Goal: Task Accomplishment & Management: Use online tool/utility

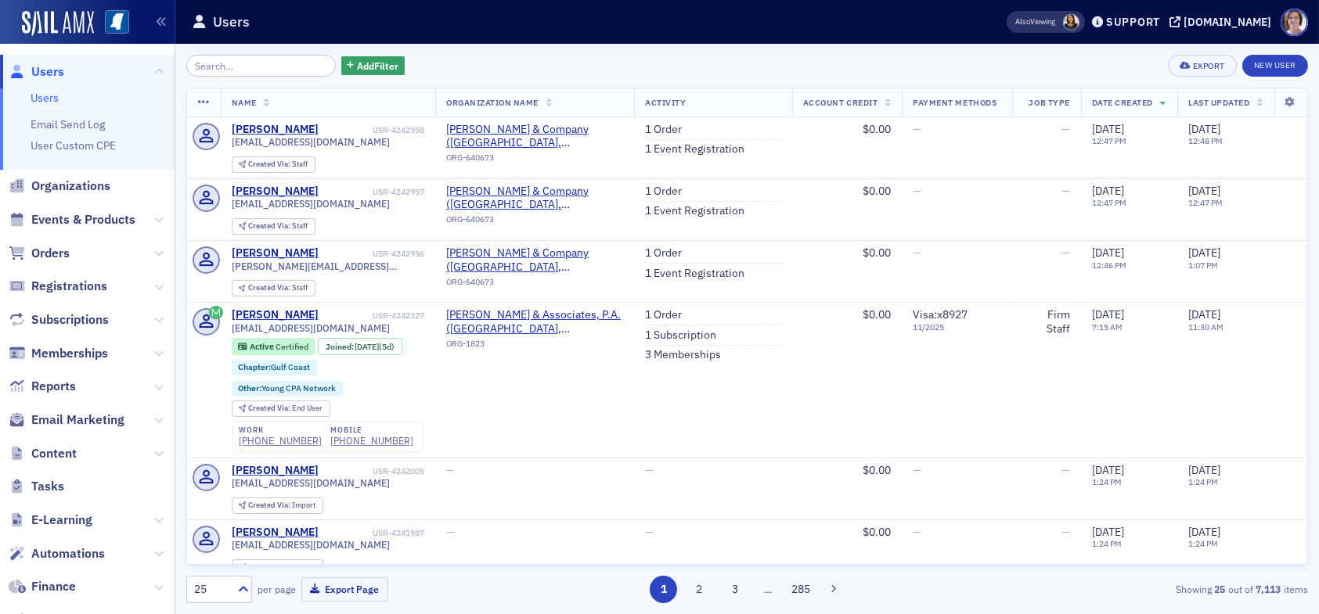
click at [715, 64] on div "Add Filter Export New User" at bounding box center [747, 66] width 1122 height 22
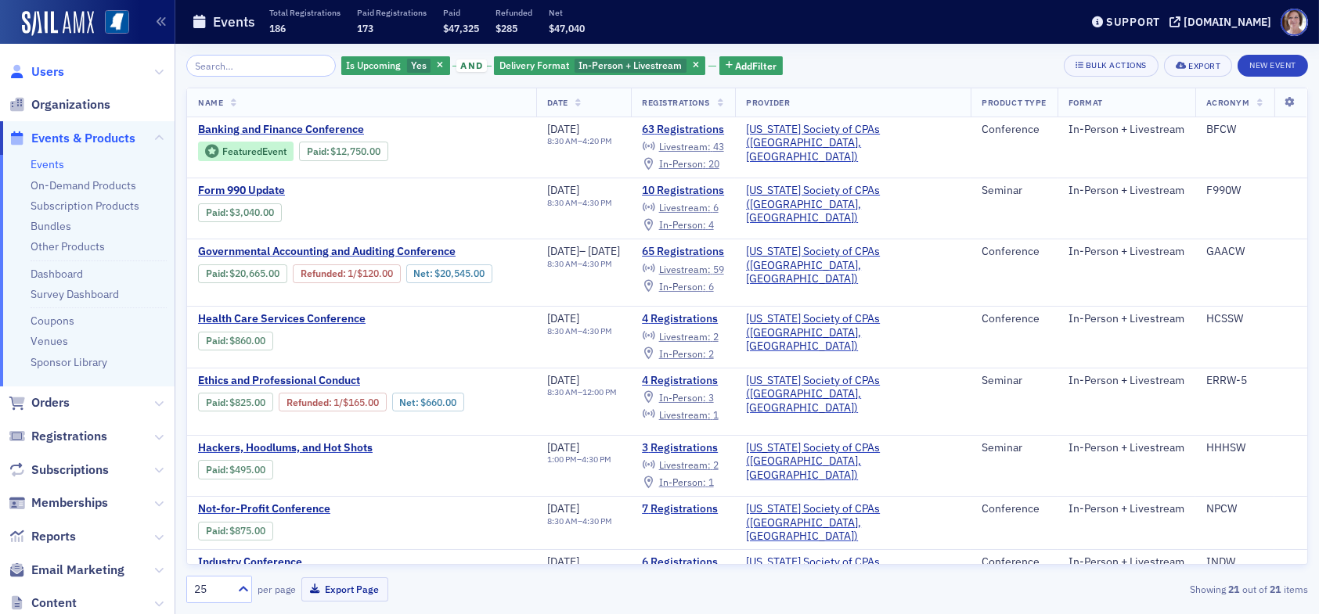
click at [50, 72] on span "Users" at bounding box center [47, 71] width 33 height 17
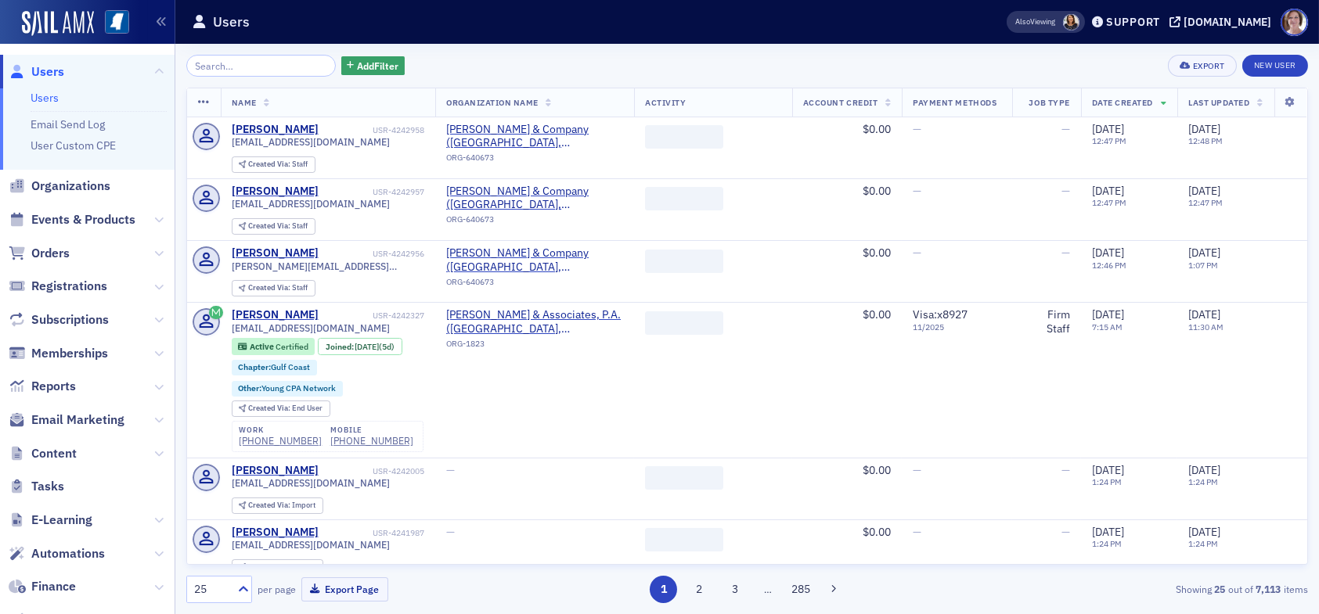
click at [255, 65] on input "search" at bounding box center [260, 66] width 149 height 22
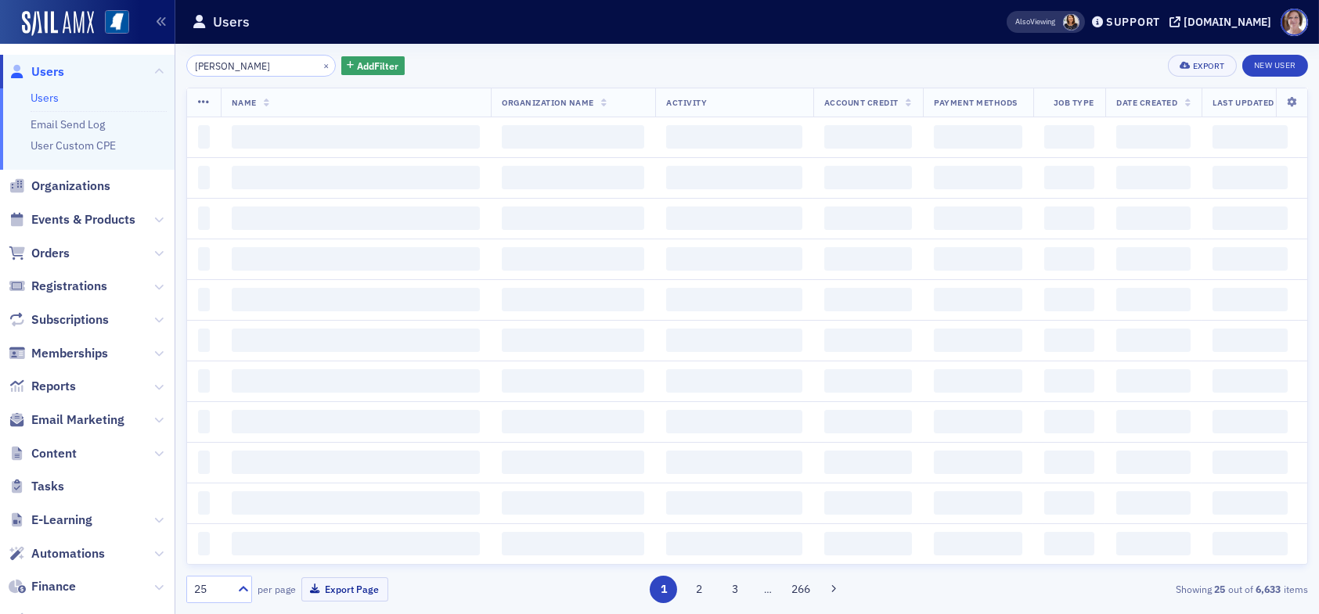
type input "emily newton"
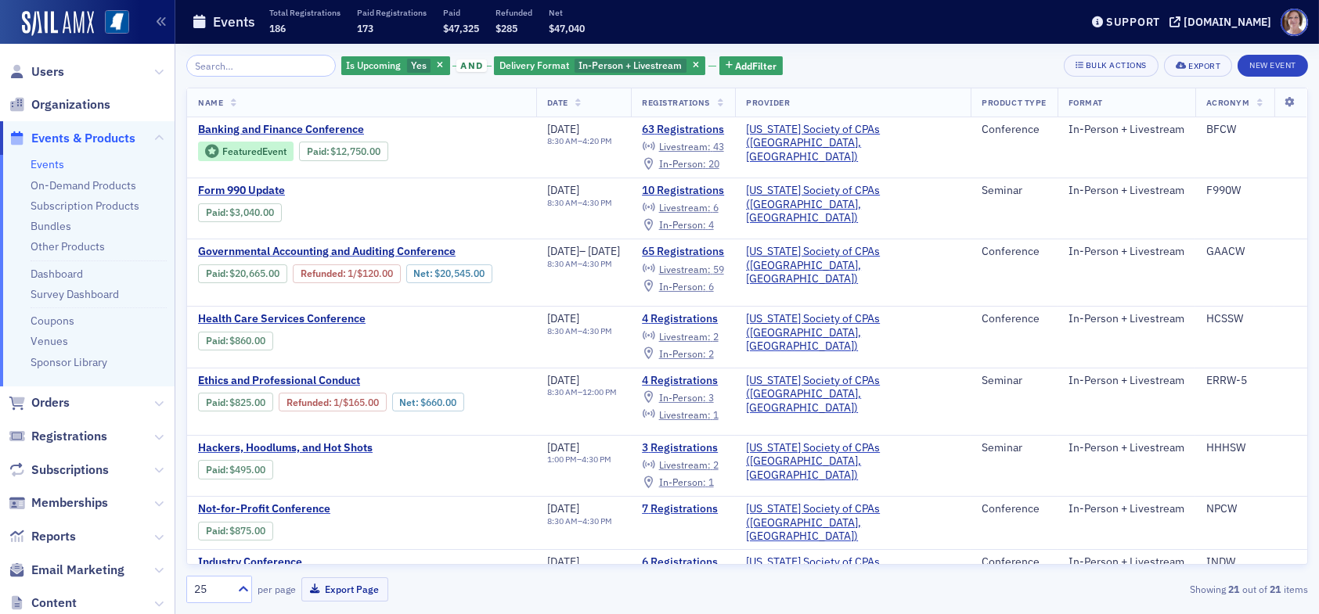
click at [54, 160] on link "Events" at bounding box center [48, 164] width 34 height 14
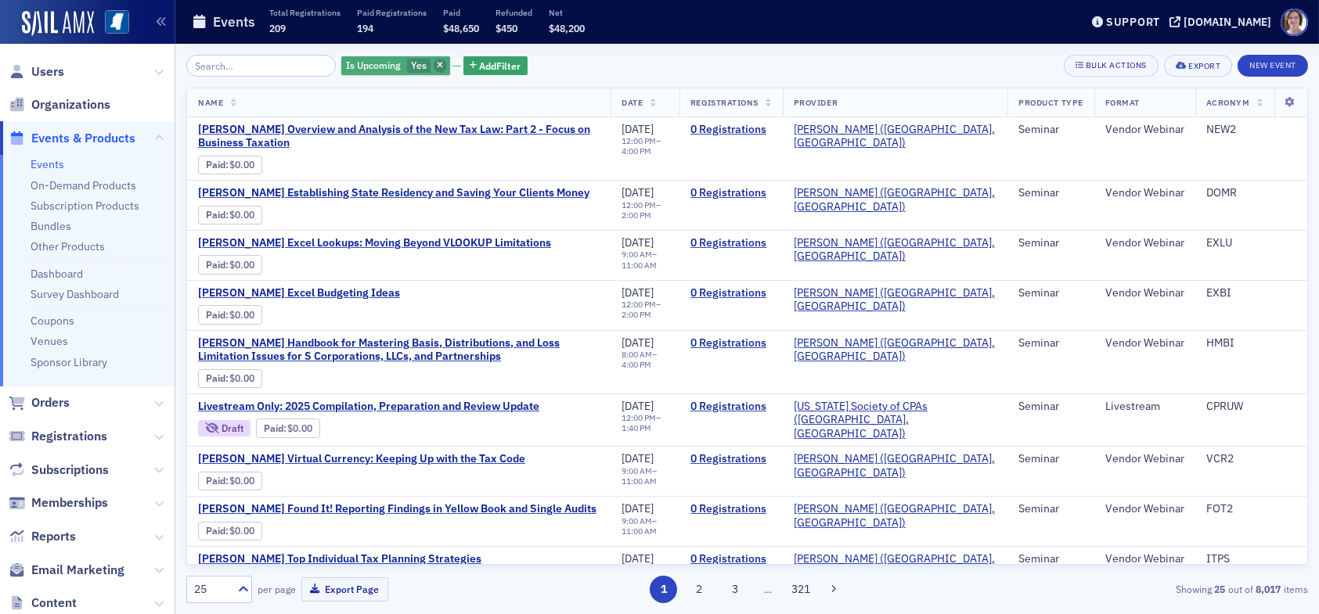
click at [437, 67] on icon "button" at bounding box center [440, 66] width 6 height 9
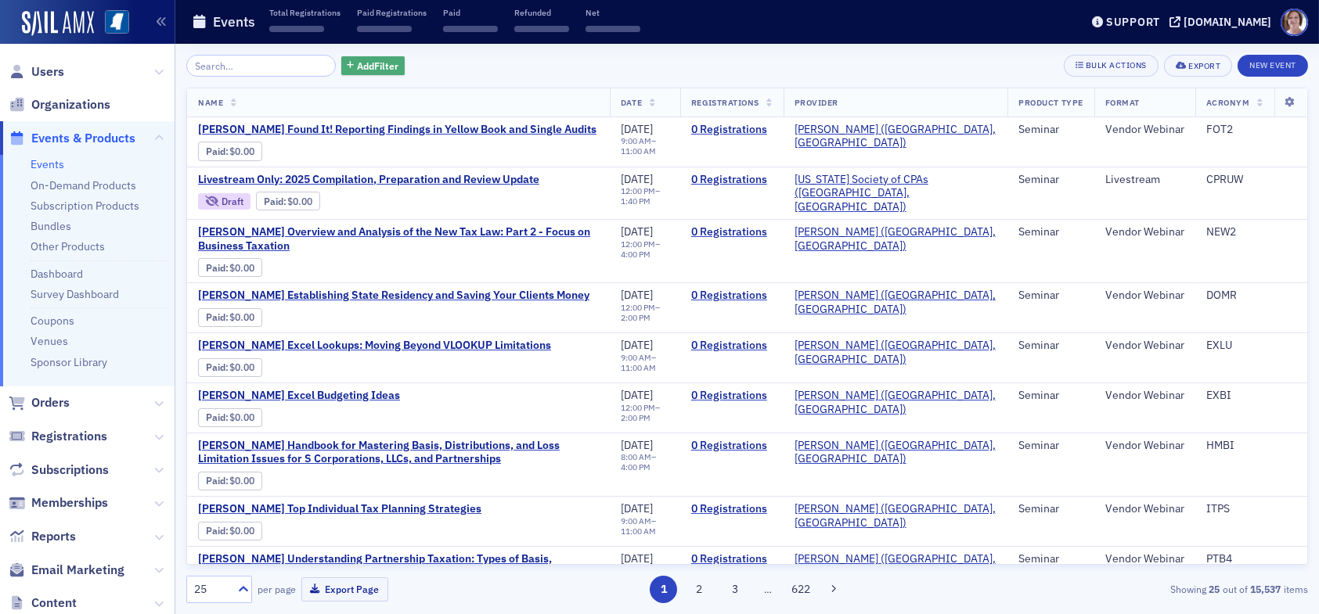
click at [363, 67] on span "Add Filter" at bounding box center [377, 66] width 41 height 14
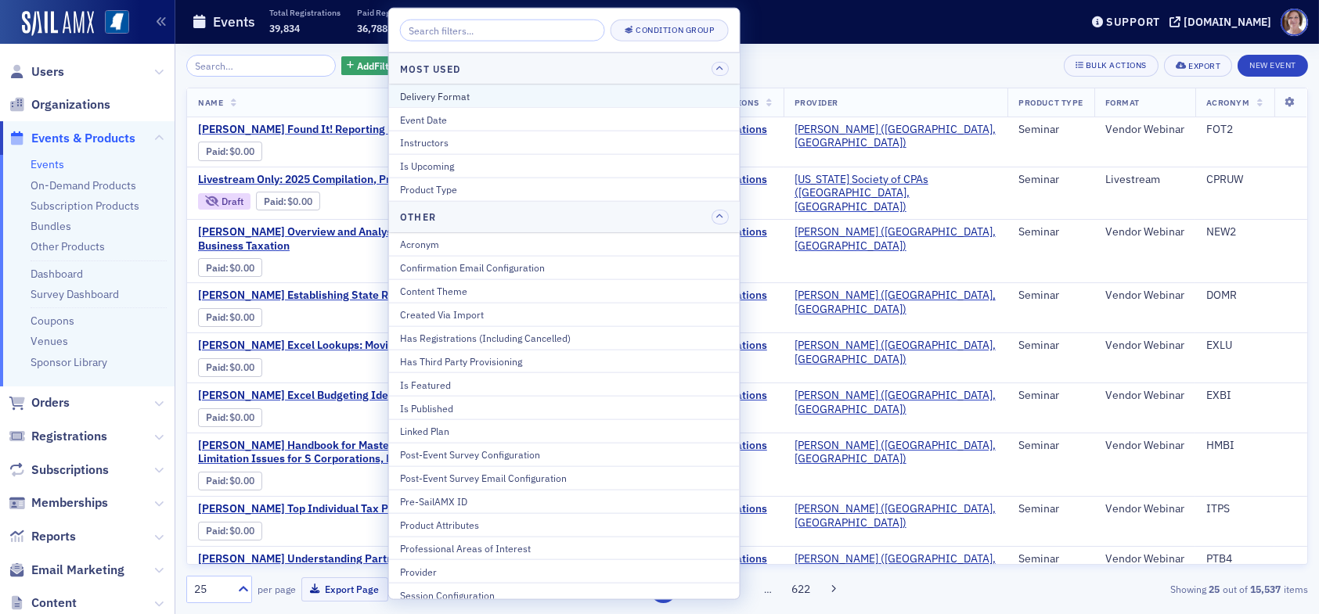
click at [464, 93] on div "Delivery Format" at bounding box center [564, 95] width 329 height 14
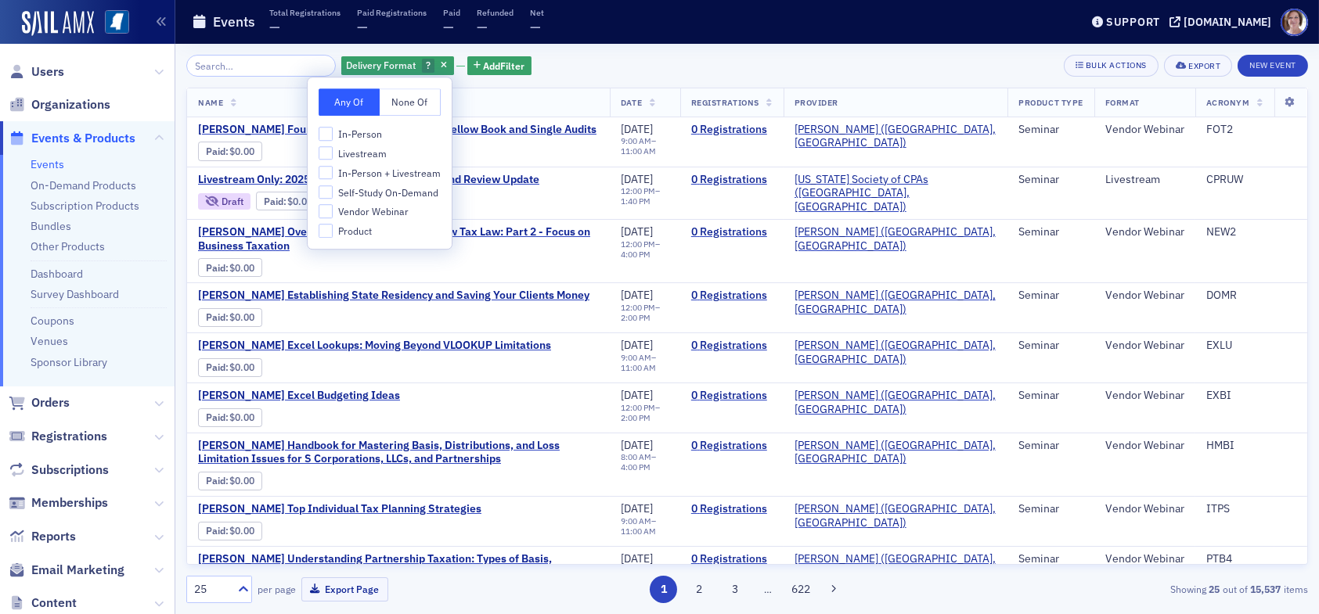
click at [345, 172] on span "In-Person + Livestream" at bounding box center [389, 173] width 103 height 13
click at [333, 172] on input "In-Person + Livestream" at bounding box center [326, 173] width 14 height 14
checkbox input "true"
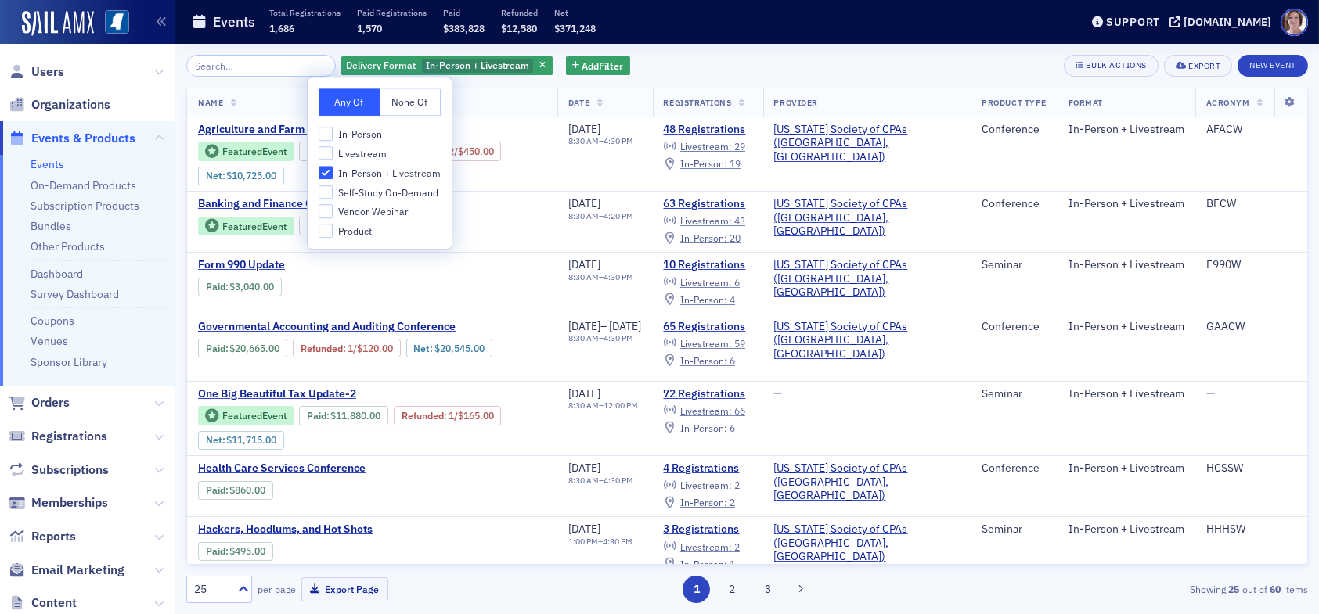
click at [659, 62] on div "Delivery Format In-Person + Livestream Add Filter Bulk Actions Export New Event" at bounding box center [747, 66] width 1122 height 22
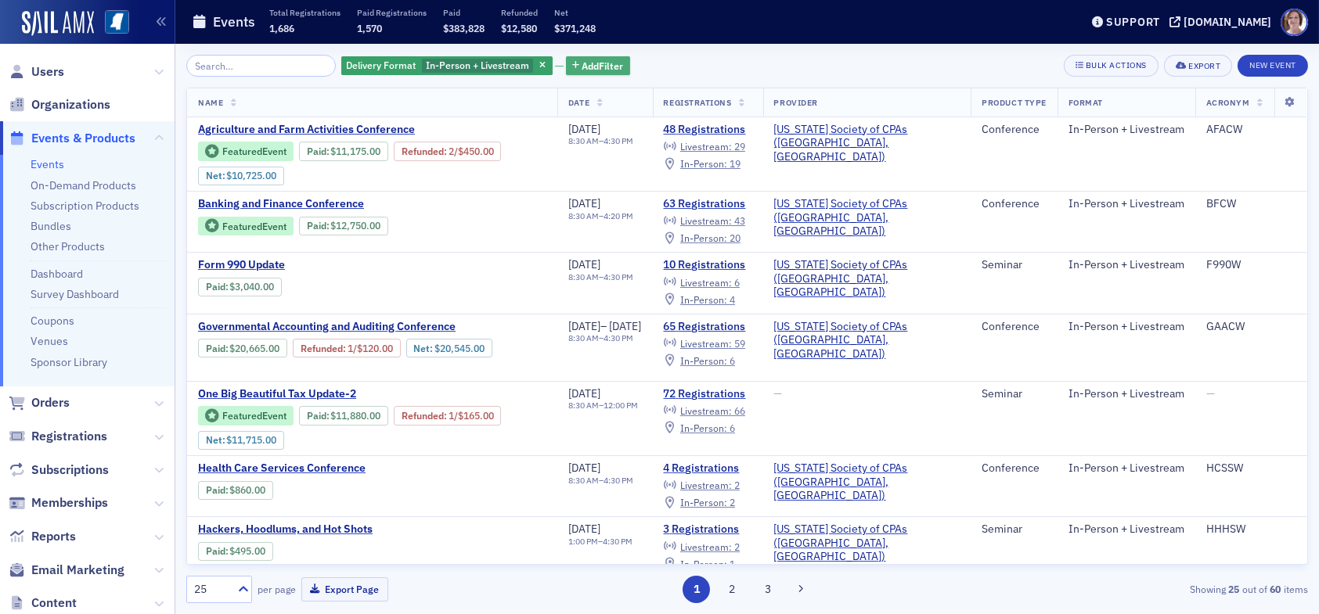
click at [582, 62] on span "Add Filter" at bounding box center [602, 66] width 41 height 14
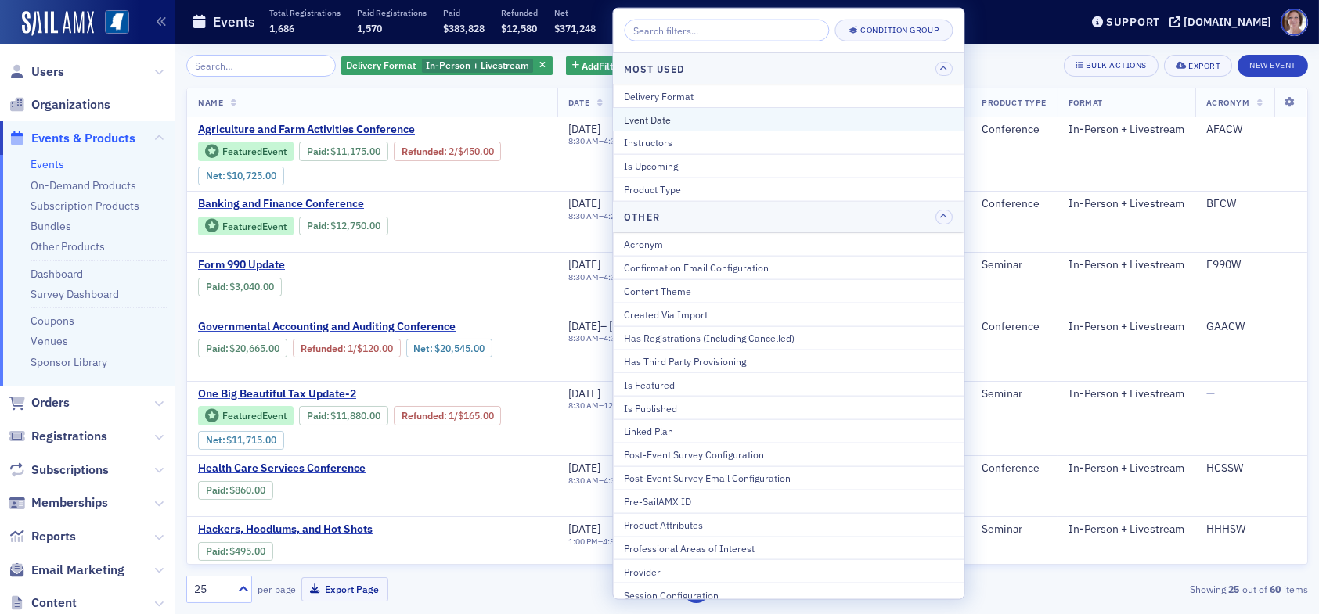
click at [673, 115] on div "Event Date" at bounding box center [788, 119] width 329 height 14
select select "7"
select select "2025"
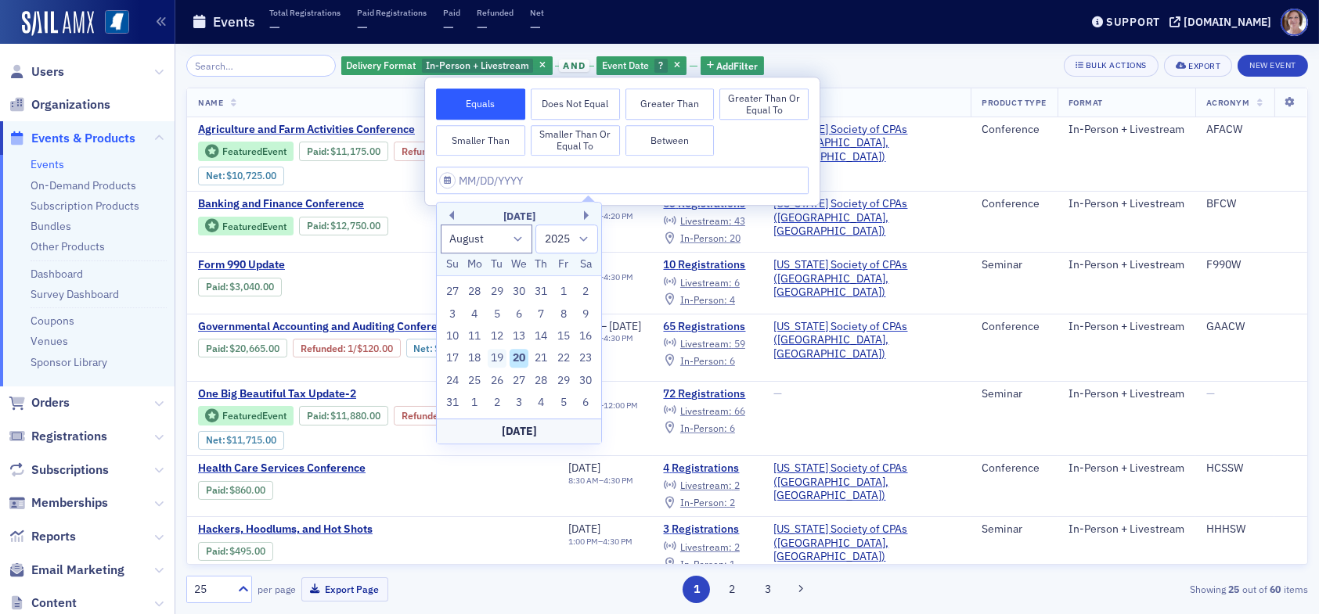
click at [502, 355] on div "19" at bounding box center [497, 359] width 19 height 19
type input "08/19/2025"
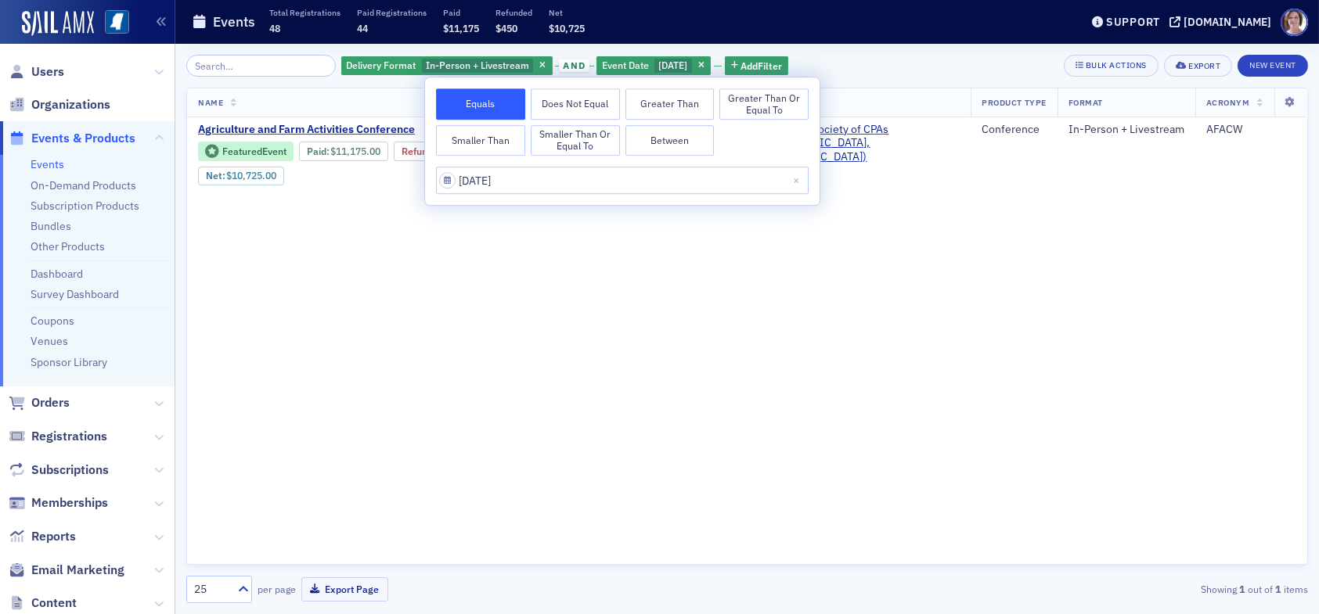
click at [872, 63] on div "Delivery Format In-Person + Livestream and Event Date 8/19/2025 Add Filter Bulk…" at bounding box center [747, 66] width 1122 height 22
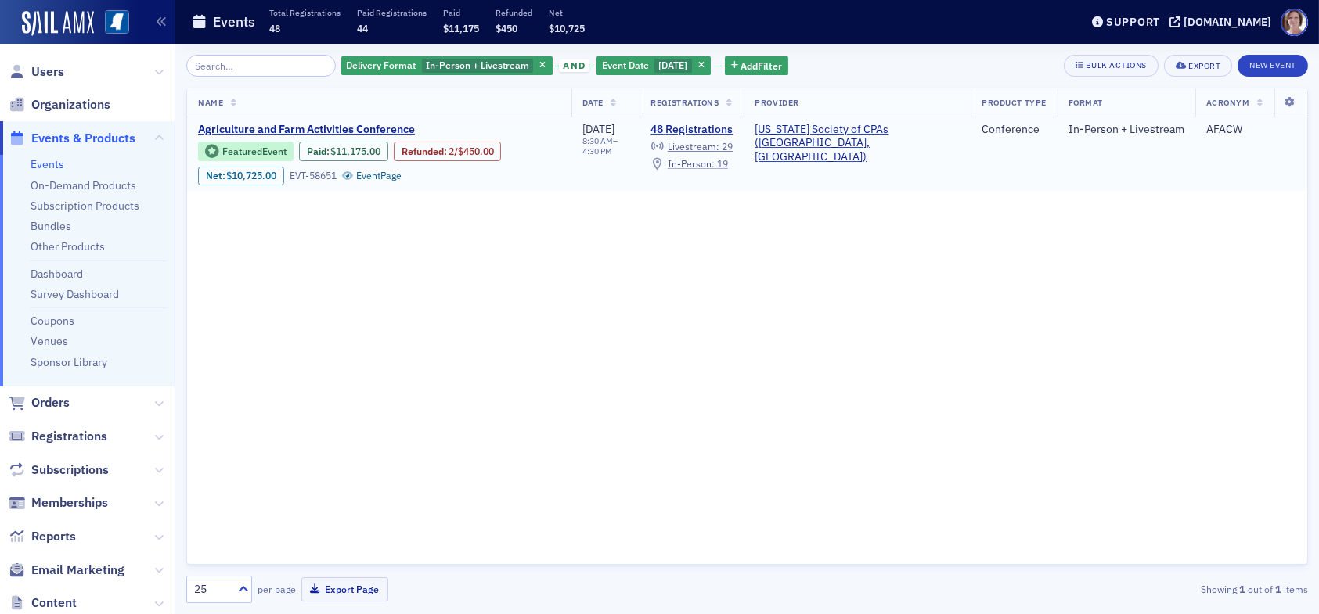
click at [728, 164] on div "In-Person : 19" at bounding box center [698, 164] width 60 height 9
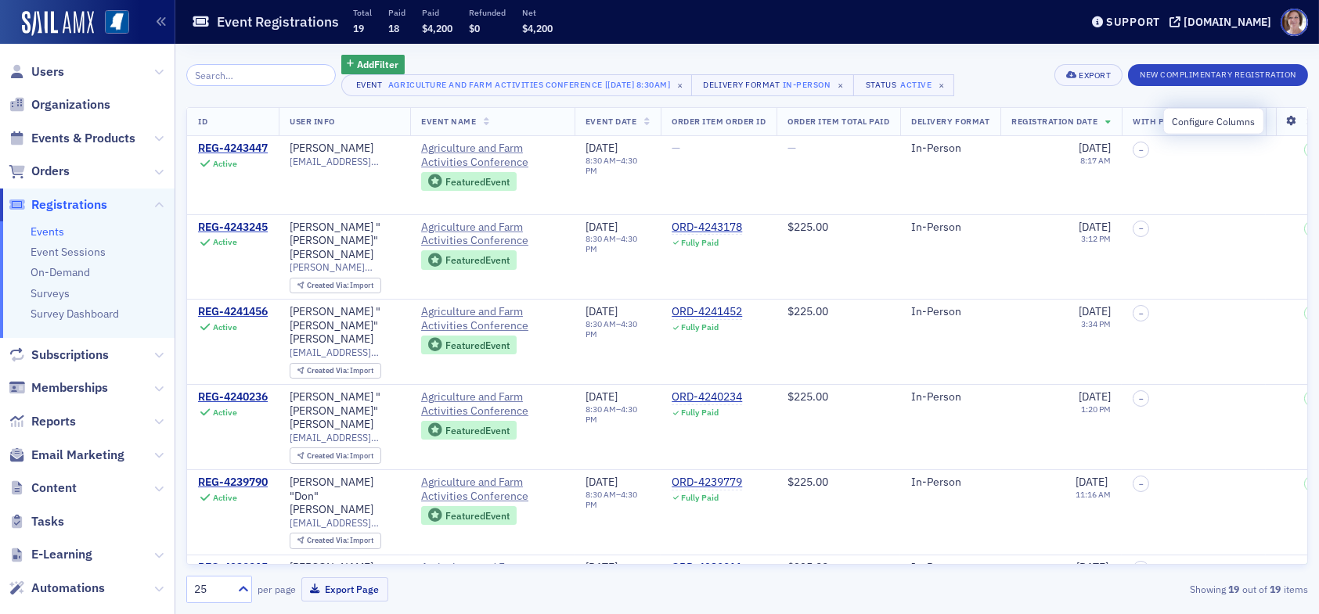
click at [1282, 122] on icon at bounding box center [1291, 121] width 32 height 9
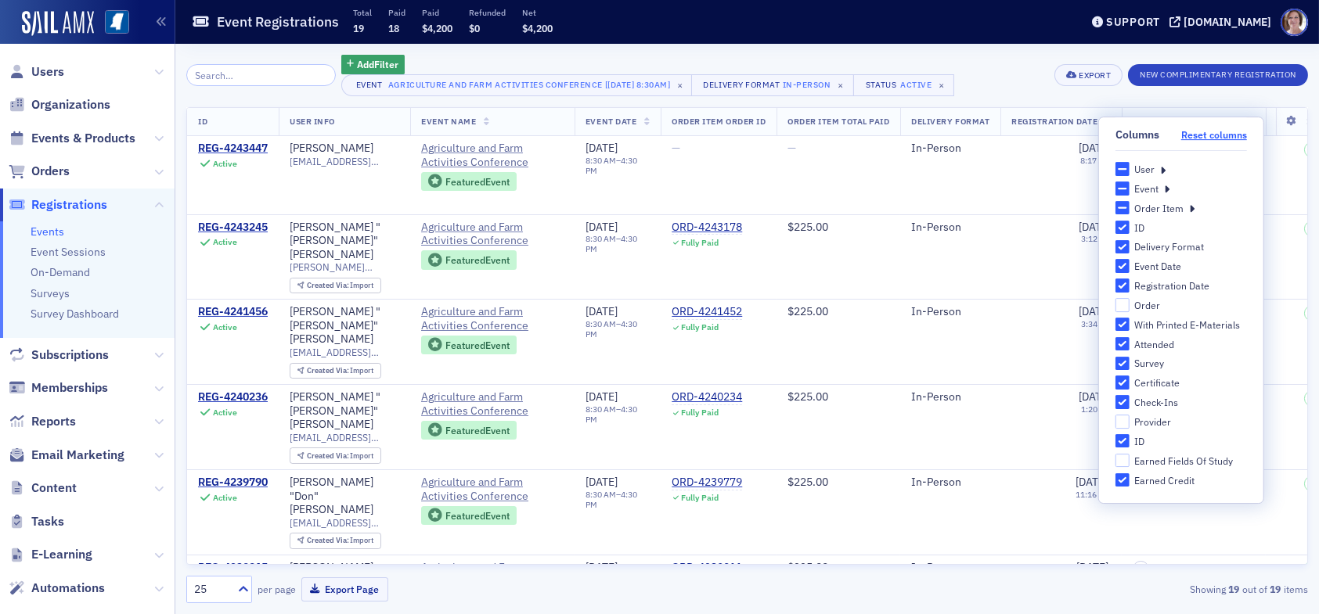
click at [1234, 134] on button "Reset columns" at bounding box center [1214, 135] width 66 height 12
click at [1231, 134] on button "Reset columns" at bounding box center [1214, 135] width 66 height 12
click at [1162, 171] on icon at bounding box center [1162, 169] width 5 height 14
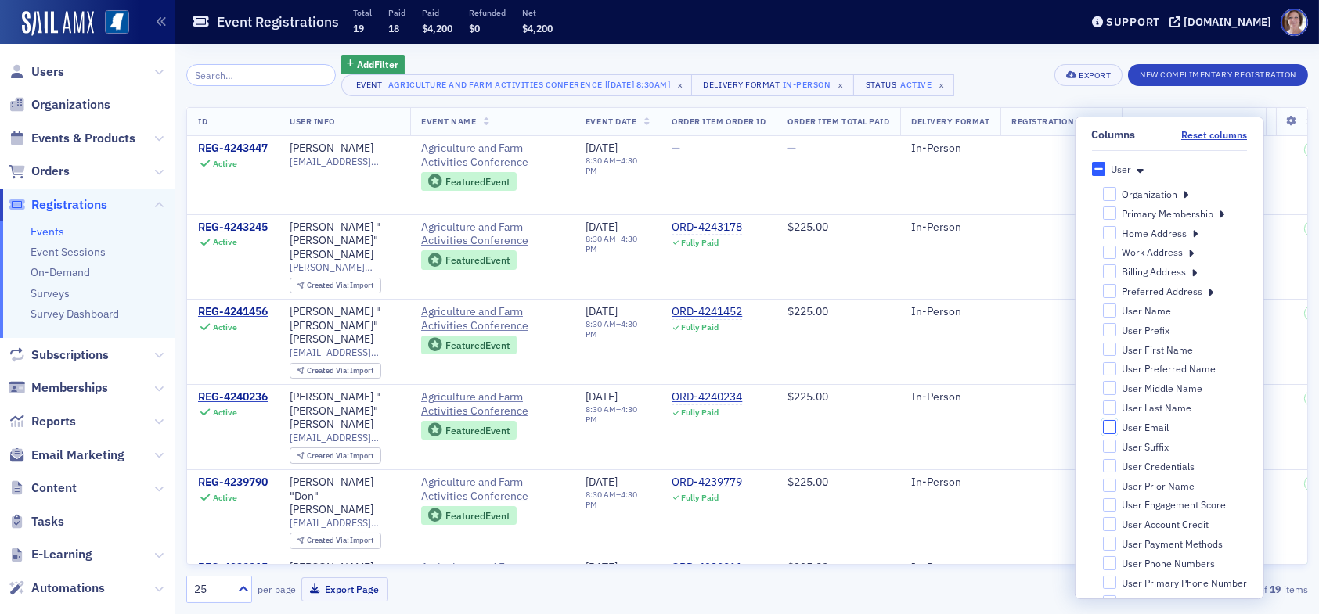
click at [1102, 430] on input "User Email" at bounding box center [1109, 427] width 14 height 14
checkbox input "true"
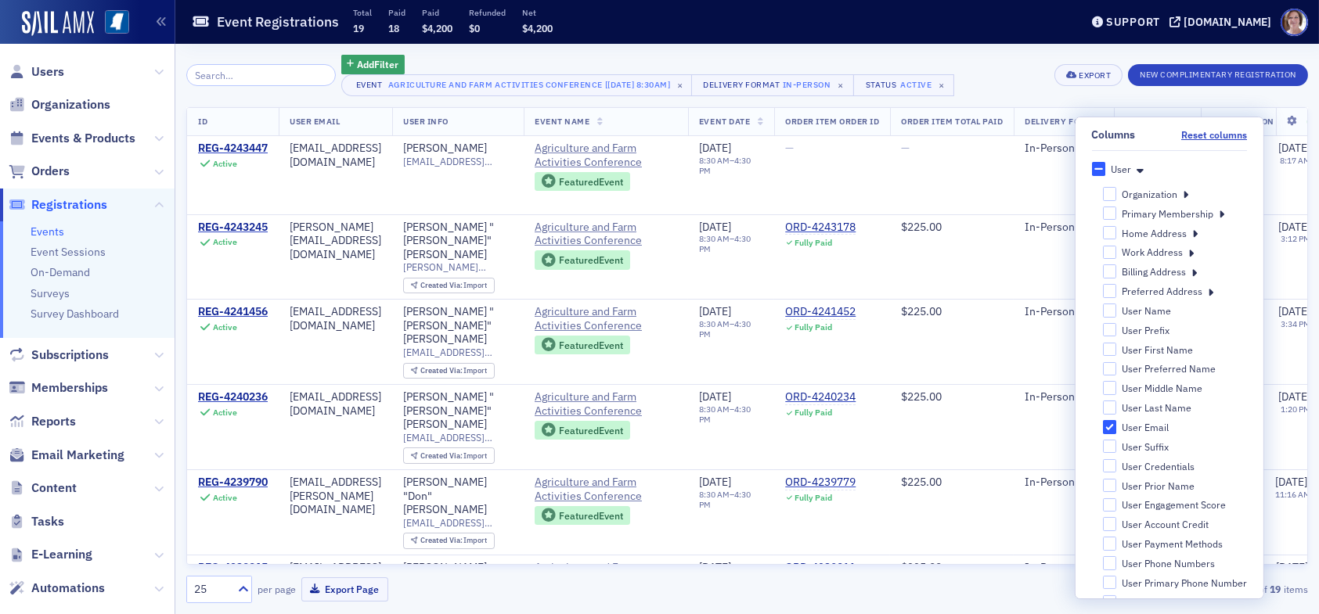
click at [994, 70] on div "Add Filter Event Agriculture and Farm Activities Conference [8/19/2025 8:30am] …" at bounding box center [747, 75] width 1122 height 41
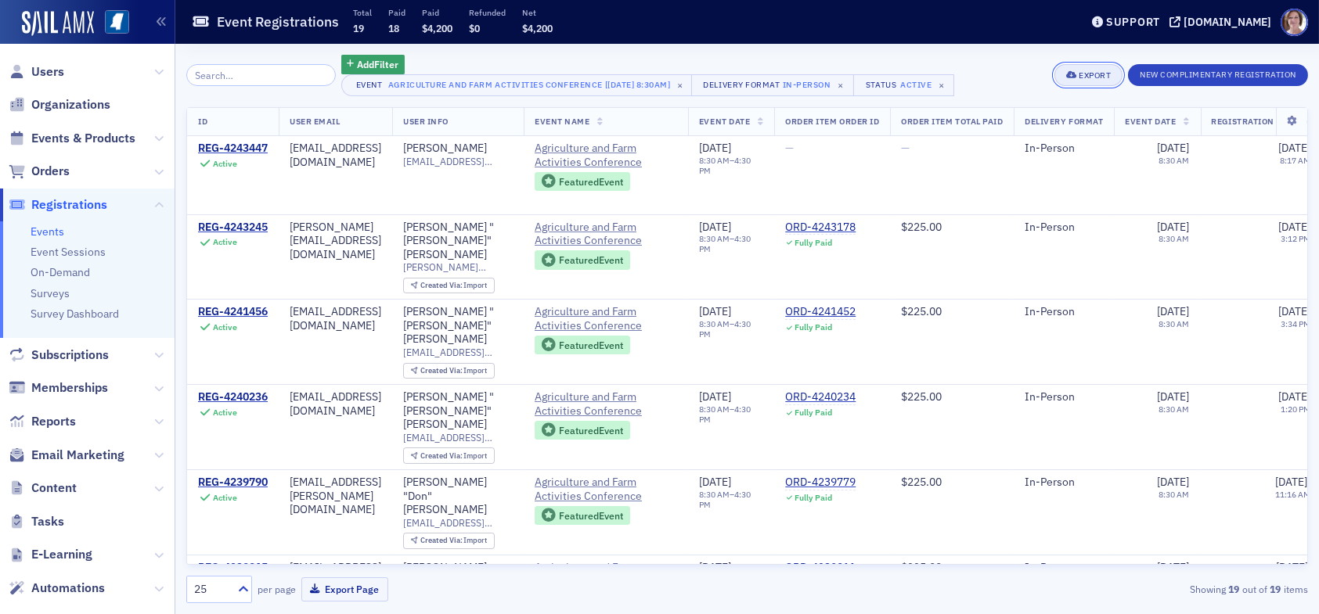
click at [1084, 71] on div "Export" at bounding box center [1095, 75] width 32 height 9
click at [1024, 128] on button "Export All ( 19 Event Registrations )" at bounding box center [1034, 128] width 169 height 25
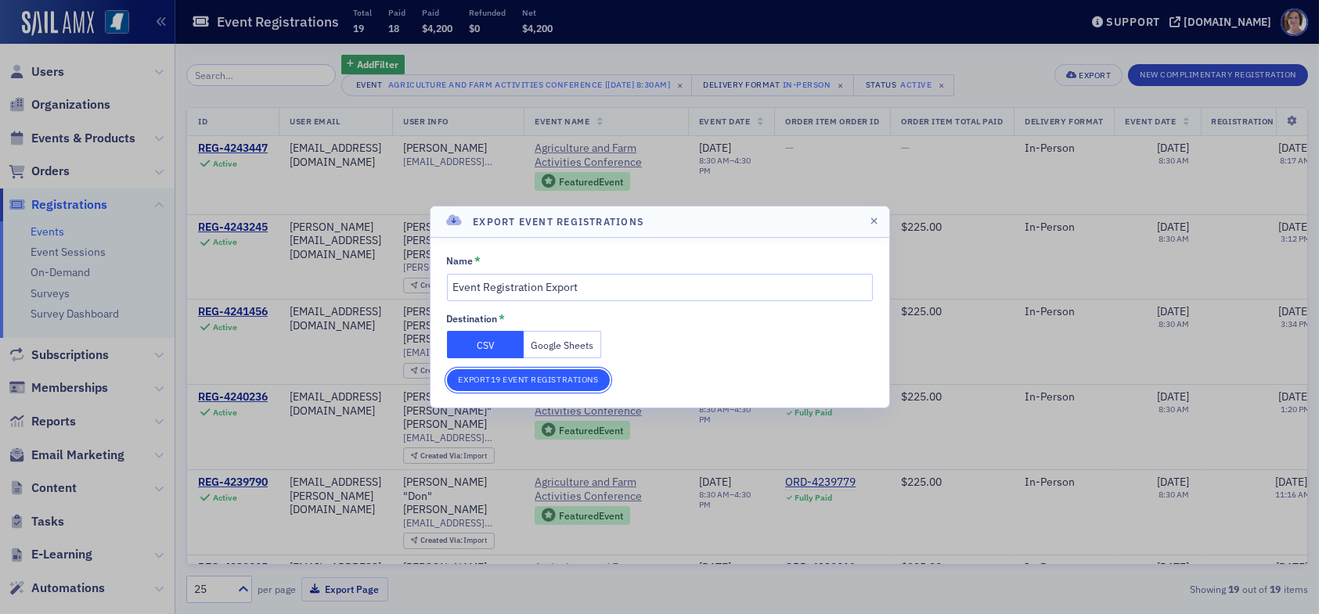
click at [511, 380] on button "Export 19 Event Registrations" at bounding box center [529, 380] width 164 height 22
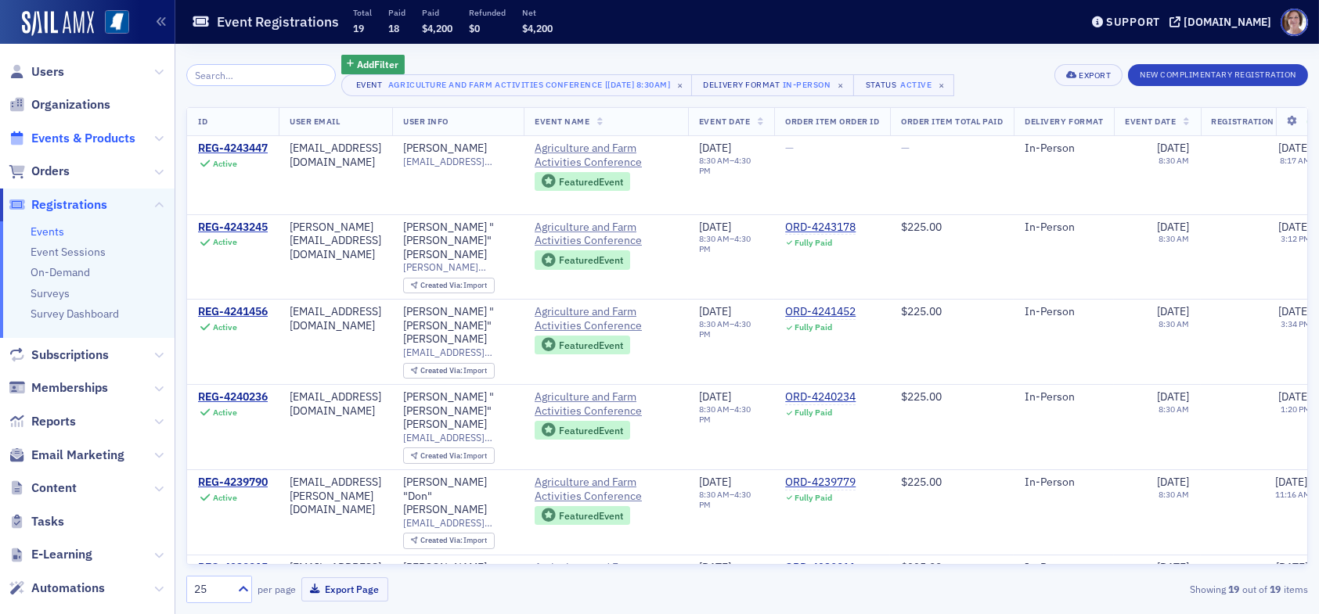
click at [53, 132] on span "Events & Products" at bounding box center [83, 138] width 104 height 17
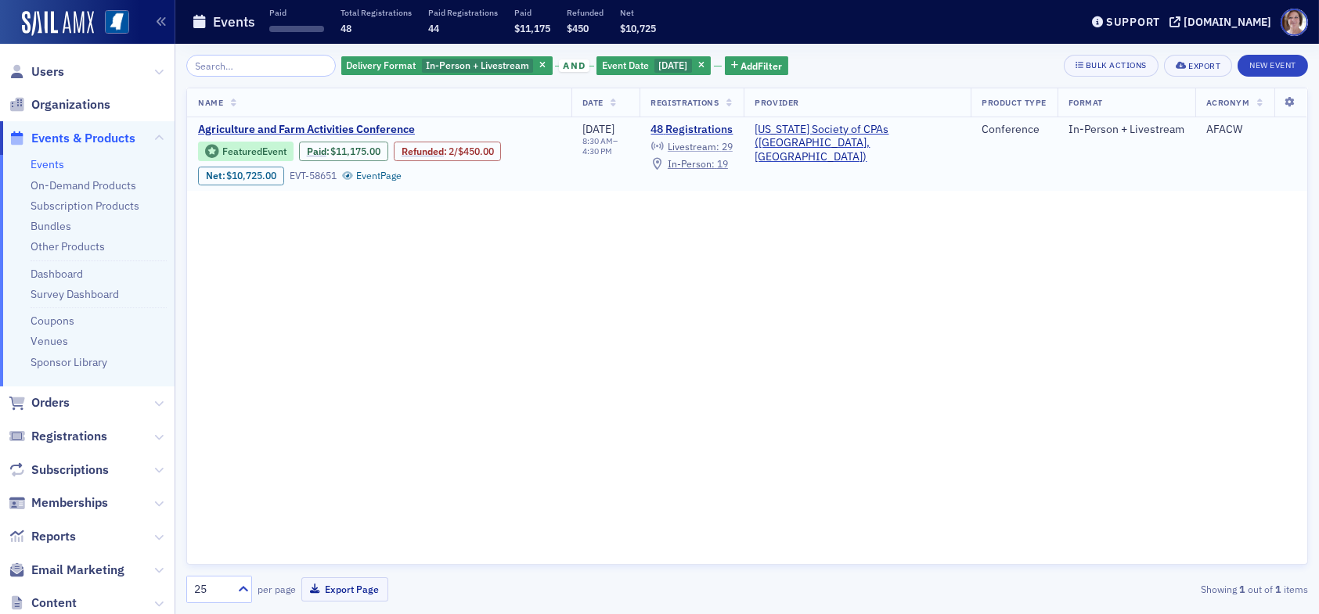
click at [719, 146] on span "Livestream :" at bounding box center [694, 146] width 52 height 13
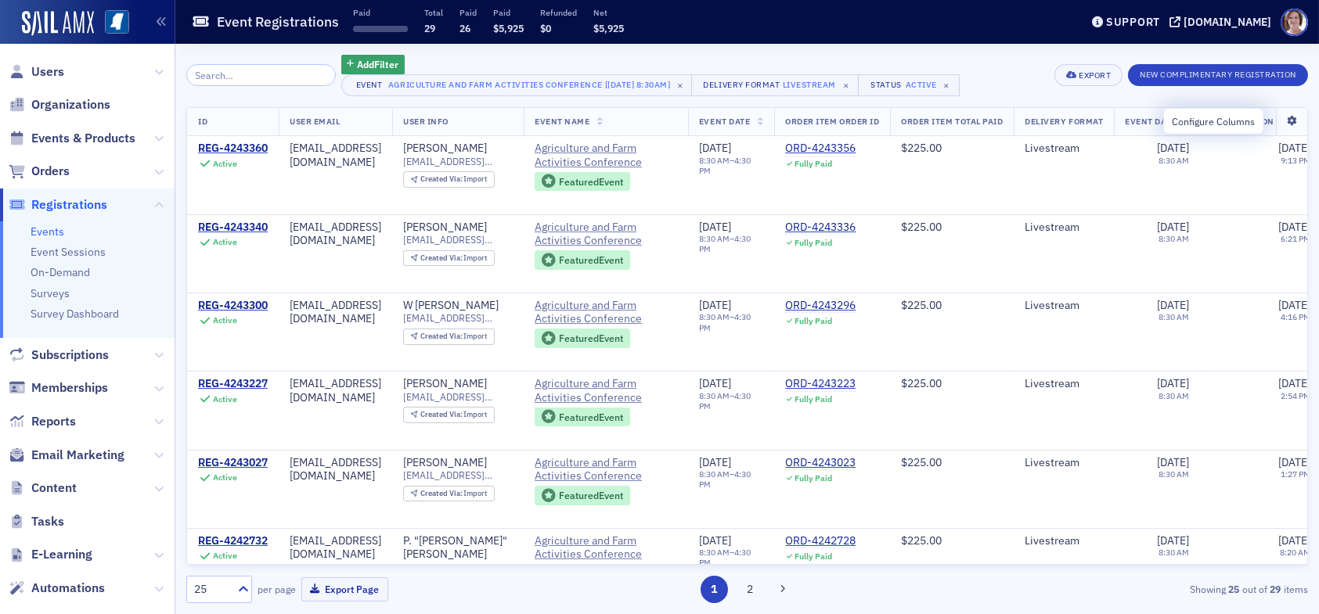
click at [1280, 120] on icon at bounding box center [1291, 121] width 32 height 9
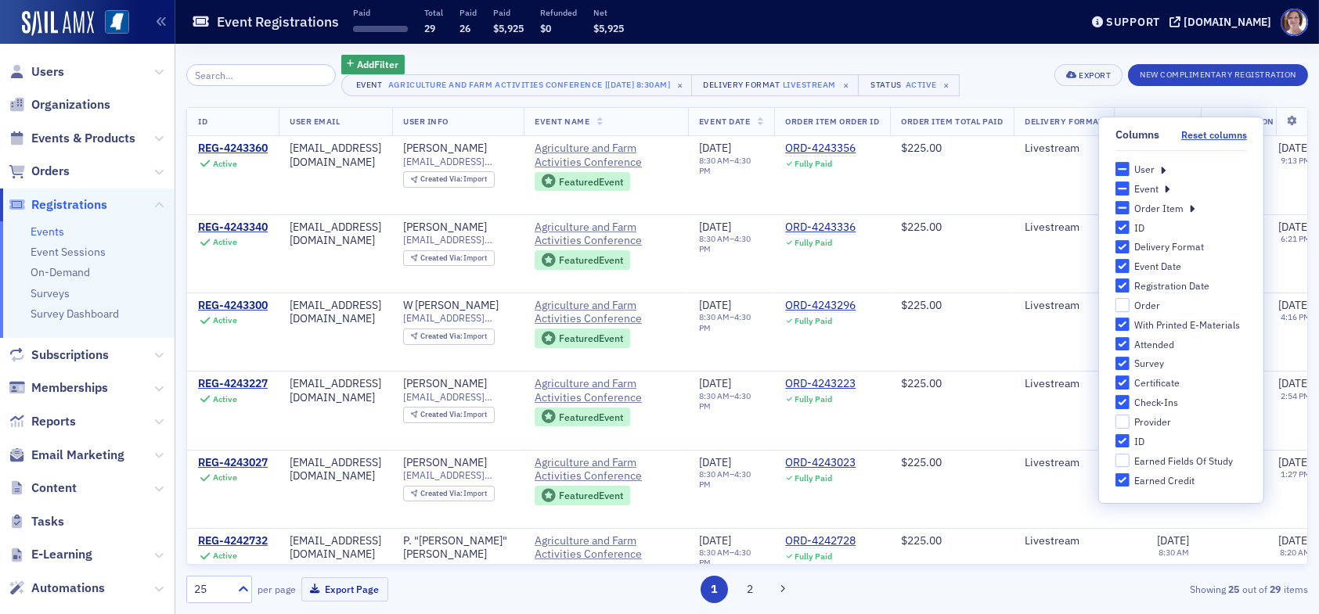
click at [1161, 167] on icon at bounding box center [1162, 169] width 5 height 14
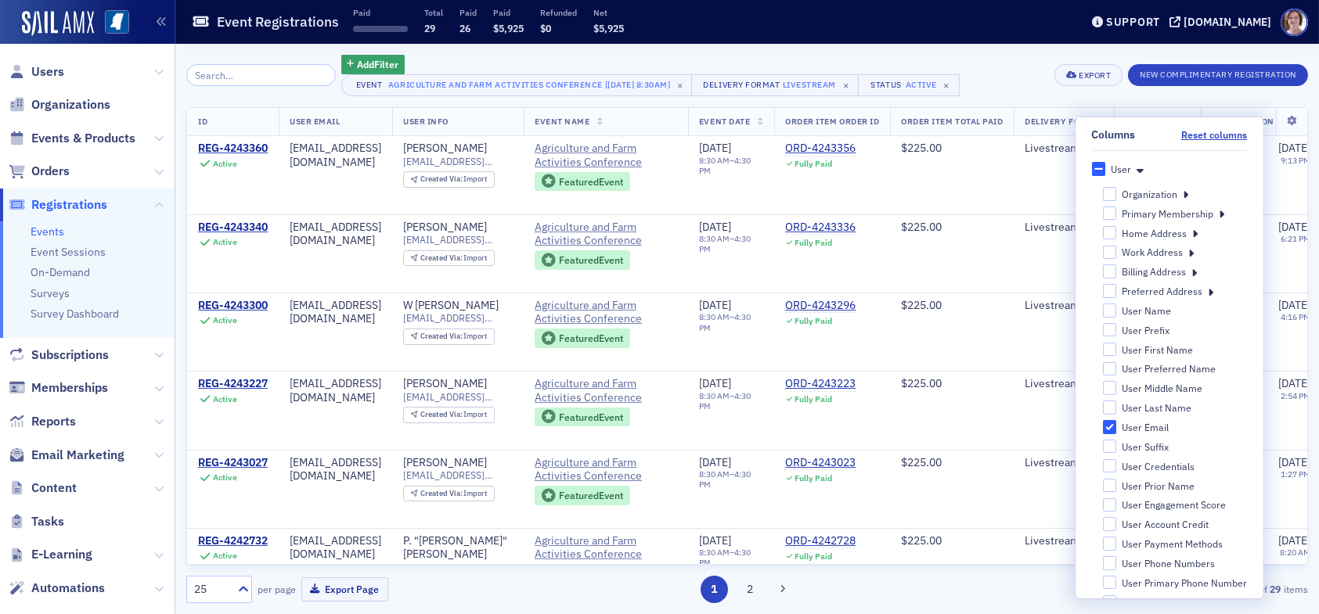
click at [992, 71] on div "Add Filter Event Agriculture and Farm Activities Conference [8/19/2025 8:30am] …" at bounding box center [747, 75] width 1122 height 41
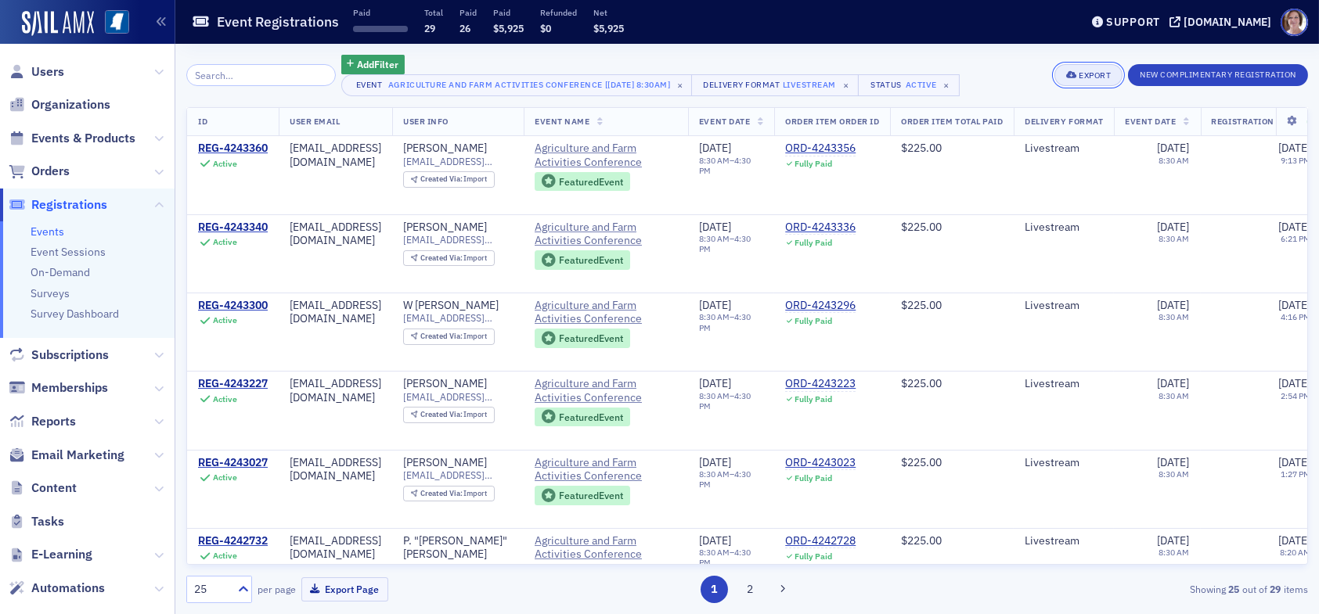
click at [1079, 74] on div "Export" at bounding box center [1095, 75] width 32 height 9
click at [1060, 128] on button "Export All ( 29 Event Registrations )" at bounding box center [1034, 128] width 169 height 25
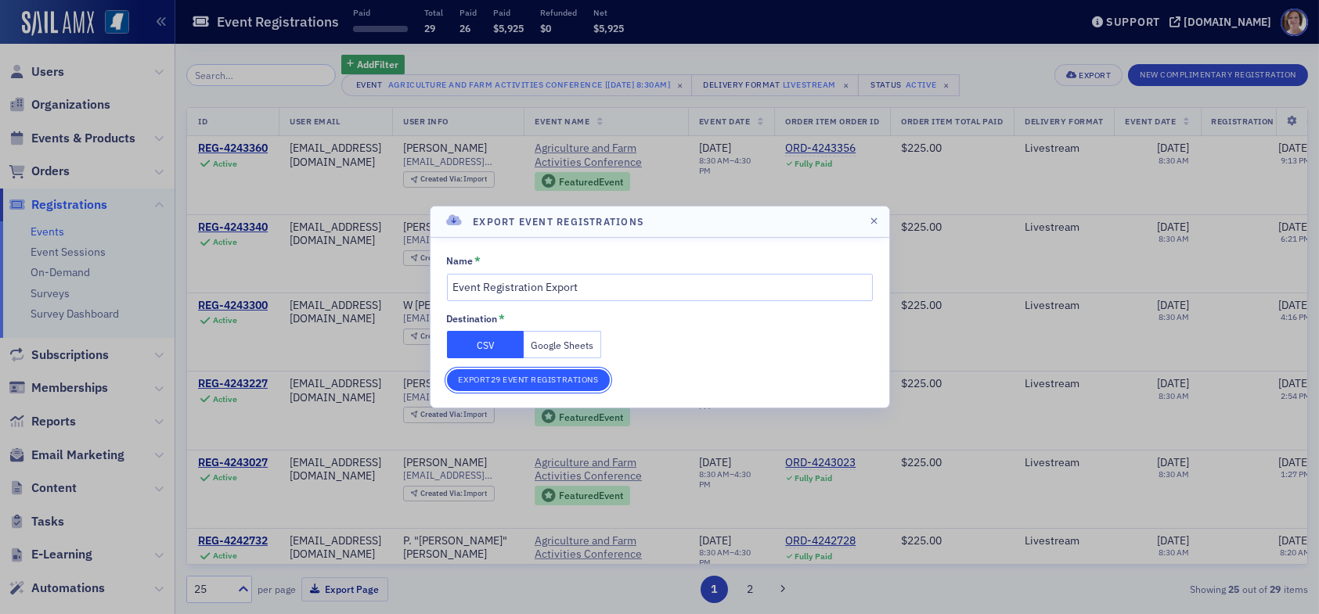
click at [542, 377] on button "Export 29 Event Registrations" at bounding box center [529, 380] width 164 height 22
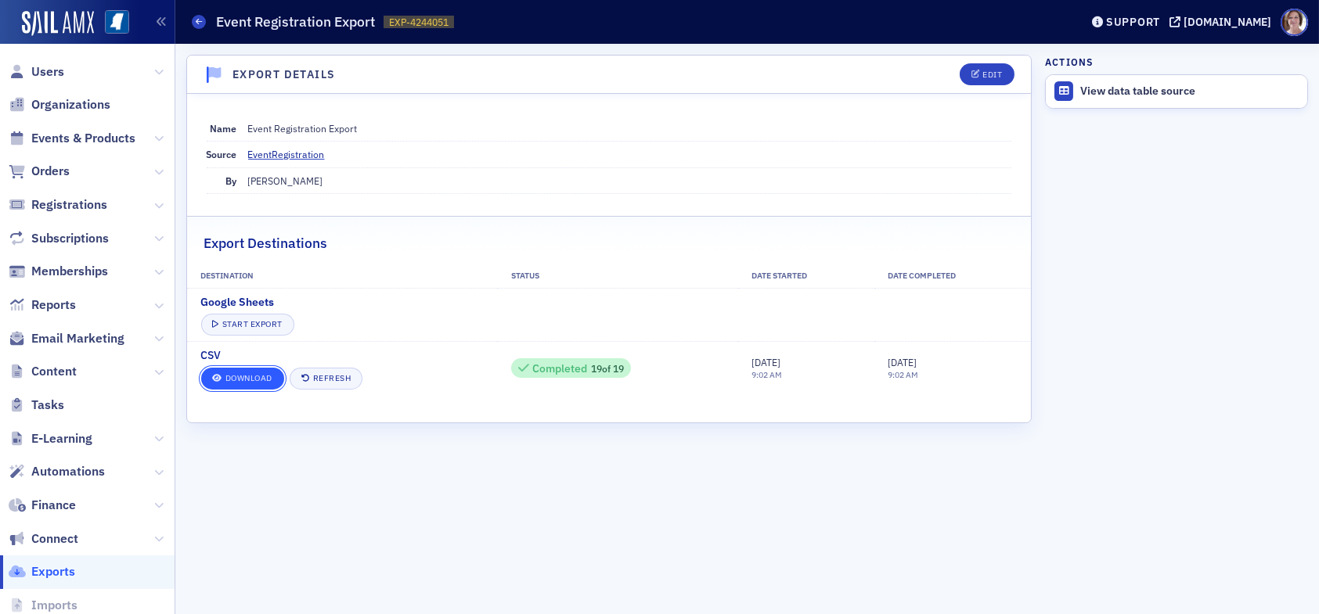
click at [252, 376] on link "Download" at bounding box center [242, 379] width 83 height 22
click at [201, 21] on icon at bounding box center [199, 21] width 6 height 7
click at [237, 371] on link "Download" at bounding box center [242, 379] width 83 height 22
click at [258, 377] on link "Download" at bounding box center [242, 379] width 83 height 22
click at [60, 72] on span "Users" at bounding box center [47, 71] width 33 height 17
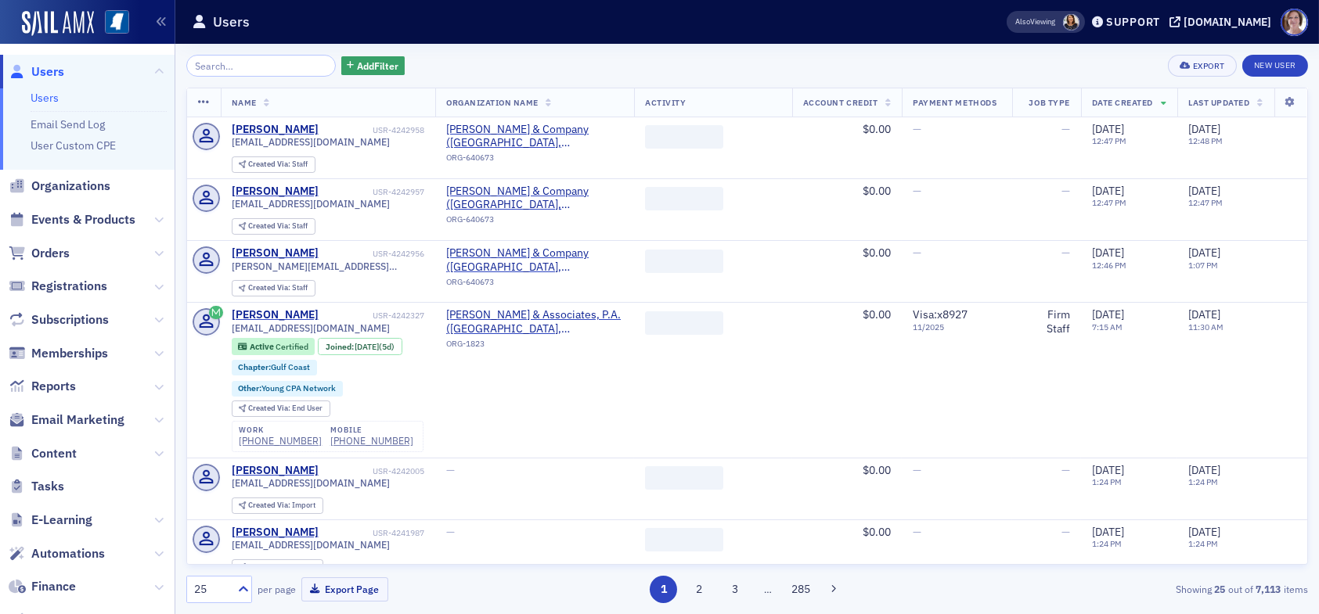
click at [293, 66] on input "search" at bounding box center [260, 66] width 149 height 22
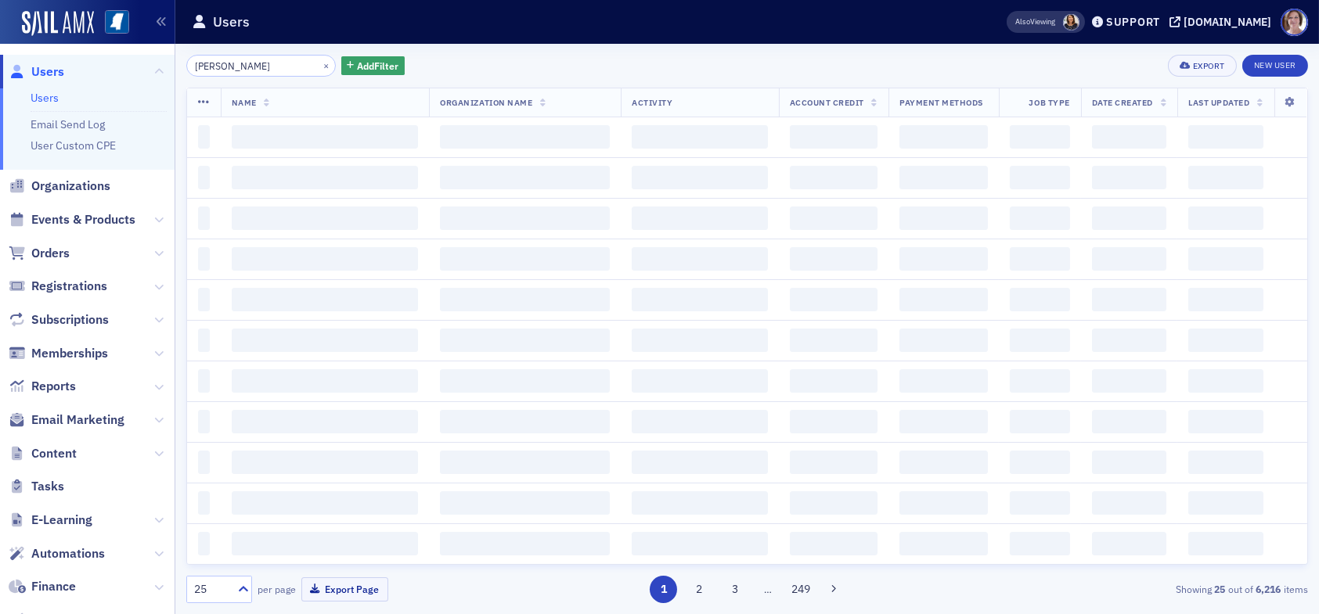
type input "rebecca miller"
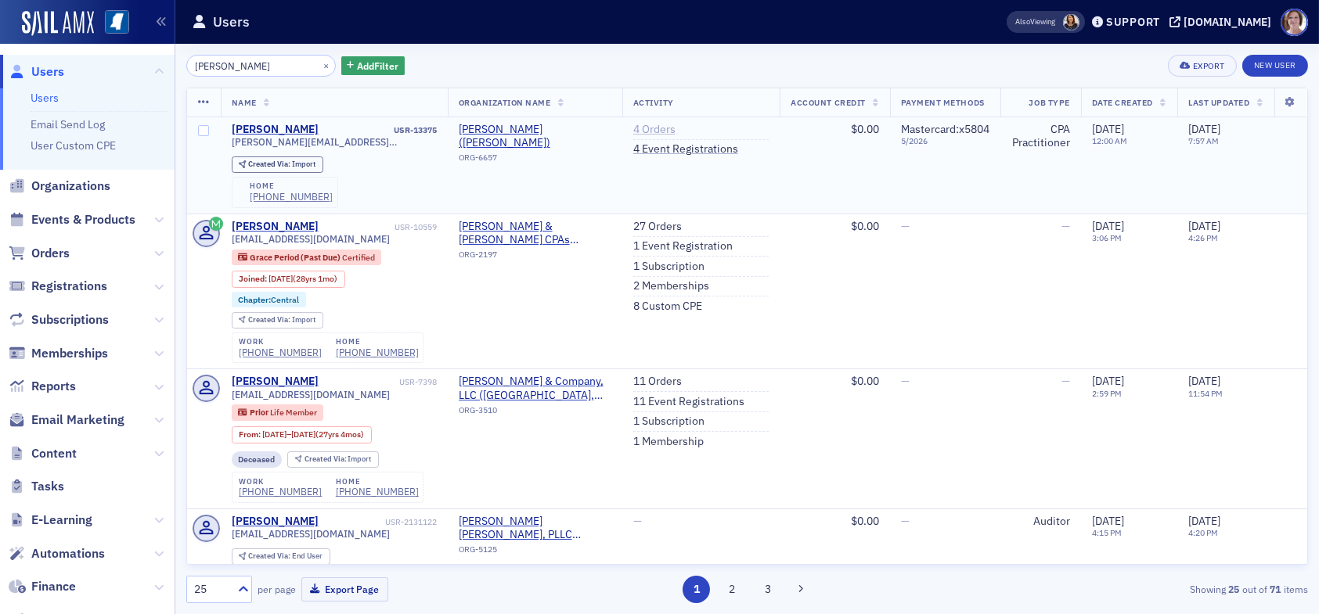
click at [641, 131] on link "4 Orders" at bounding box center [654, 130] width 42 height 14
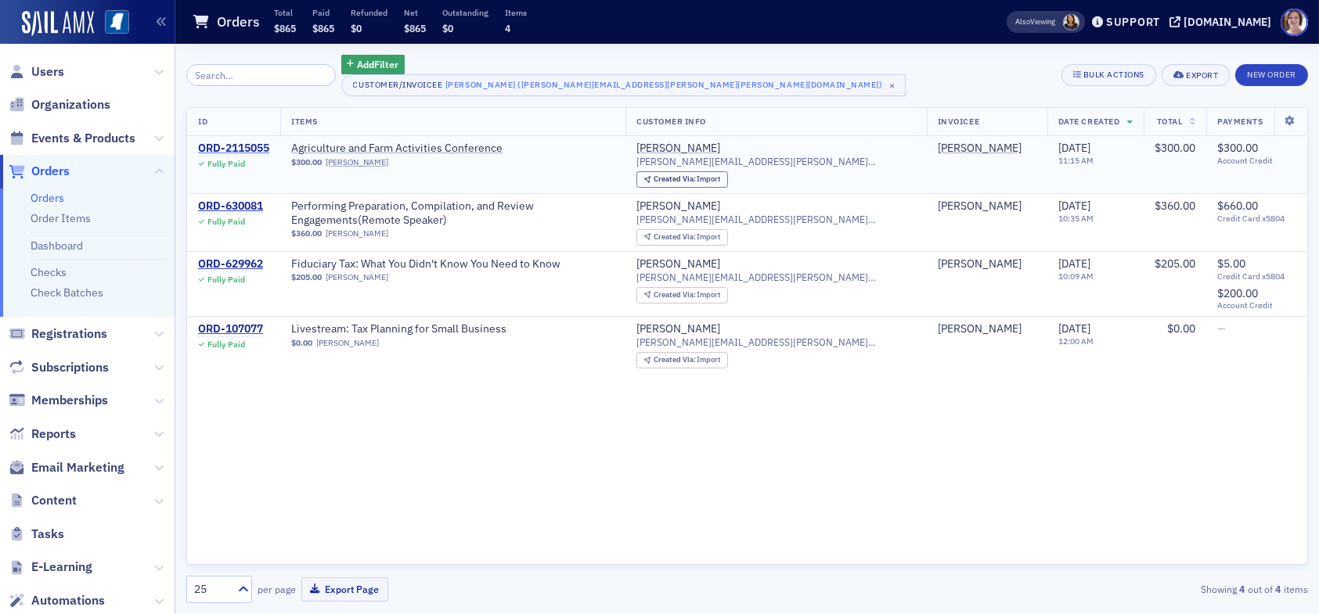
click at [258, 143] on div "ORD-2115055" at bounding box center [233, 149] width 71 height 14
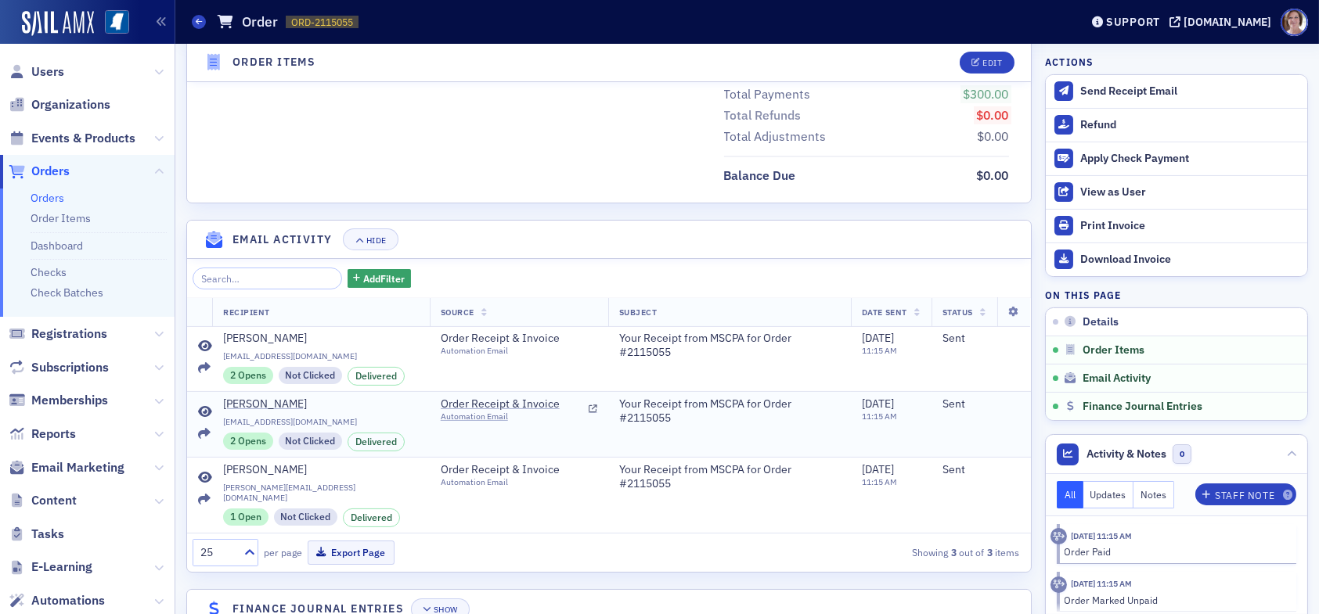
scroll to position [834, 0]
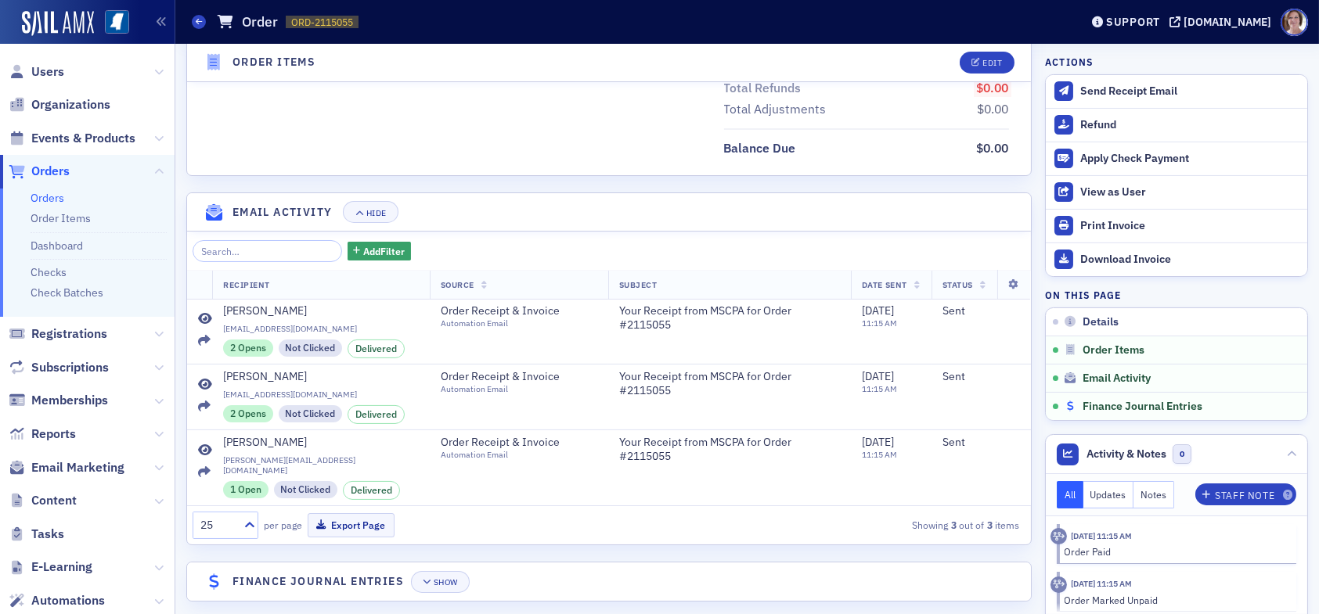
click at [1126, 407] on span "Finance Journal Entries" at bounding box center [1142, 407] width 120 height 14
click at [448, 578] on div "Show" at bounding box center [446, 582] width 24 height 9
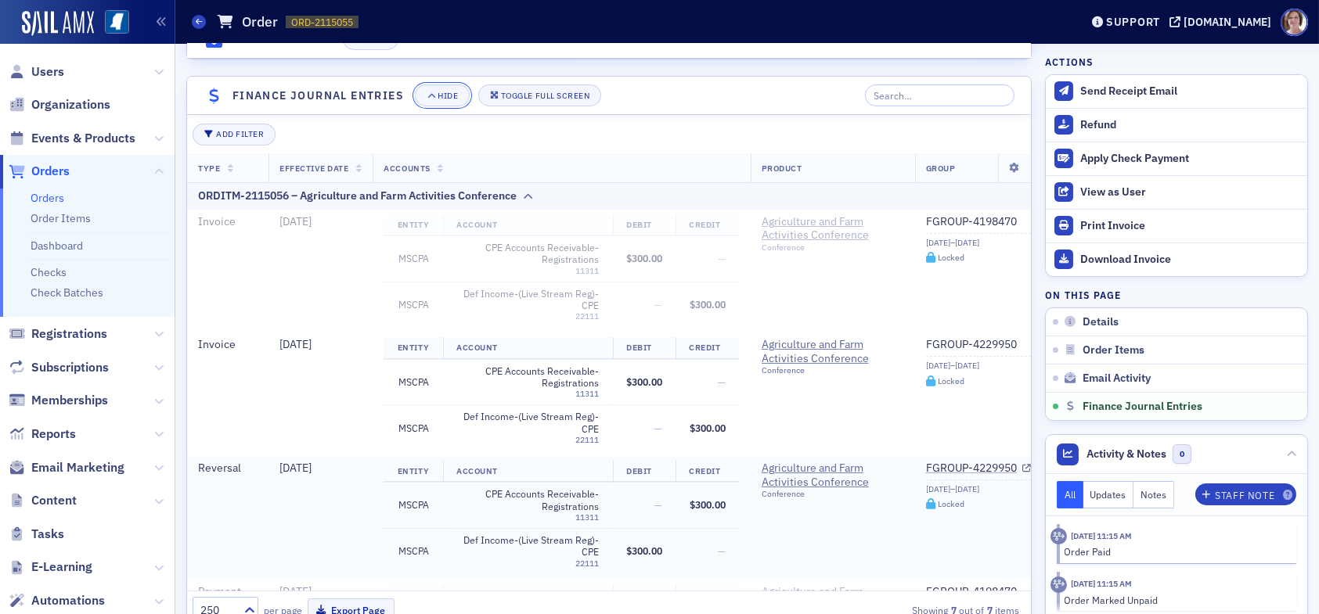
scroll to position [1270, 0]
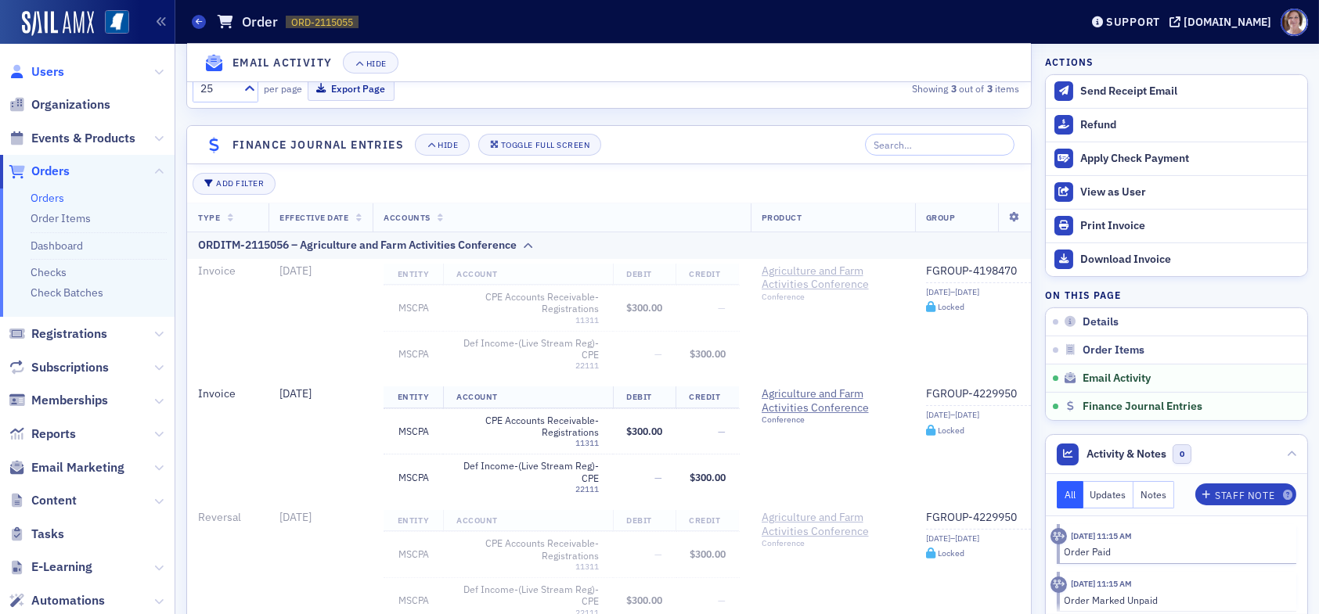
click at [45, 73] on span "Users" at bounding box center [47, 71] width 33 height 17
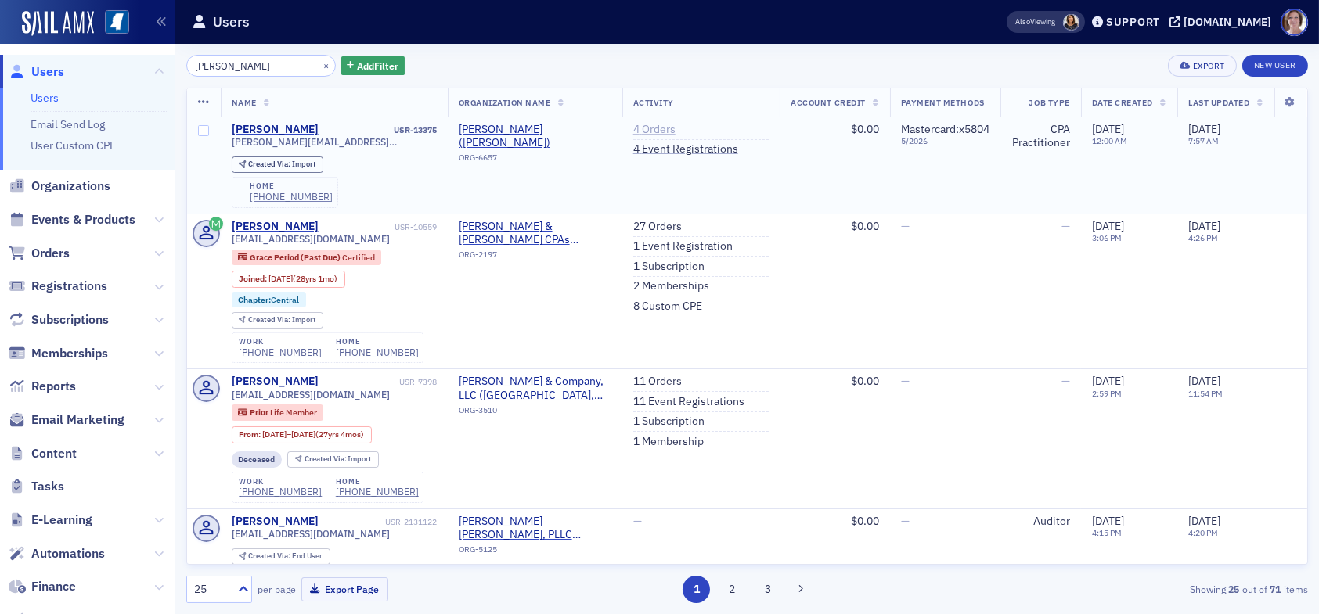
click at [649, 126] on link "4 Orders" at bounding box center [654, 130] width 42 height 14
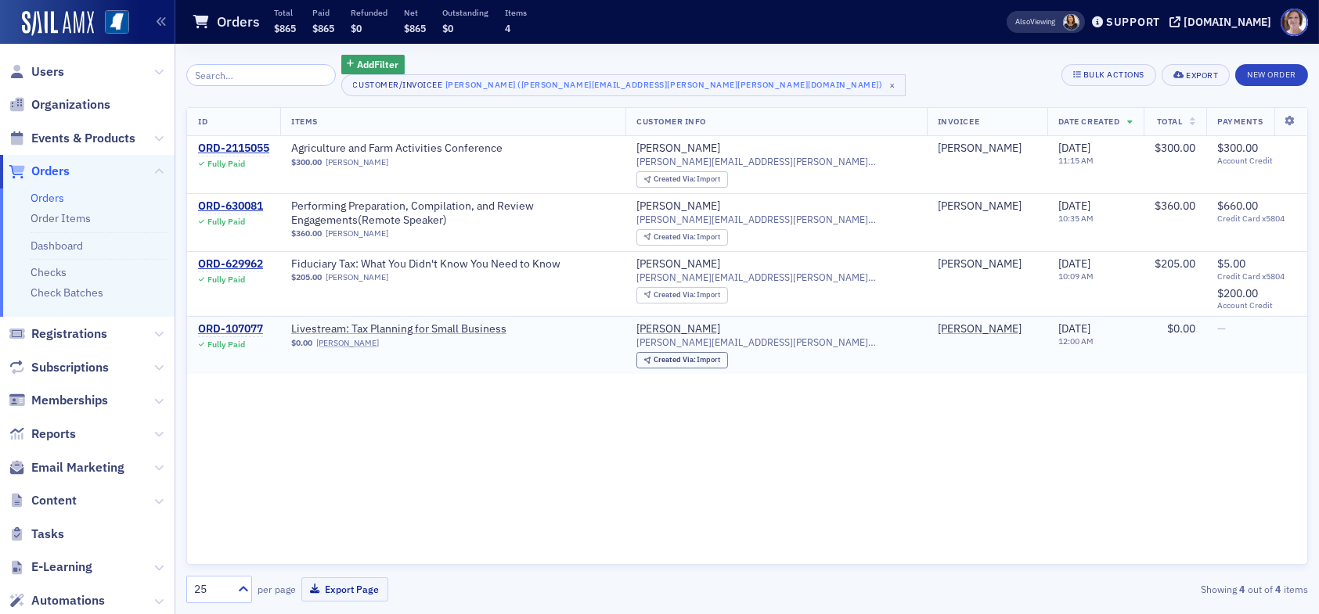
click at [251, 330] on div "ORD-107077" at bounding box center [230, 329] width 65 height 14
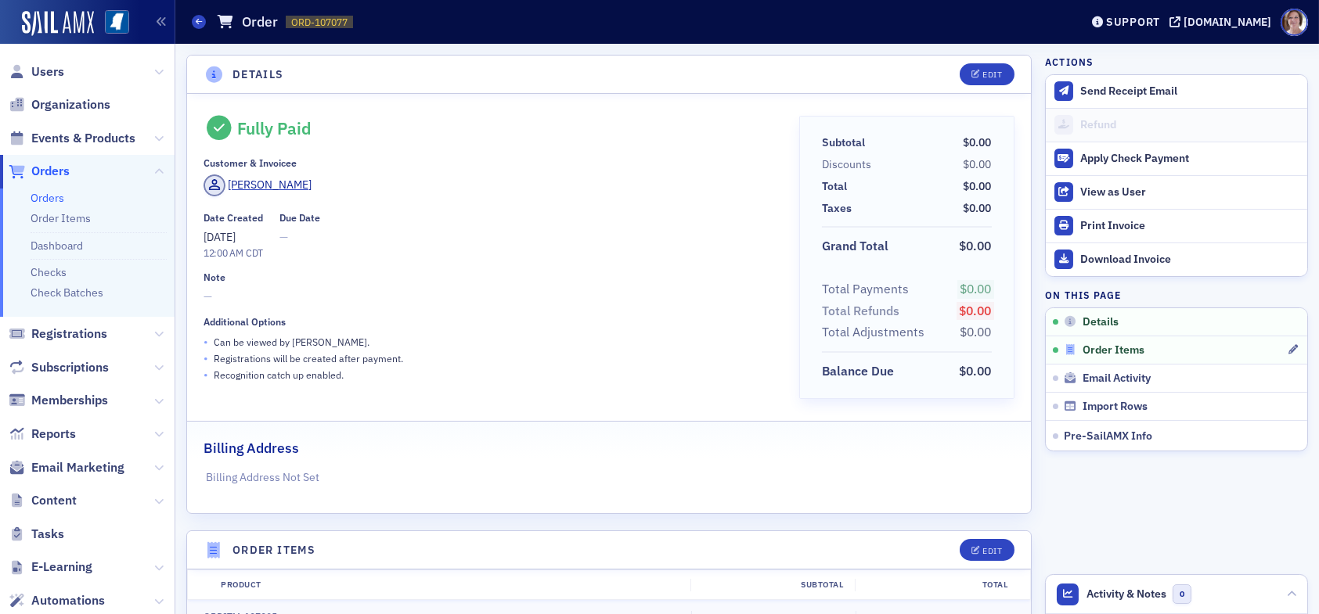
click at [1097, 352] on span "Order Items" at bounding box center [1113, 351] width 62 height 14
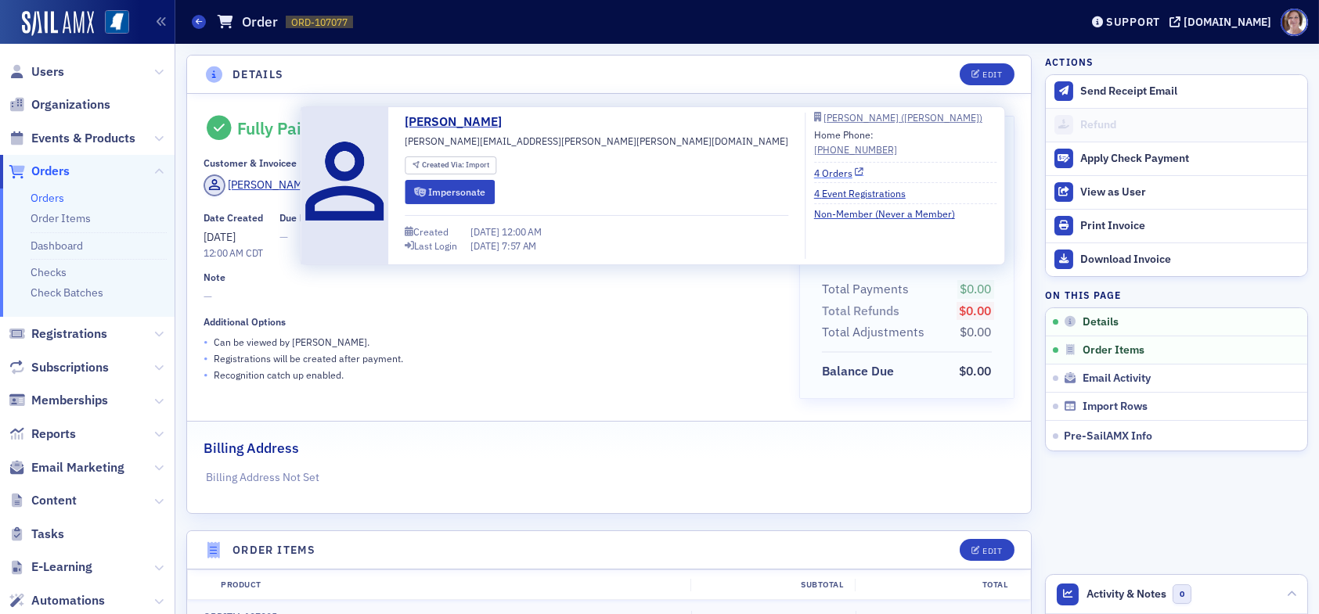
click at [814, 171] on link "4 Orders" at bounding box center [839, 172] width 50 height 14
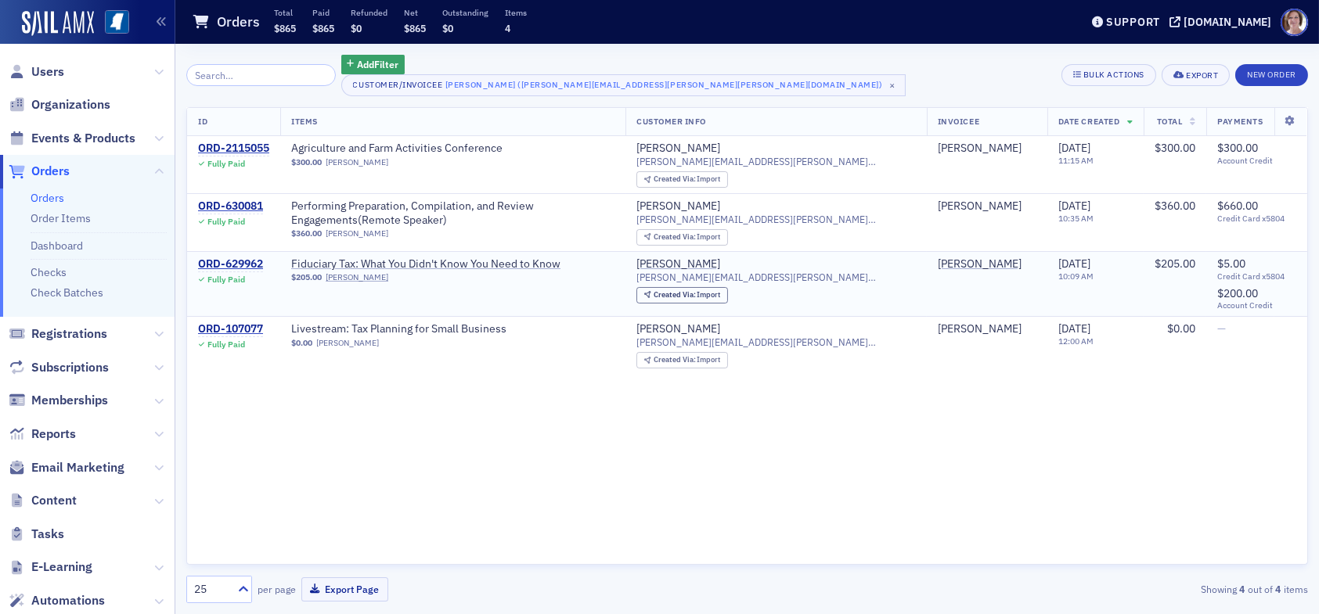
click at [223, 254] on td "ORD-629962 Fully Paid" at bounding box center [233, 284] width 93 height 65
click at [225, 261] on div "ORD-629962" at bounding box center [230, 265] width 65 height 14
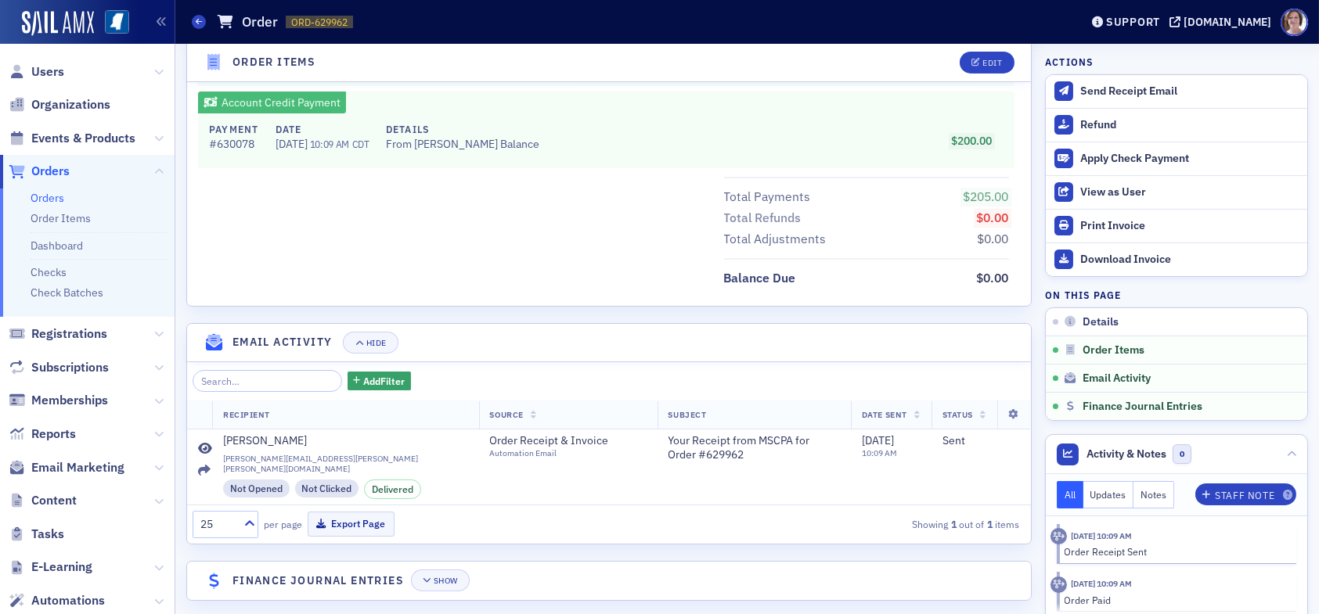
scroll to position [793, 0]
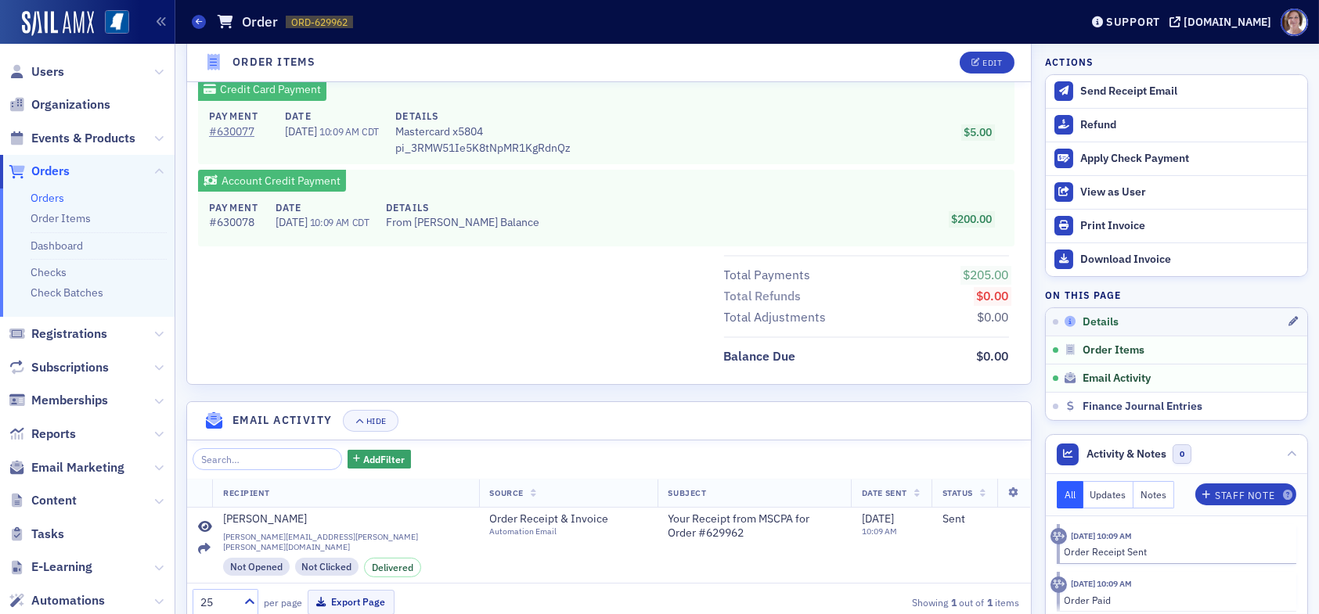
click at [1085, 324] on span "Details" at bounding box center [1100, 322] width 36 height 14
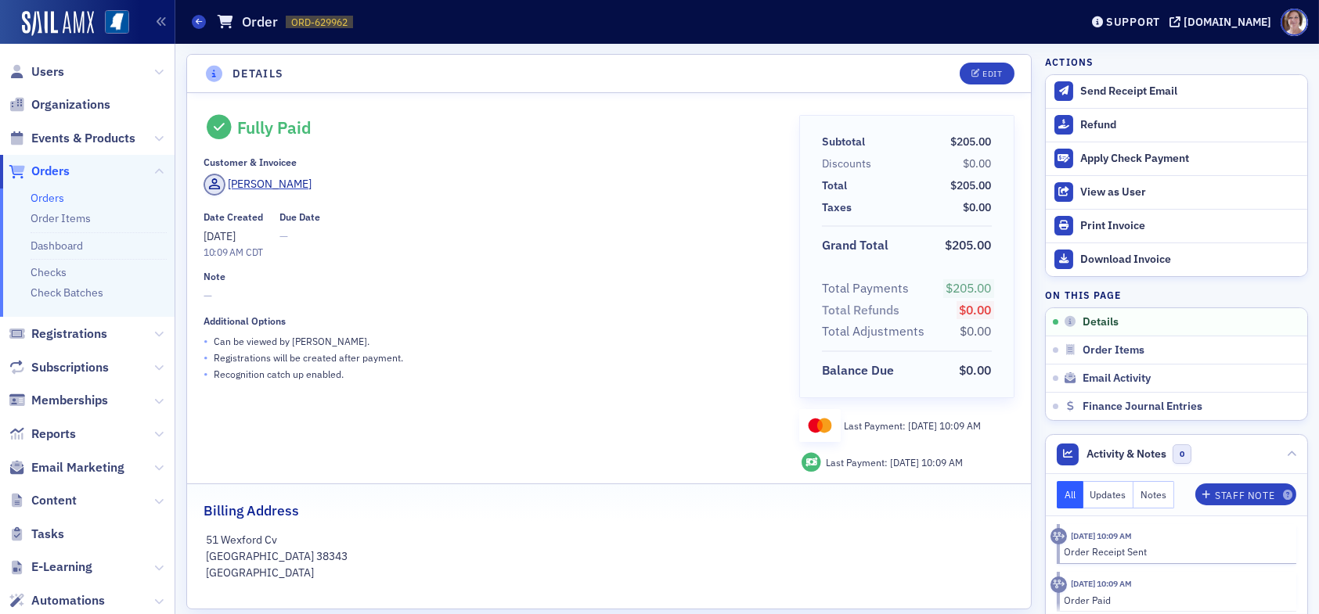
scroll to position [0, 0]
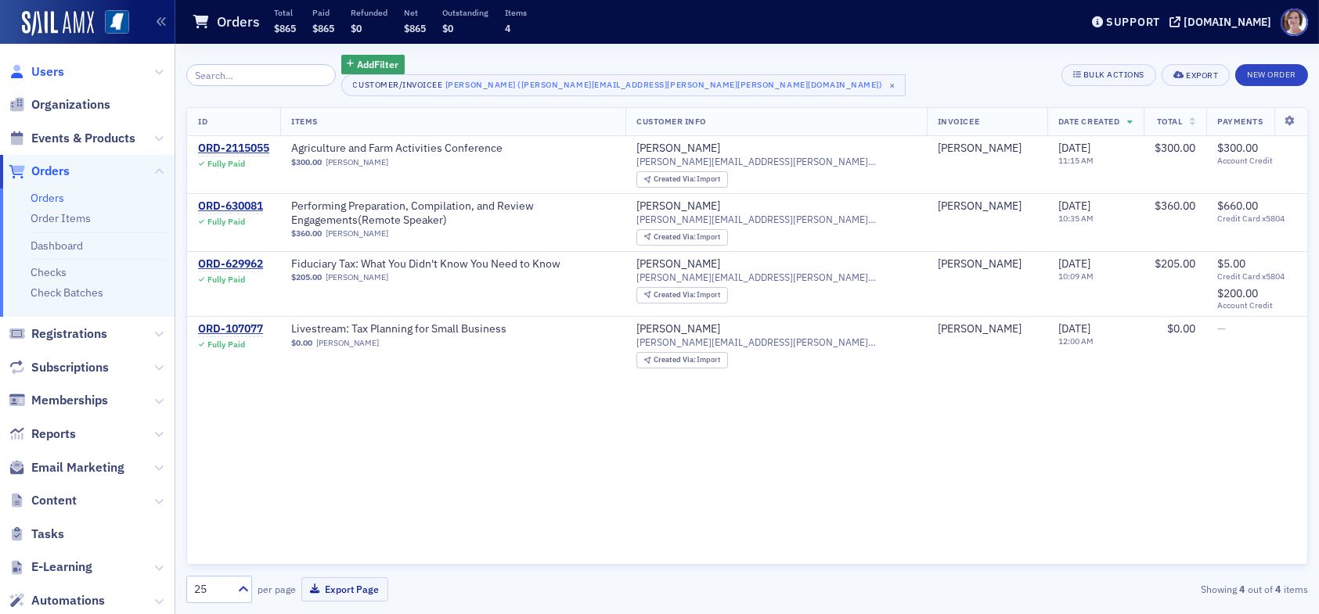
click at [48, 69] on span "Users" at bounding box center [47, 71] width 33 height 17
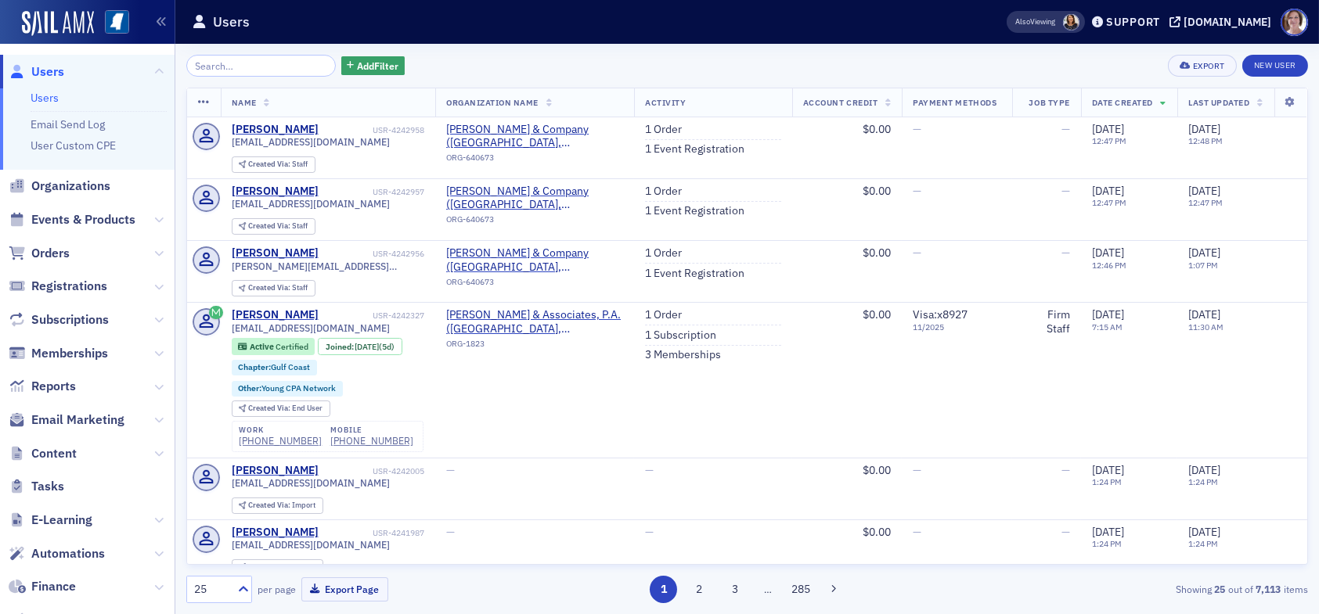
click at [258, 66] on input "search" at bounding box center [260, 66] width 149 height 22
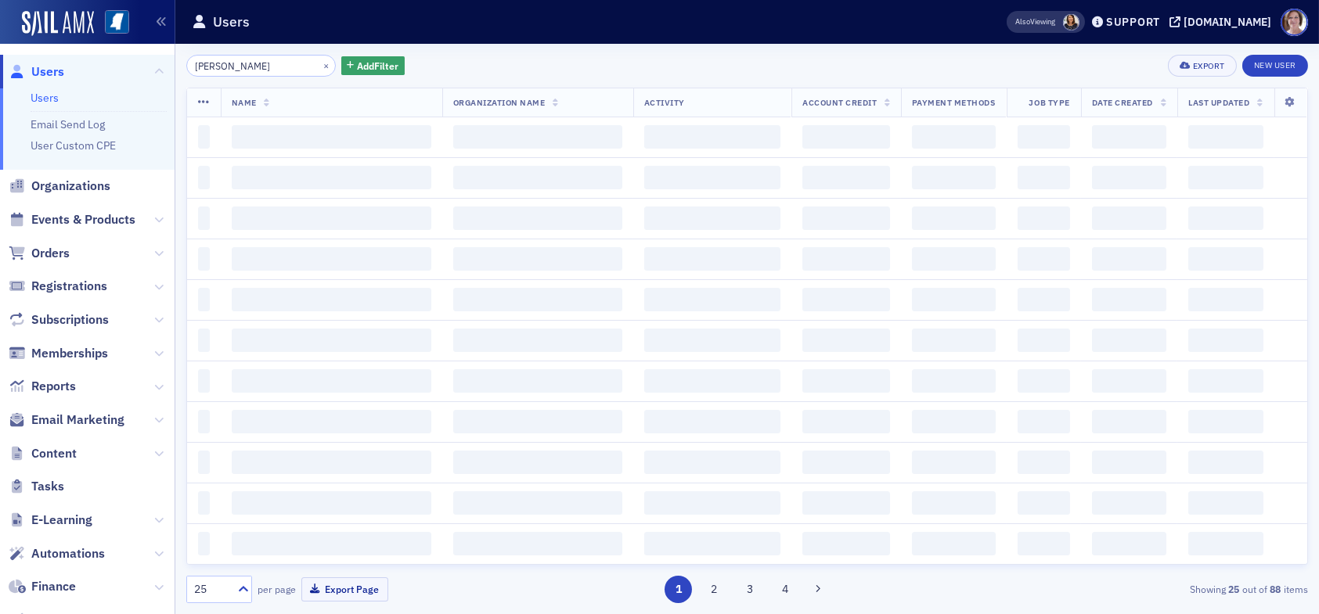
type input "[PERSON_NAME]"
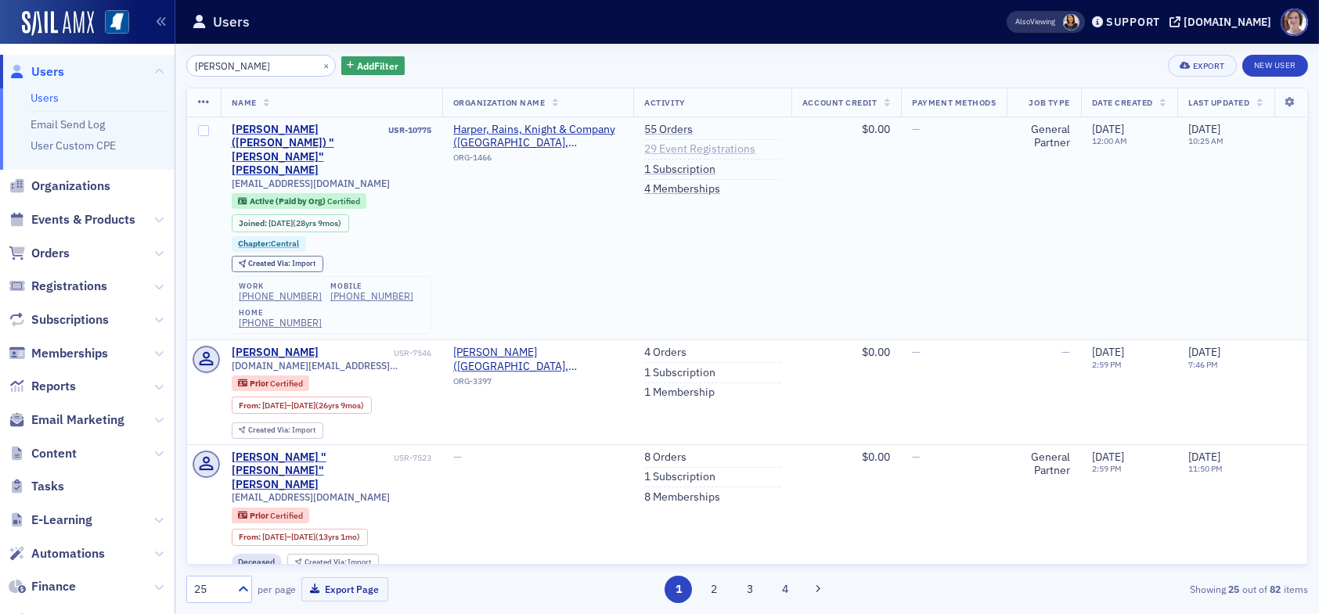
click at [667, 147] on link "29 Event Registrations" at bounding box center [699, 149] width 111 height 14
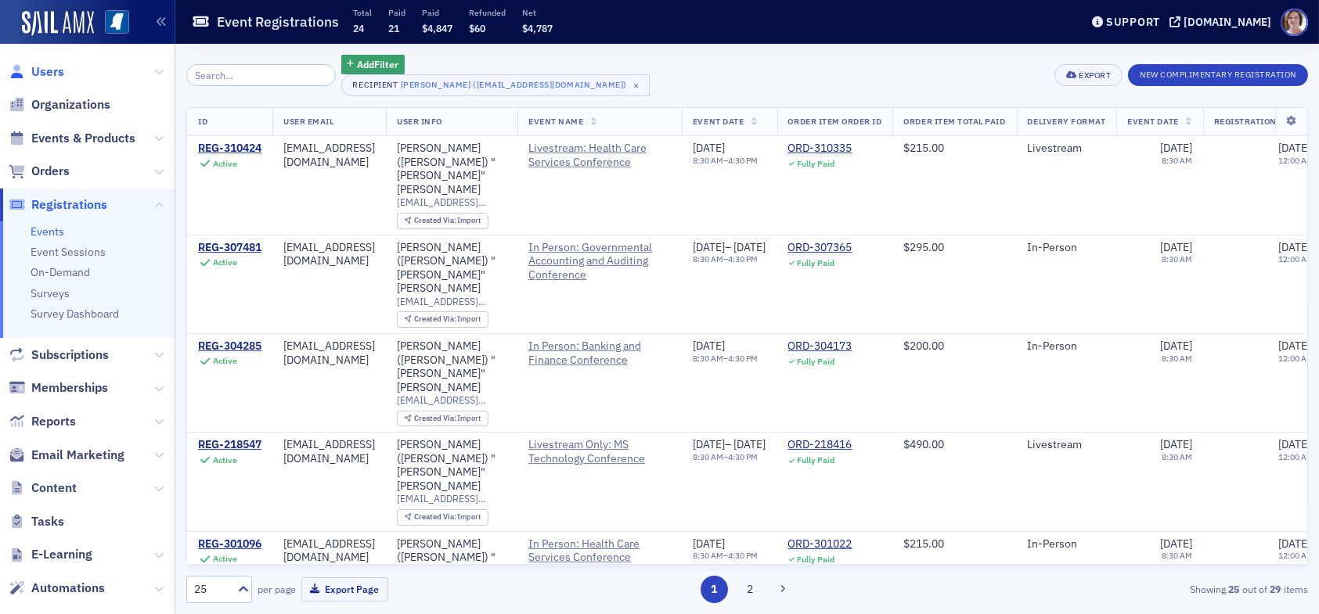
click at [53, 73] on span "Users" at bounding box center [47, 71] width 33 height 17
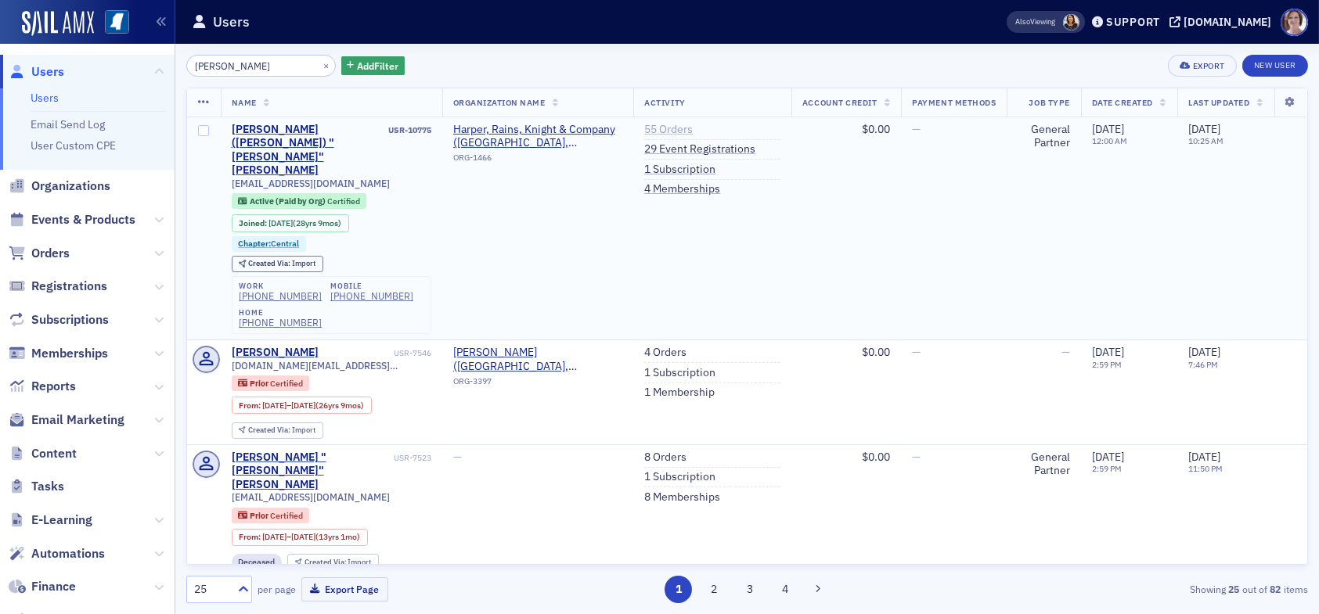
click at [665, 128] on link "55 Orders" at bounding box center [668, 130] width 49 height 14
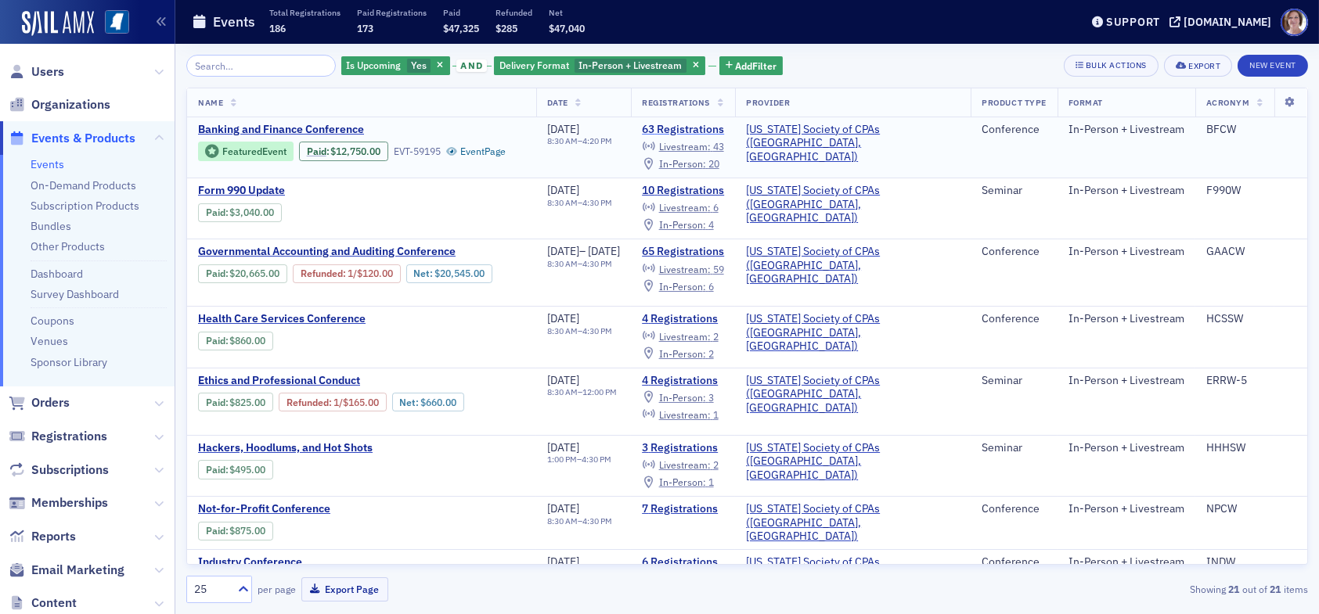
click at [724, 125] on link "63 Registrations" at bounding box center [683, 130] width 82 height 14
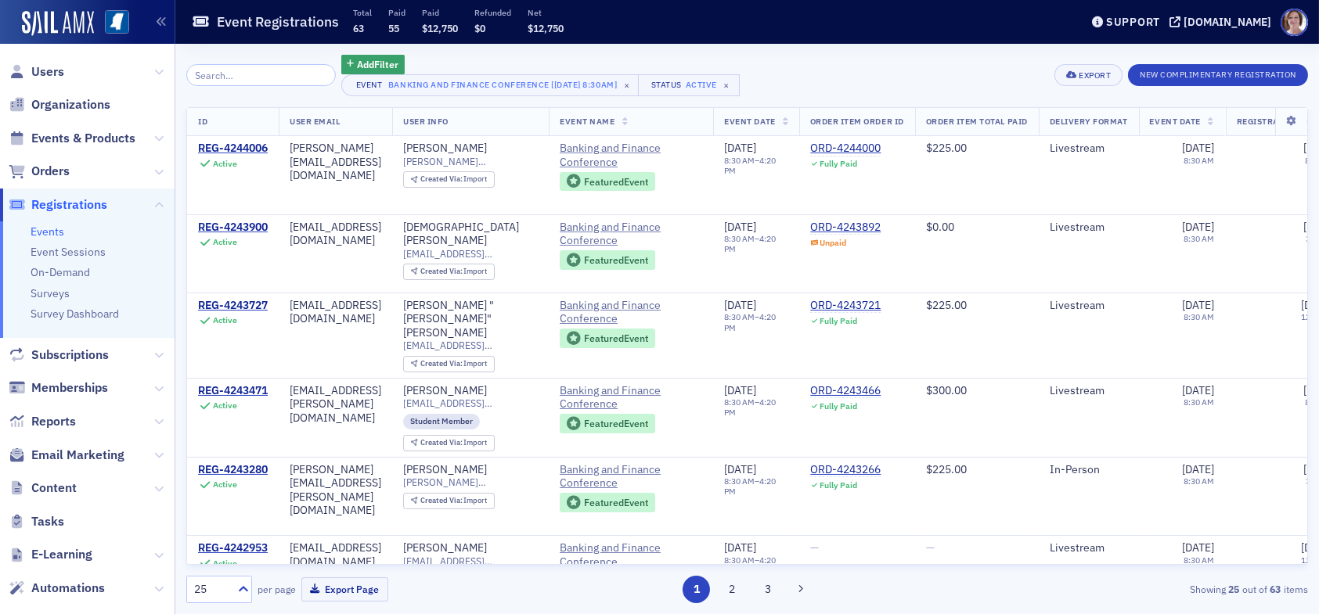
click at [277, 75] on input "search" at bounding box center [260, 75] width 149 height 22
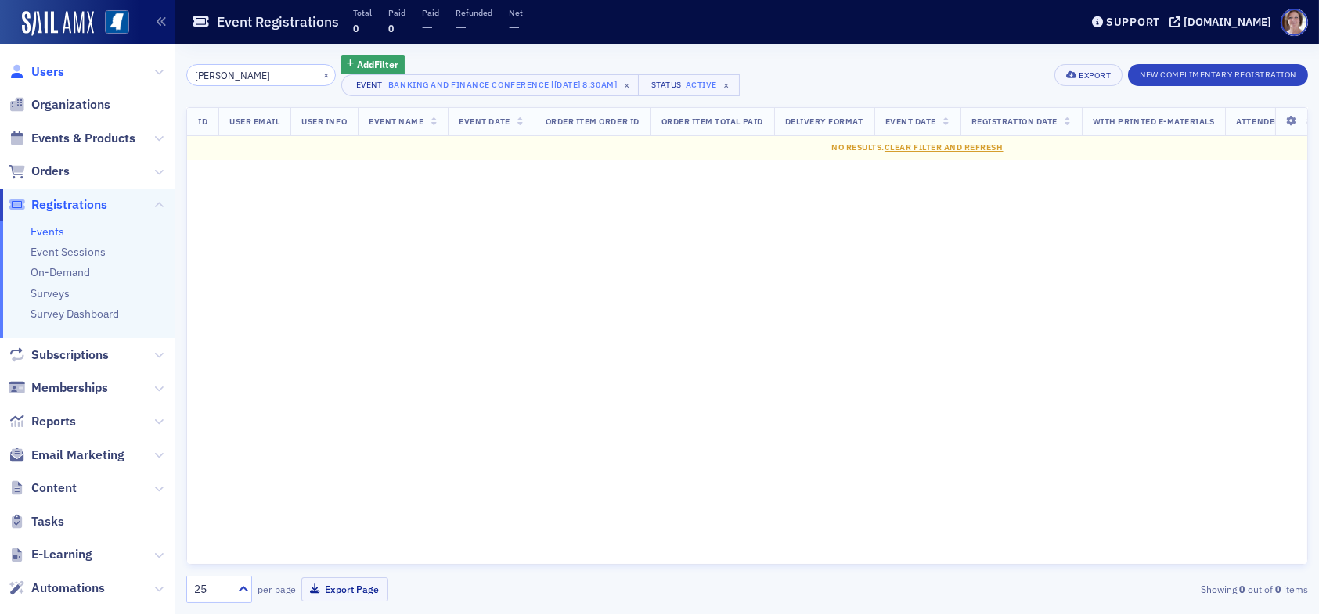
type input "[PERSON_NAME]"
click at [45, 73] on span "Users" at bounding box center [47, 71] width 33 height 17
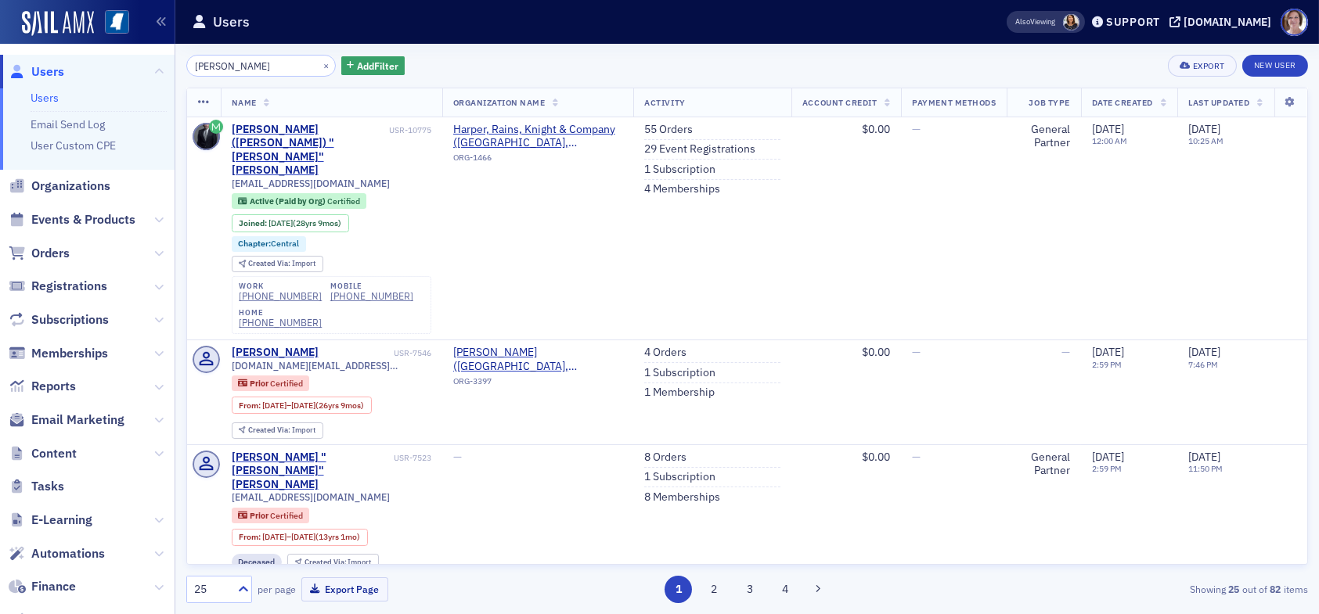
drag, startPoint x: 247, startPoint y: 69, endPoint x: 85, endPoint y: 52, distance: 162.8
click at [89, 56] on div "Users Users Email Send Log User Custom CPE Organizations Events & Products Orde…" at bounding box center [659, 307] width 1319 height 614
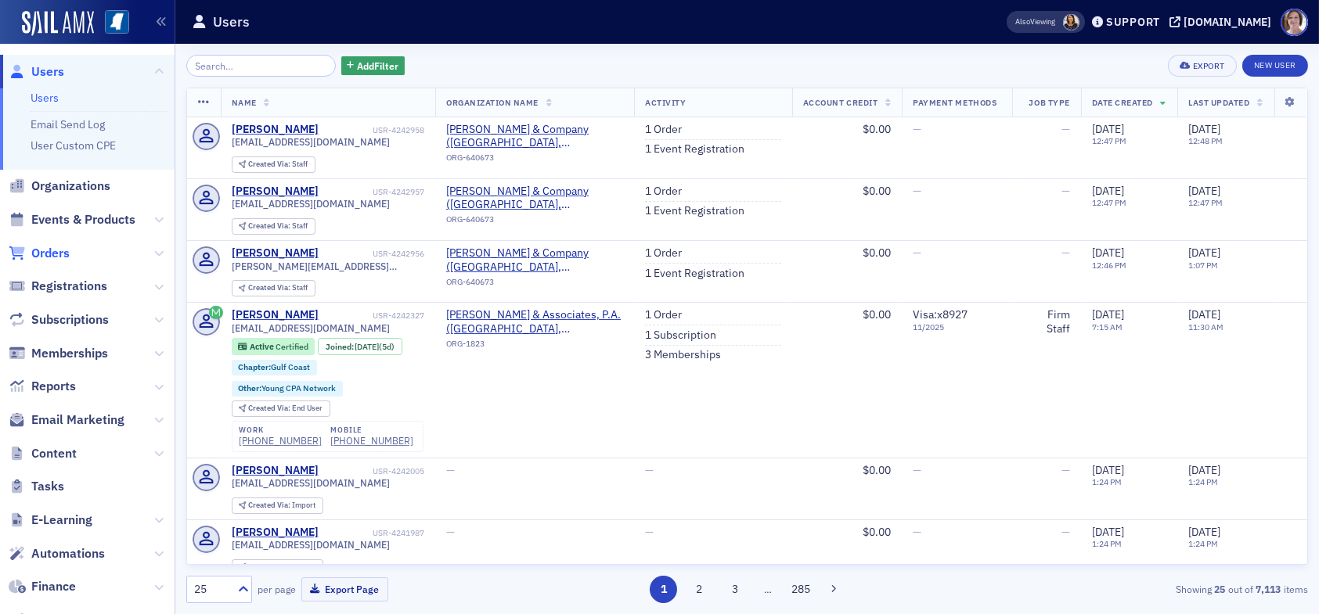
click at [63, 253] on span "Orders" at bounding box center [50, 253] width 38 height 17
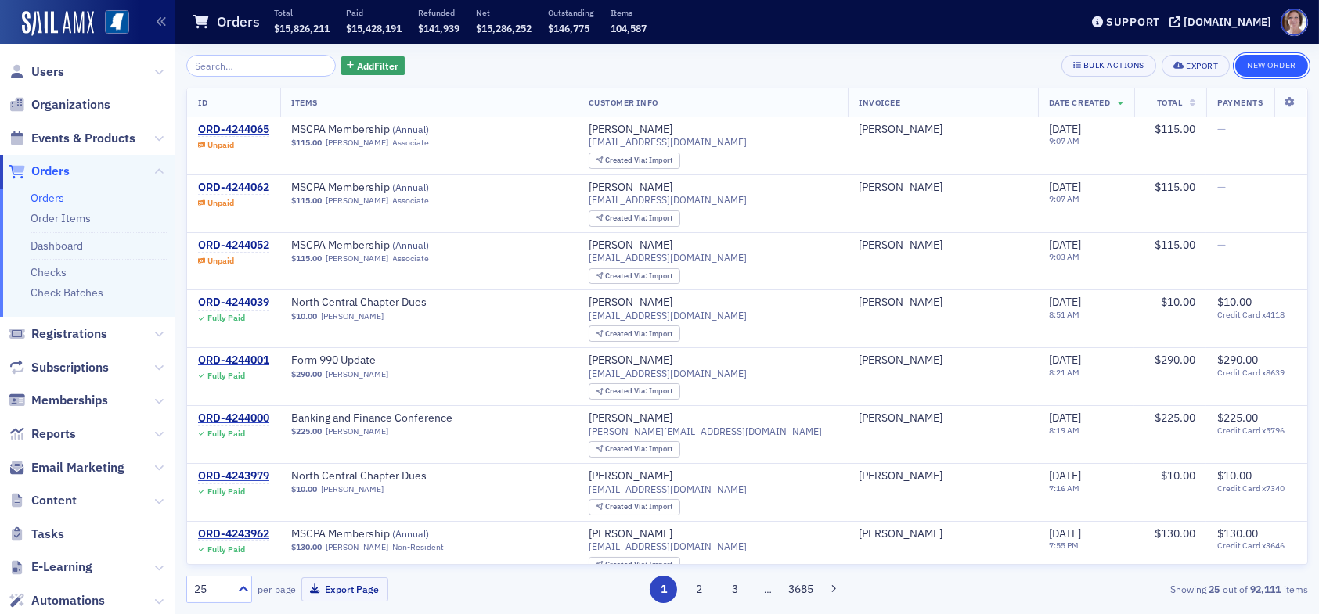
click at [1276, 67] on button "New Order" at bounding box center [1271, 66] width 73 height 22
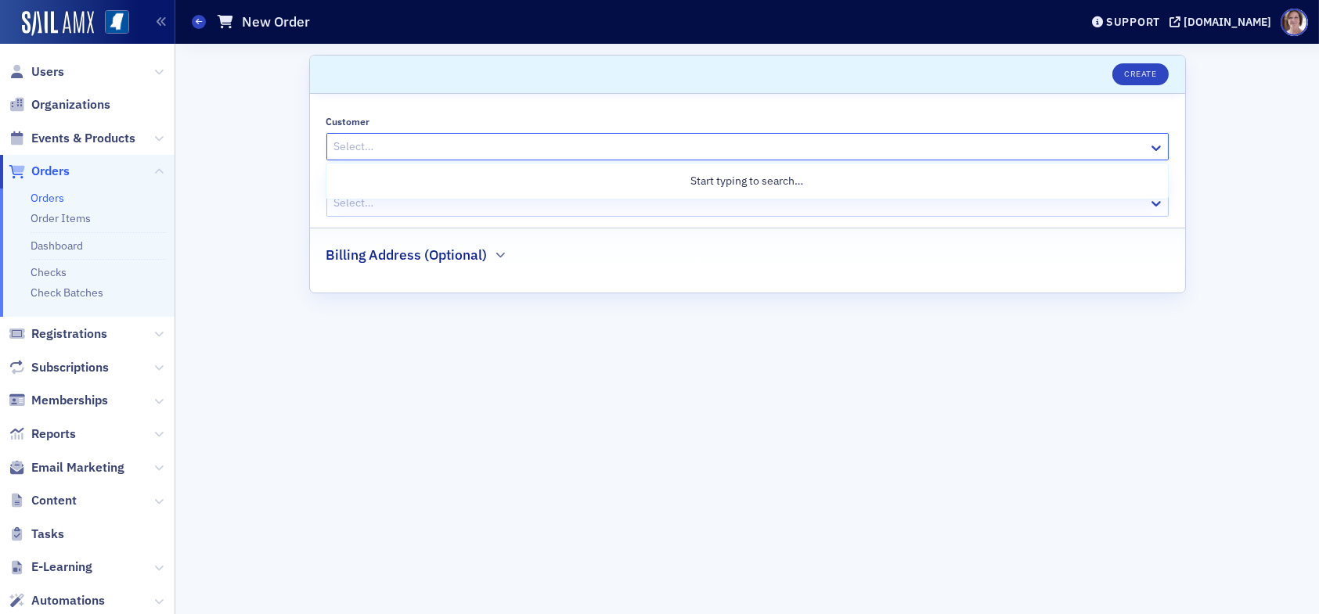
click at [433, 150] on div at bounding box center [740, 147] width 814 height 20
type input "bill felder"
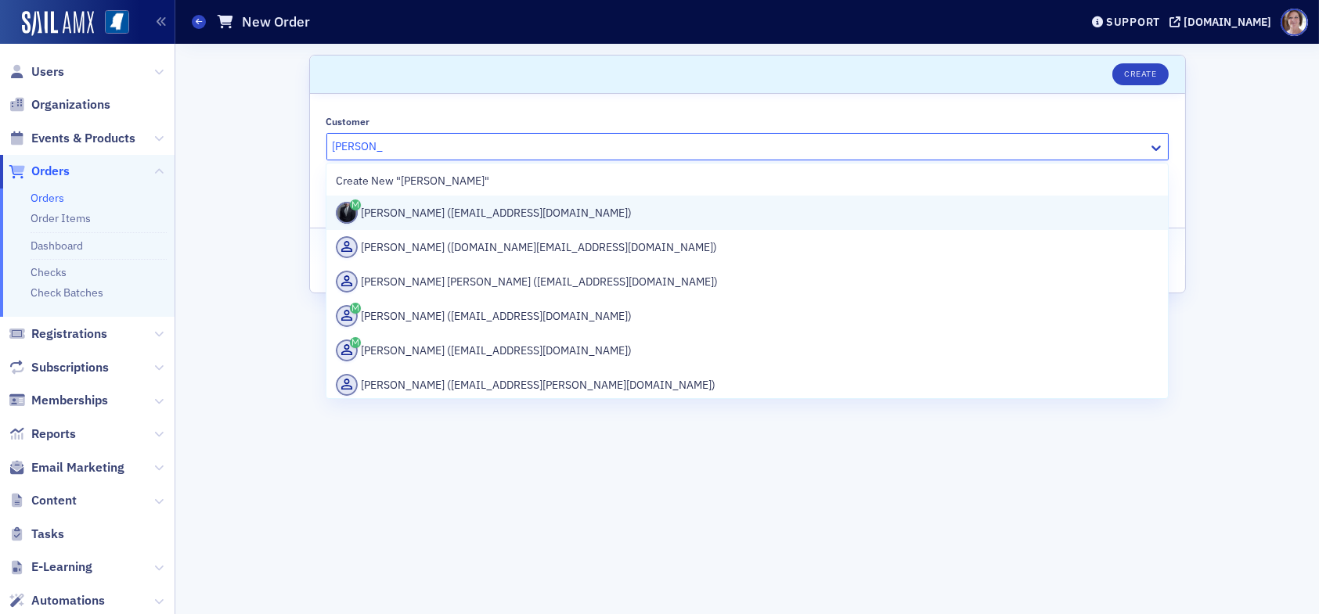
click at [553, 214] on div "Bill Felder (bfelder@hrkcpa.com)" at bounding box center [747, 213] width 822 height 22
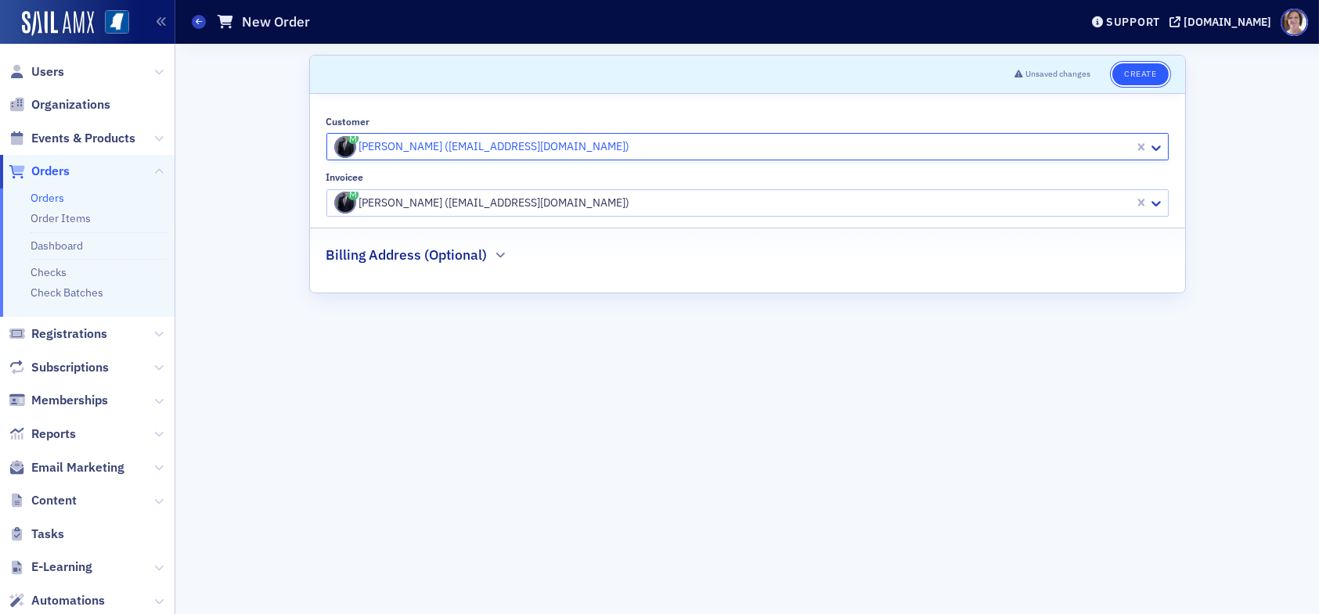
click at [1147, 74] on button "Create" at bounding box center [1140, 74] width 56 height 22
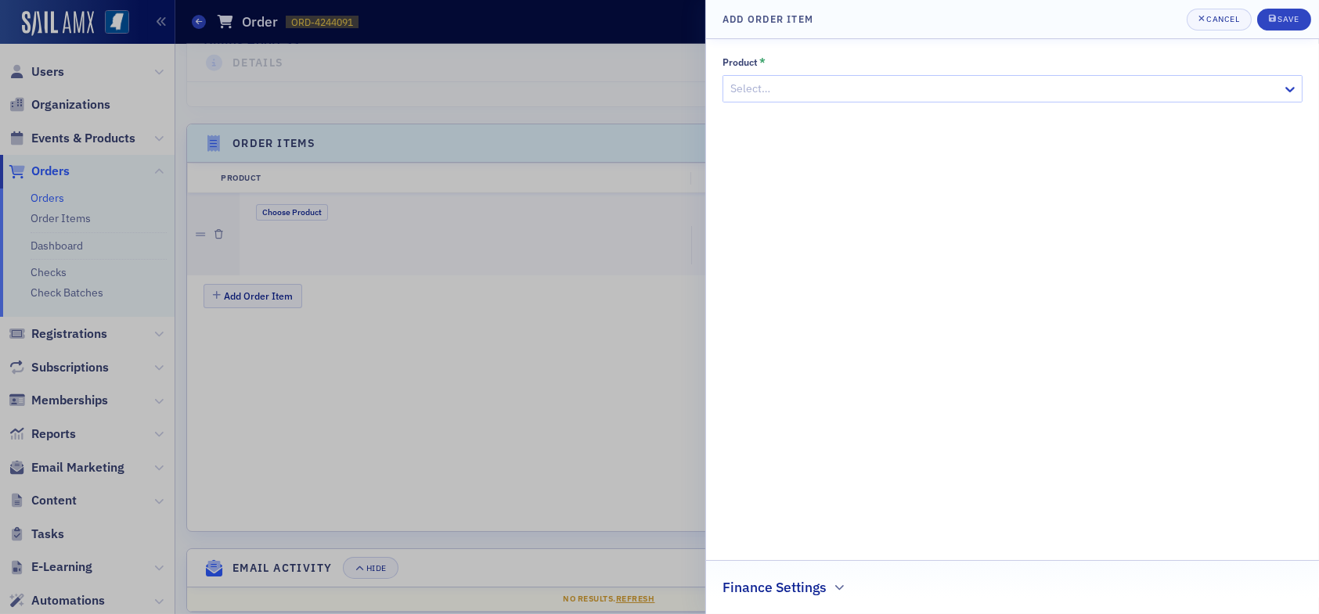
scroll to position [430, 0]
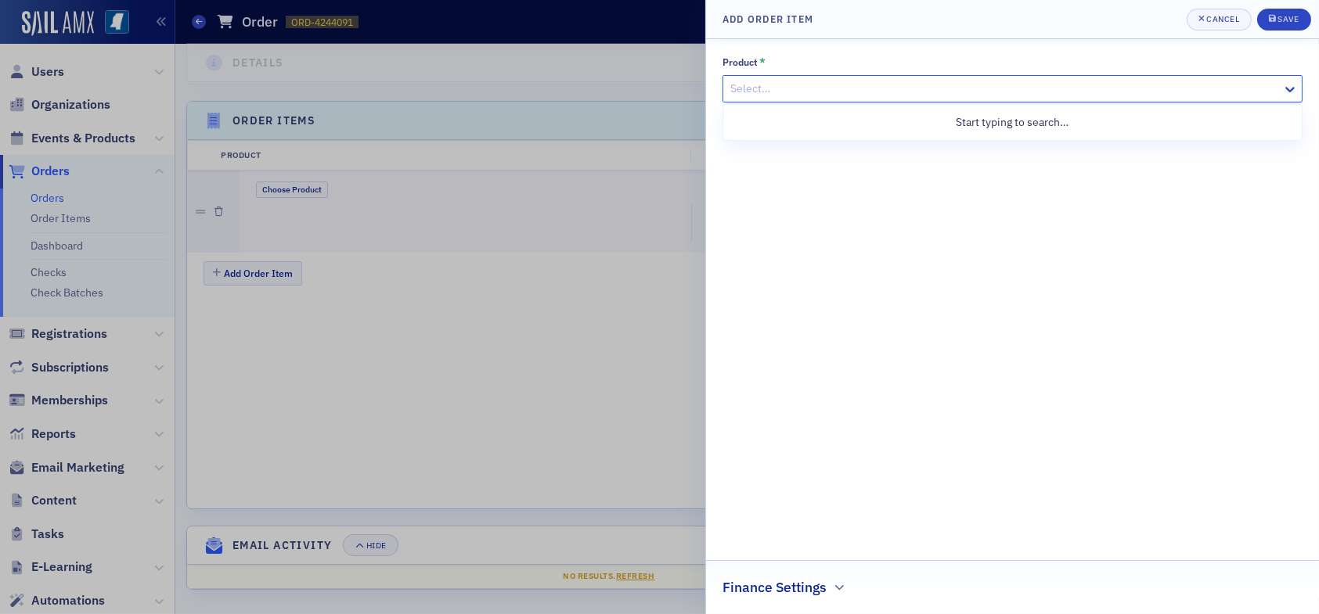
click at [816, 95] on div at bounding box center [1005, 89] width 552 height 20
type input "banking"
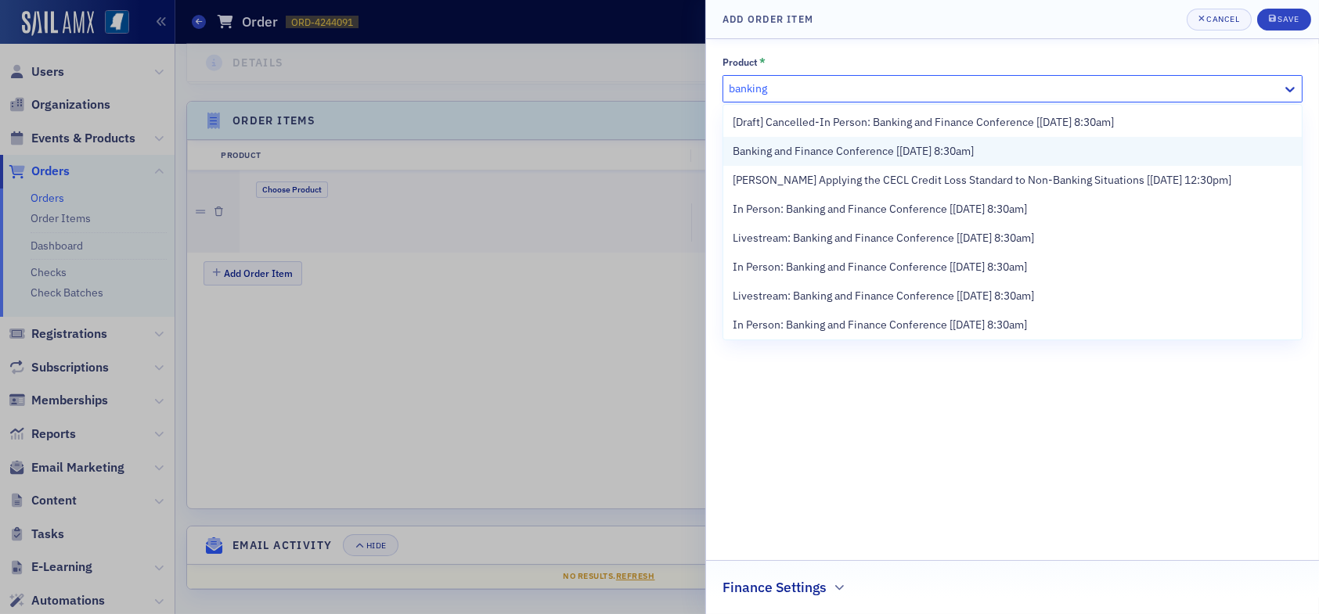
click at [974, 151] on span "Banking and Finance Conference [[DATE] 8:30am]" at bounding box center [853, 151] width 241 height 16
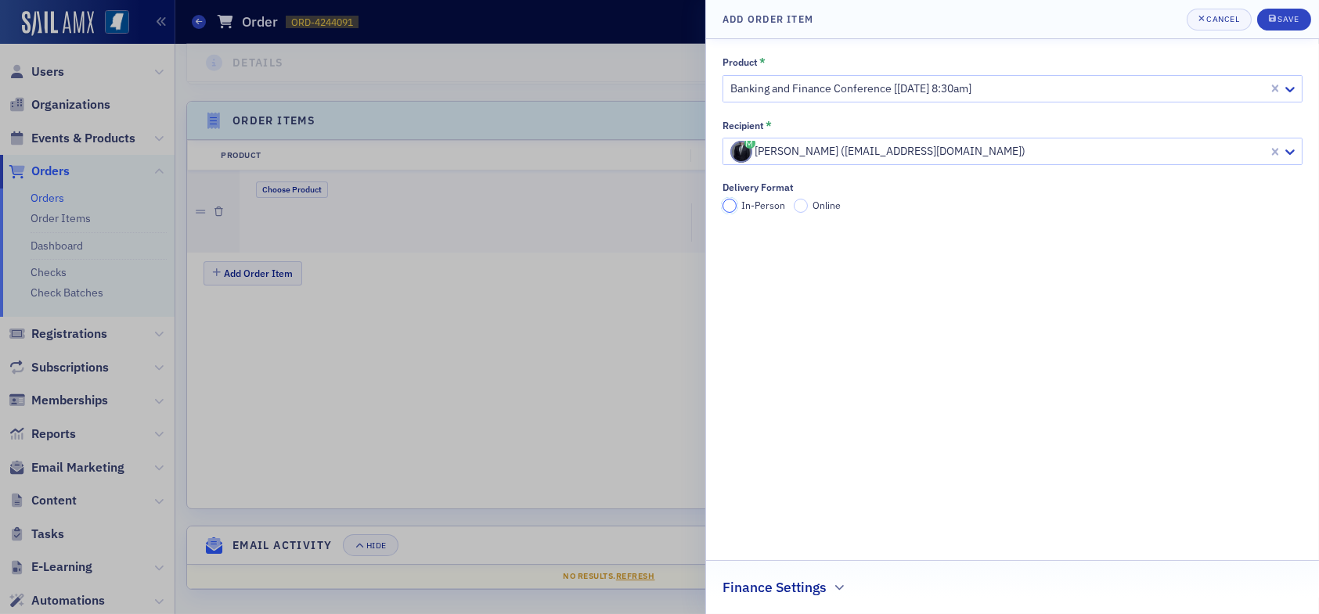
click at [725, 203] on input "In-Person" at bounding box center [729, 206] width 14 height 14
click at [1288, 20] on div "Save" at bounding box center [1287, 19] width 21 height 9
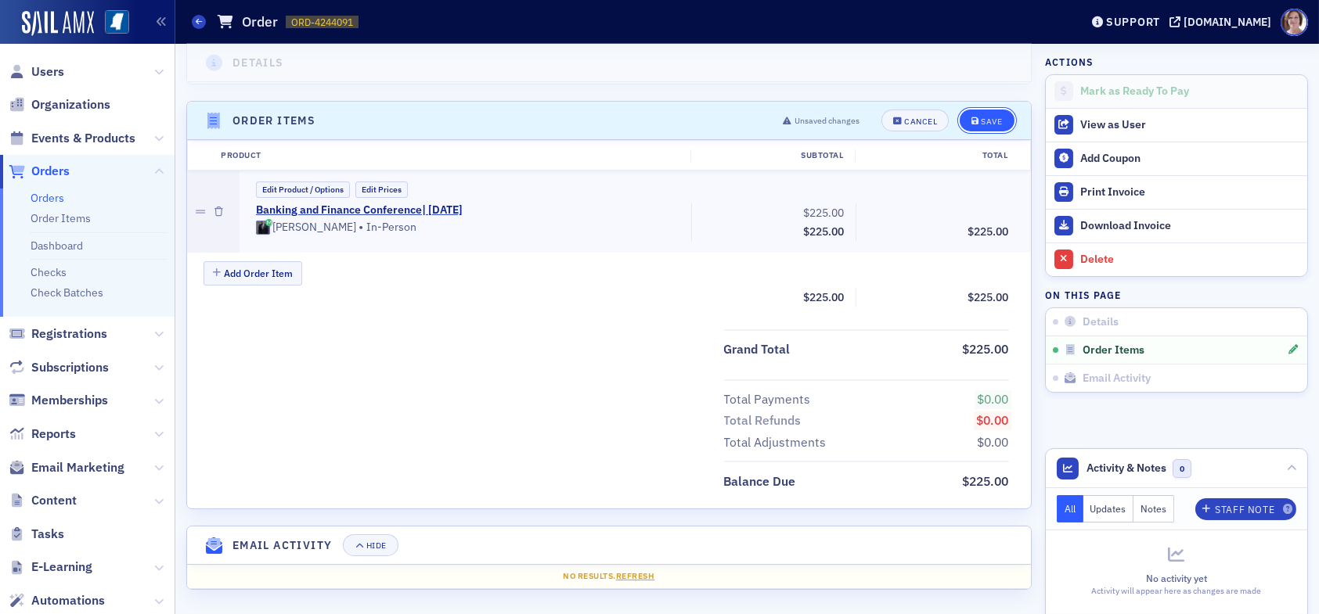
click at [981, 117] on div "Save" at bounding box center [991, 121] width 21 height 9
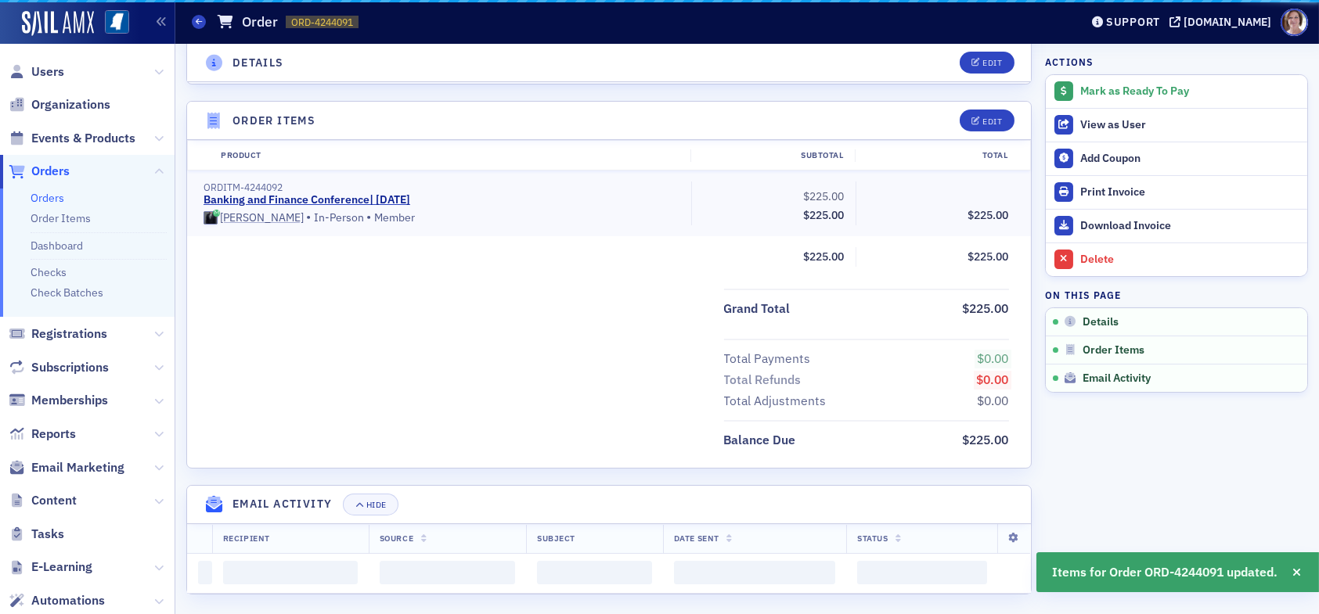
scroll to position [389, 0]
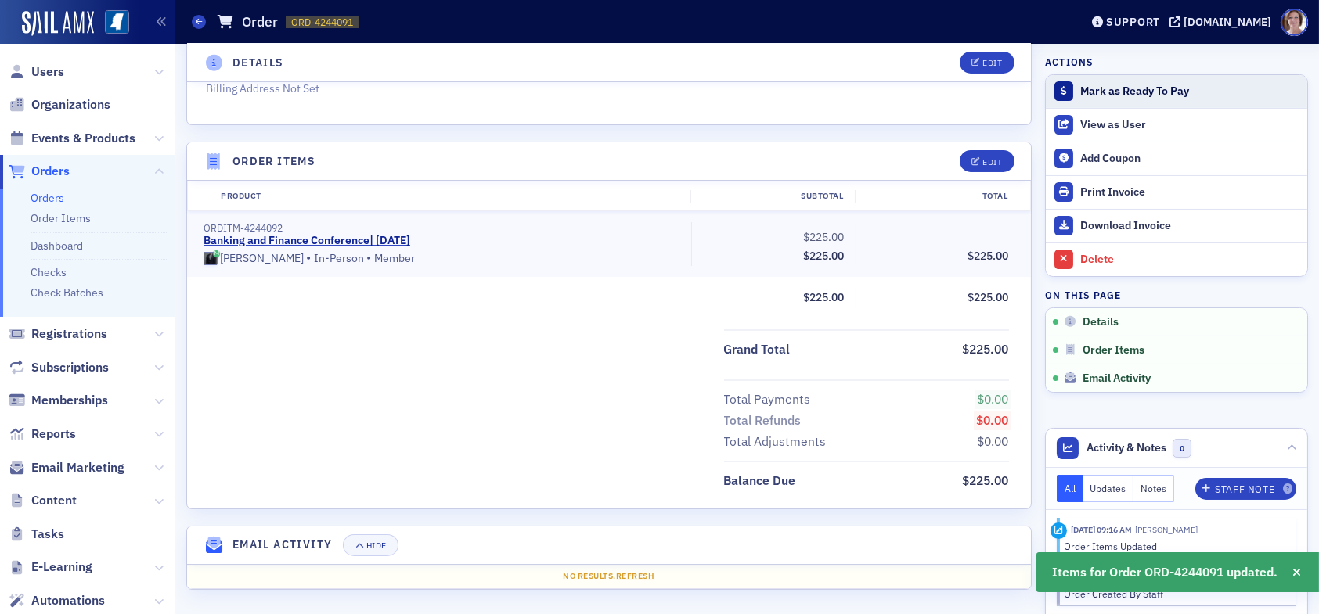
click at [1122, 90] on div "Mark as Ready To Pay" at bounding box center [1189, 92] width 219 height 14
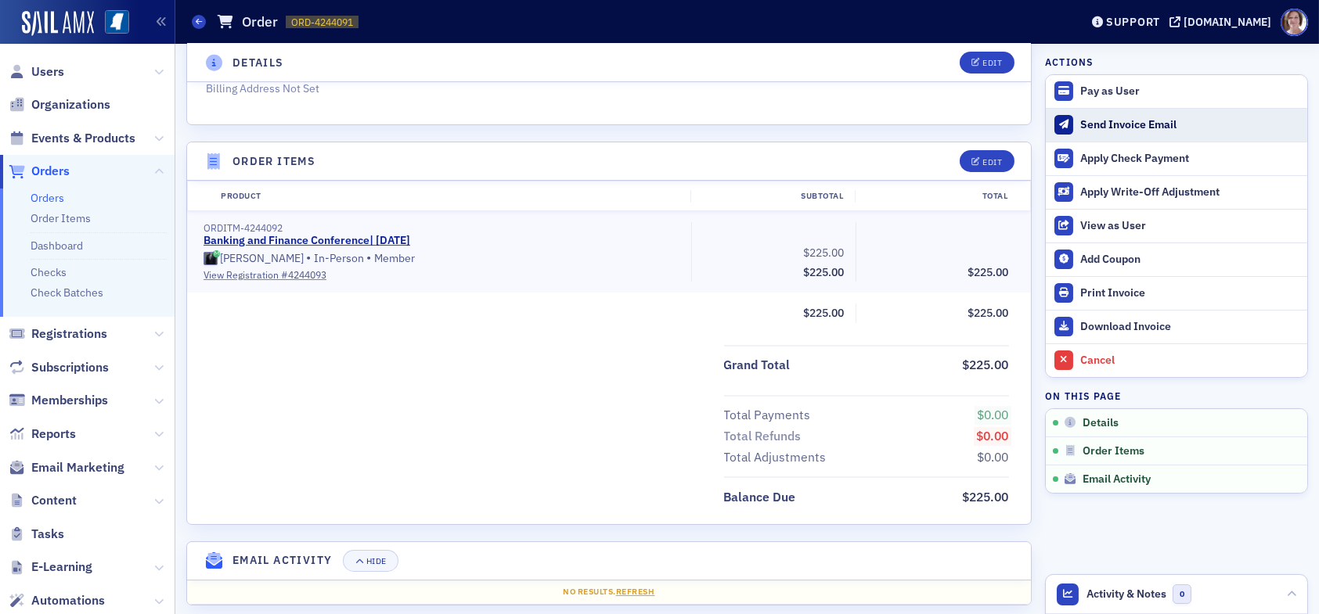
click at [1133, 119] on div "Send Invoice Email" at bounding box center [1189, 125] width 219 height 14
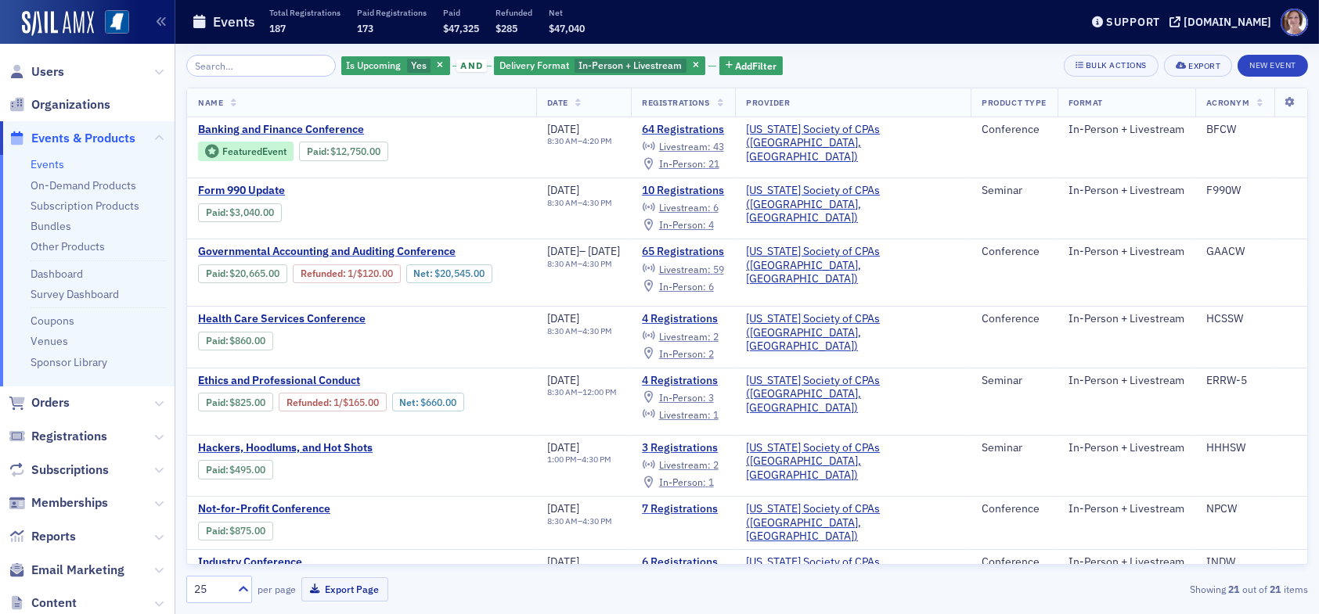
click at [873, 65] on div "Is Upcoming Yes and Delivery Format In-Person + Livestream Add Filter Bulk Acti…" at bounding box center [747, 66] width 1122 height 22
click at [706, 164] on span "In-Person :" at bounding box center [682, 163] width 47 height 13
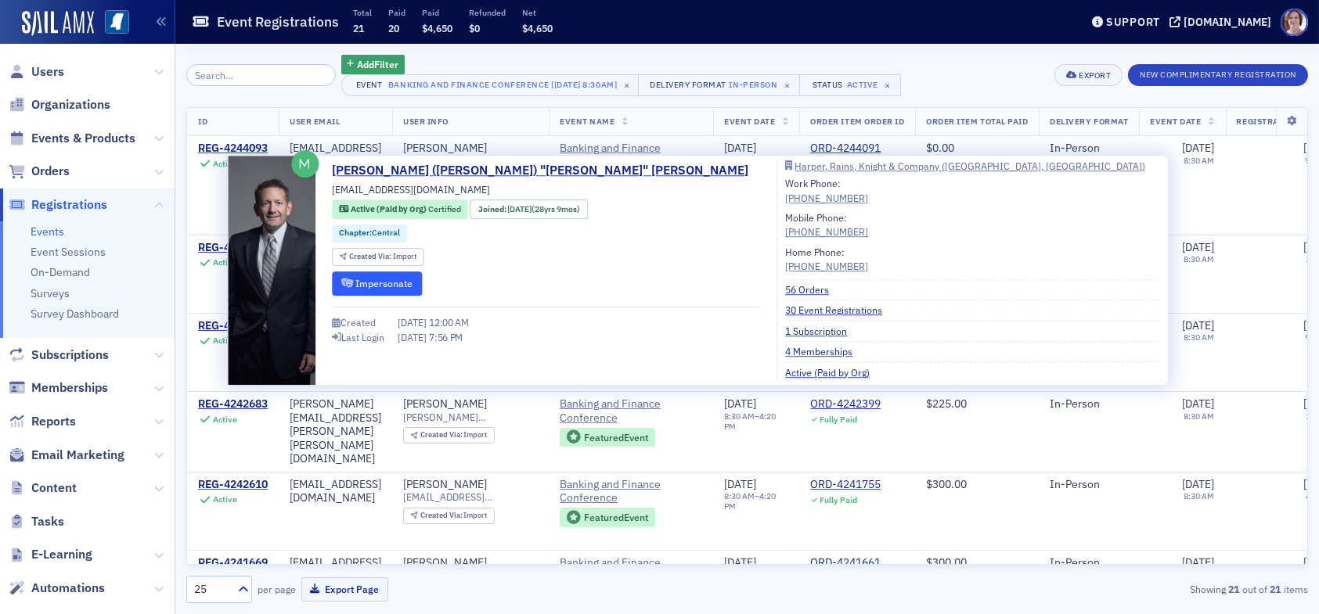
click at [373, 283] on button "Impersonate" at bounding box center [377, 284] width 90 height 24
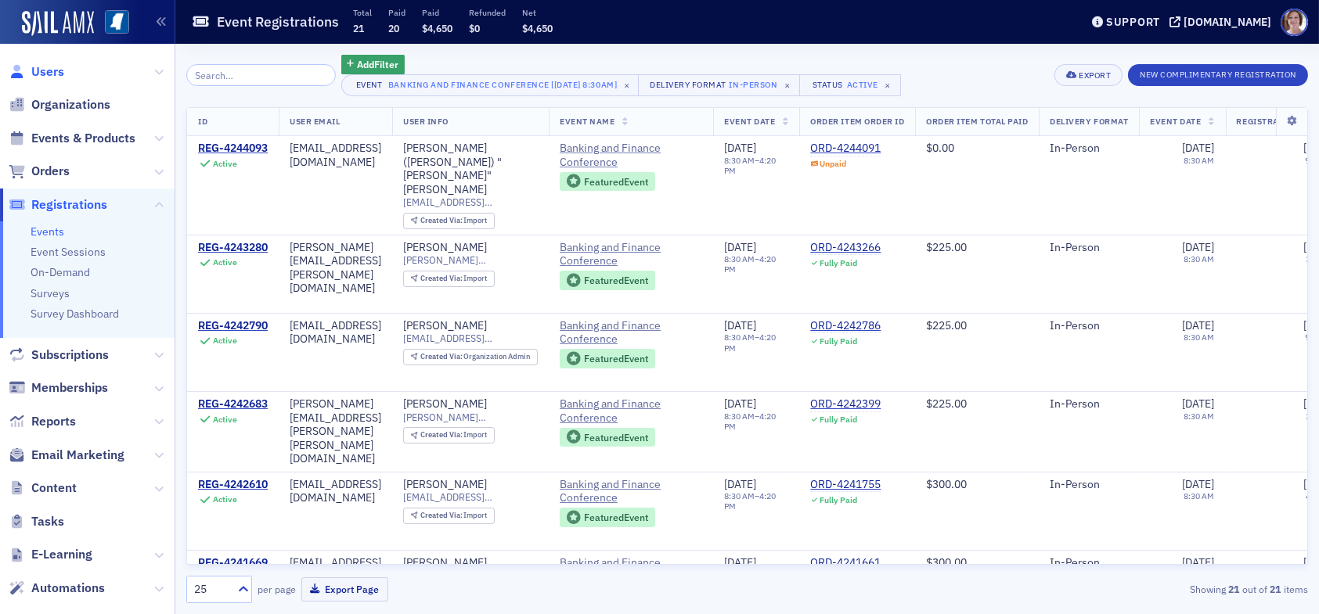
click at [52, 74] on span "Users" at bounding box center [47, 71] width 33 height 17
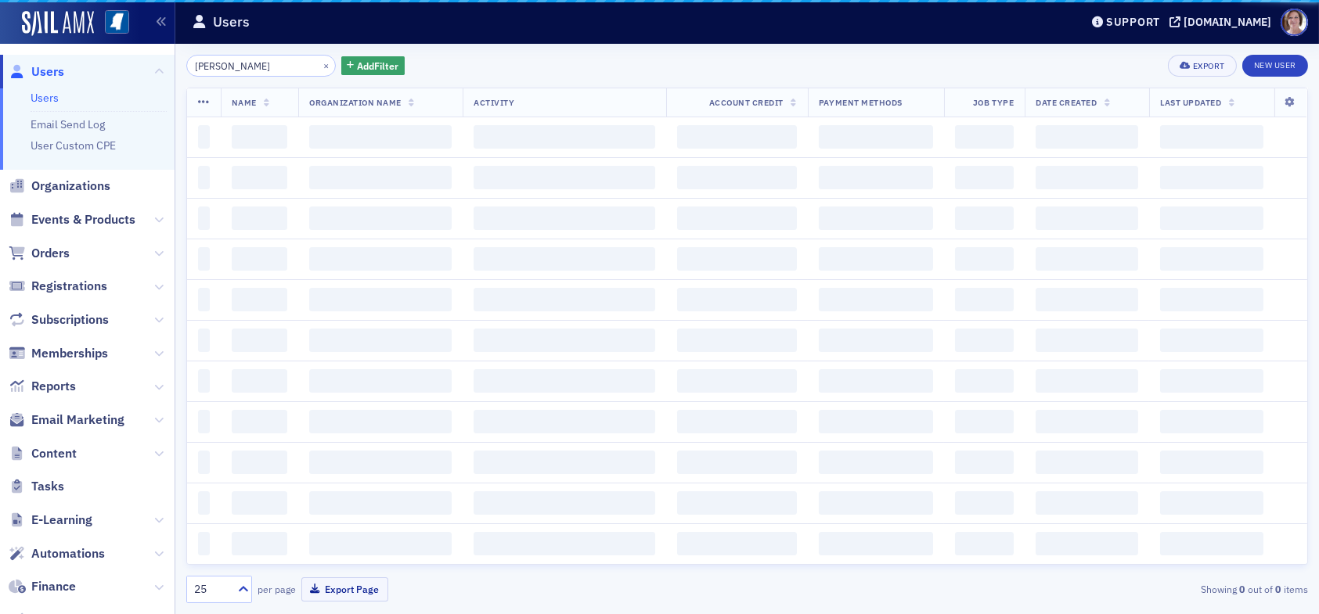
click at [255, 78] on div "rebecca miller × Add Filter Export New User Name Organization Name Activity Acc…" at bounding box center [747, 329] width 1122 height 549
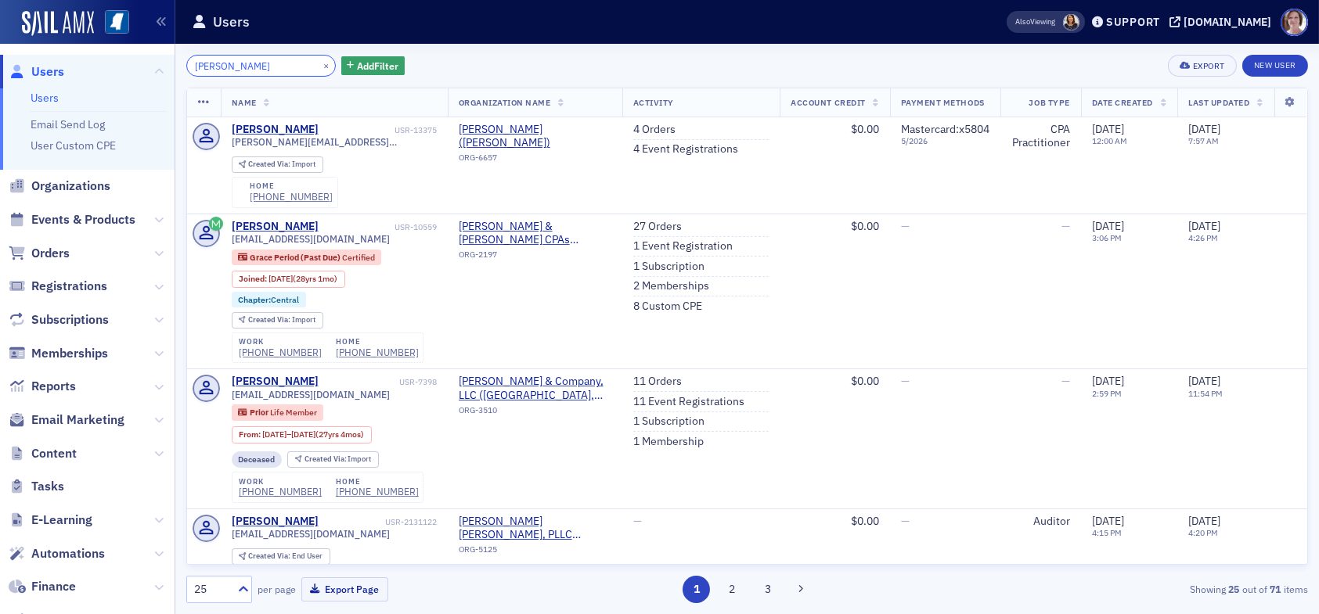
drag, startPoint x: 266, startPoint y: 67, endPoint x: 139, endPoint y: 63, distance: 127.6
click at [139, 67] on div "Users Users Email Send Log User Custom CPE Organizations Events & Products Orde…" at bounding box center [659, 307] width 1319 height 614
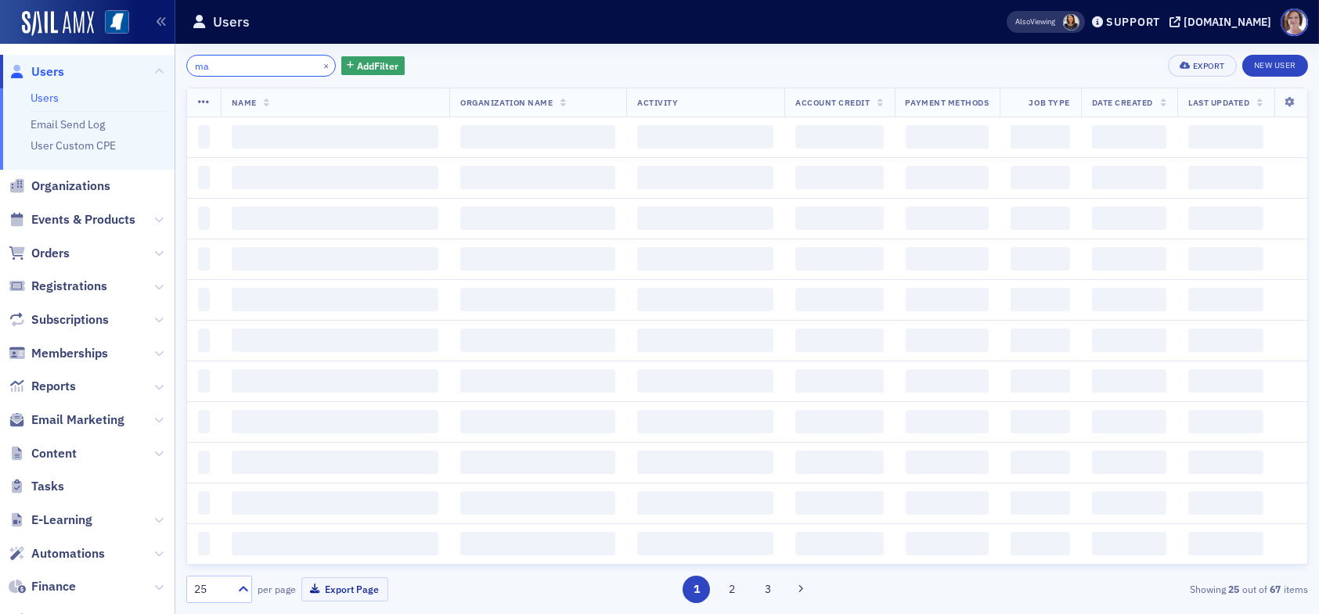
type input "m"
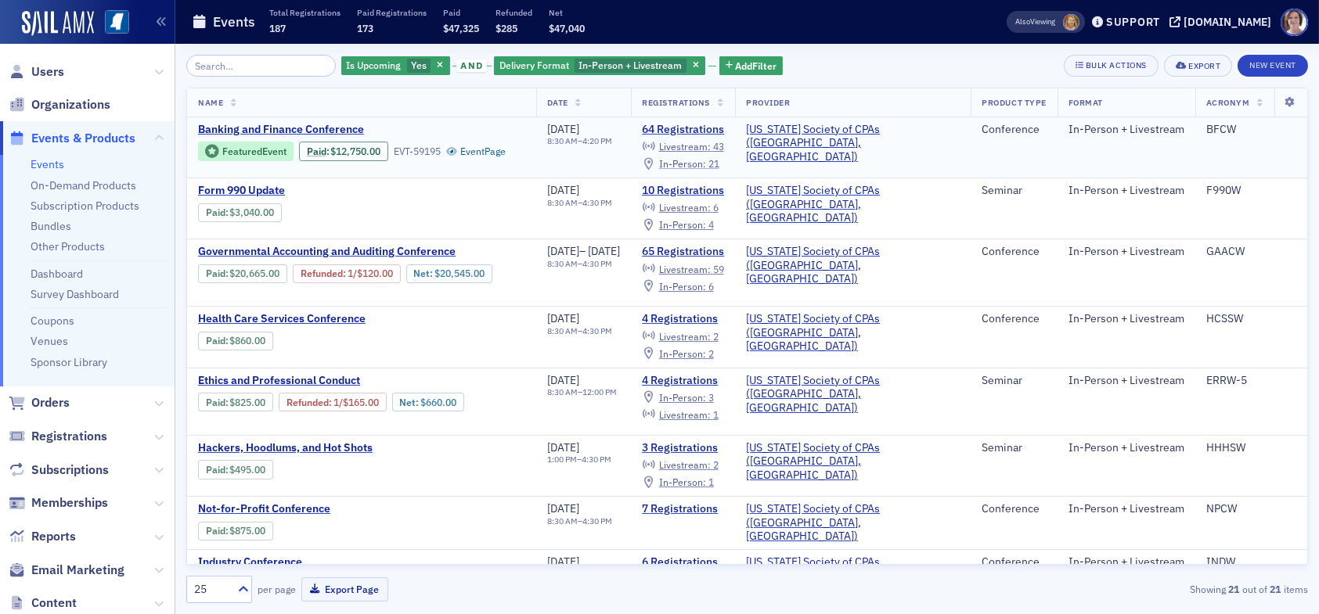
click at [706, 159] on span "In-Person :" at bounding box center [682, 163] width 47 height 13
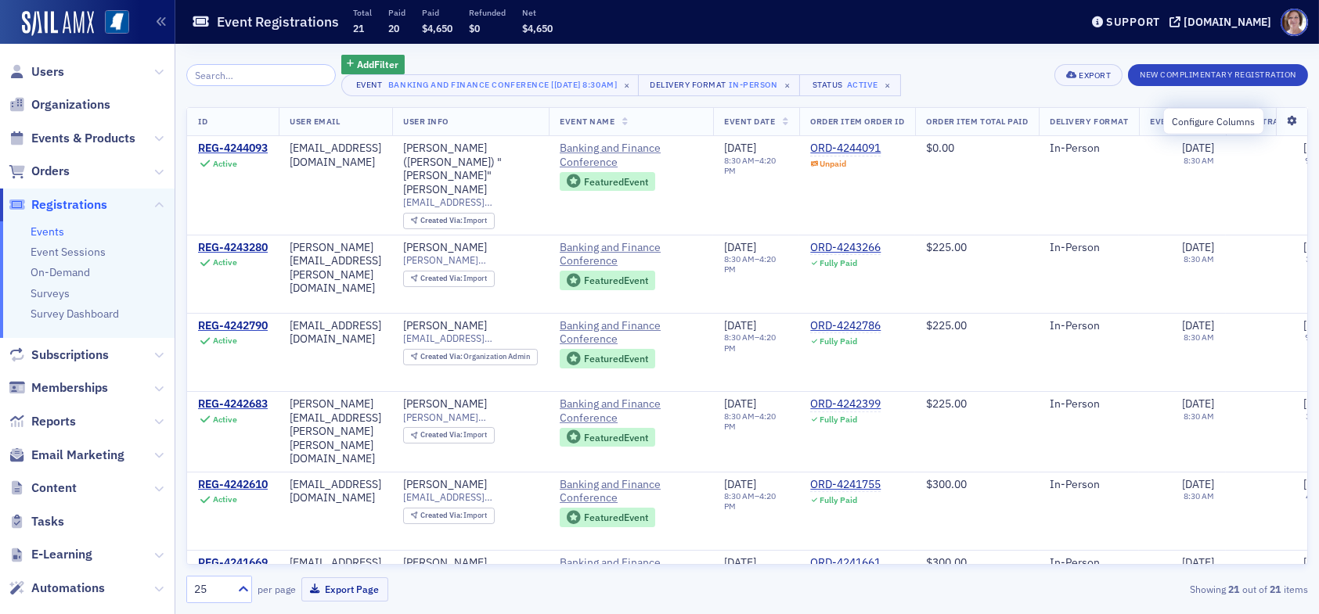
click at [1280, 121] on icon at bounding box center [1291, 121] width 32 height 9
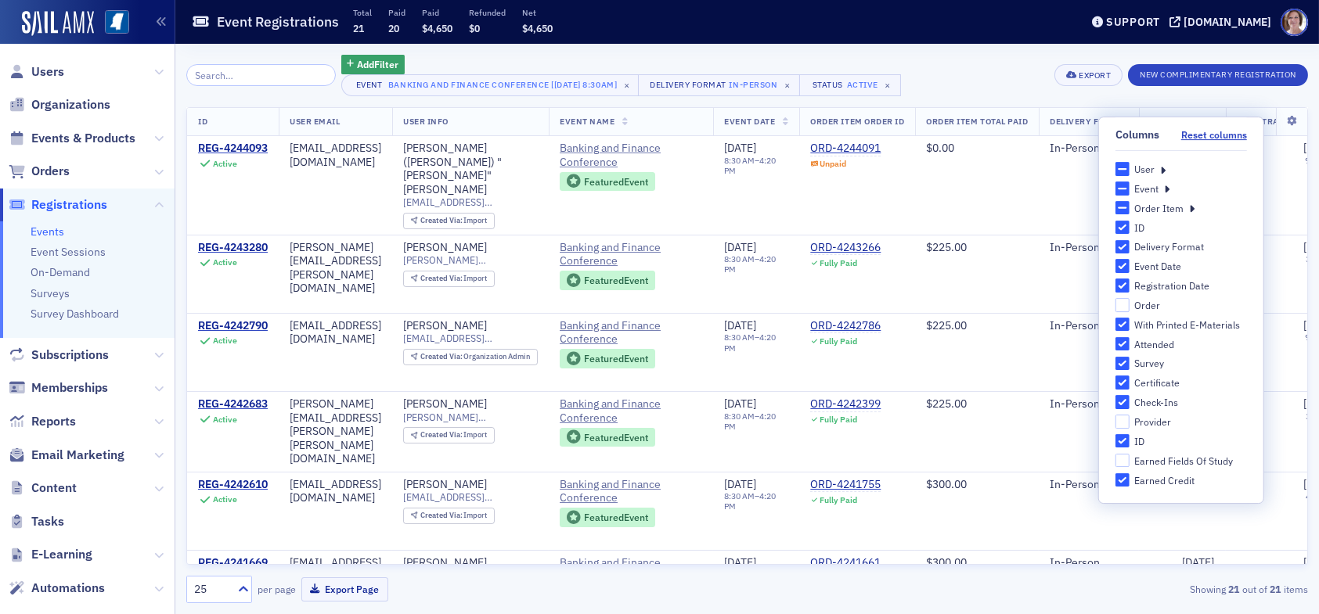
click at [1226, 126] on label "Columns Reset columns" at bounding box center [1180, 134] width 131 height 34
click at [1226, 129] on button "Reset columns" at bounding box center [1214, 135] width 66 height 12
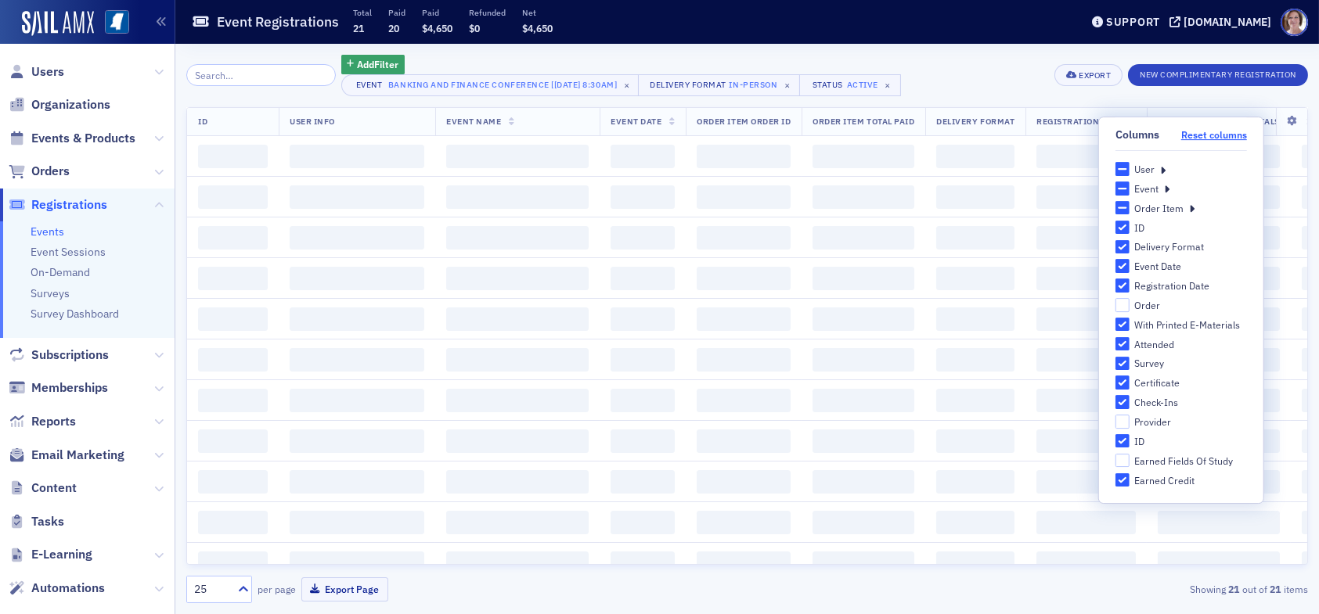
click at [1223, 136] on button "Reset columns" at bounding box center [1214, 135] width 66 height 12
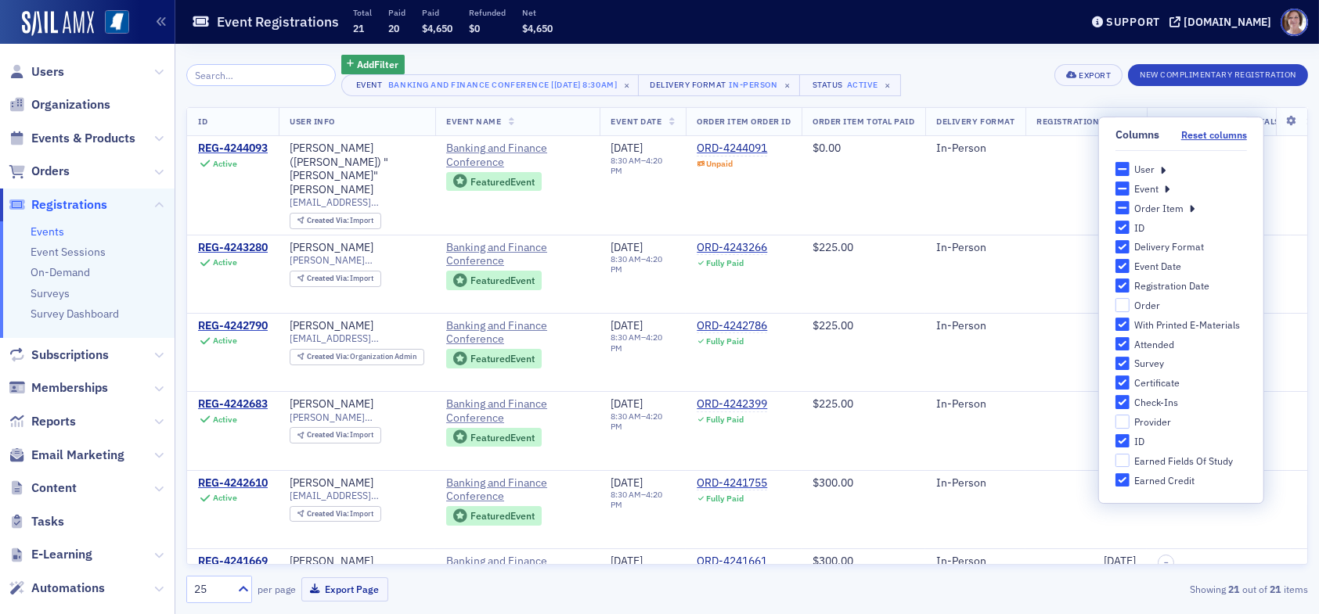
click at [1162, 167] on icon at bounding box center [1162, 169] width 5 height 14
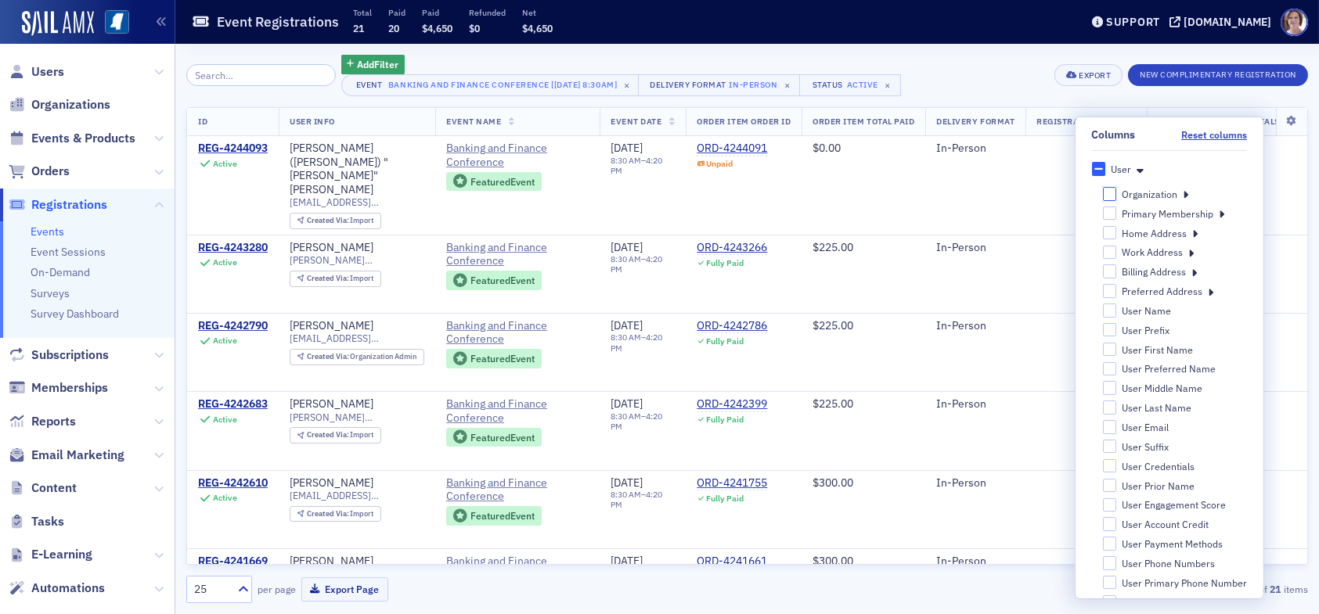
click at [1102, 193] on input "Organization" at bounding box center [1109, 193] width 14 height 13
checkbox input "false"
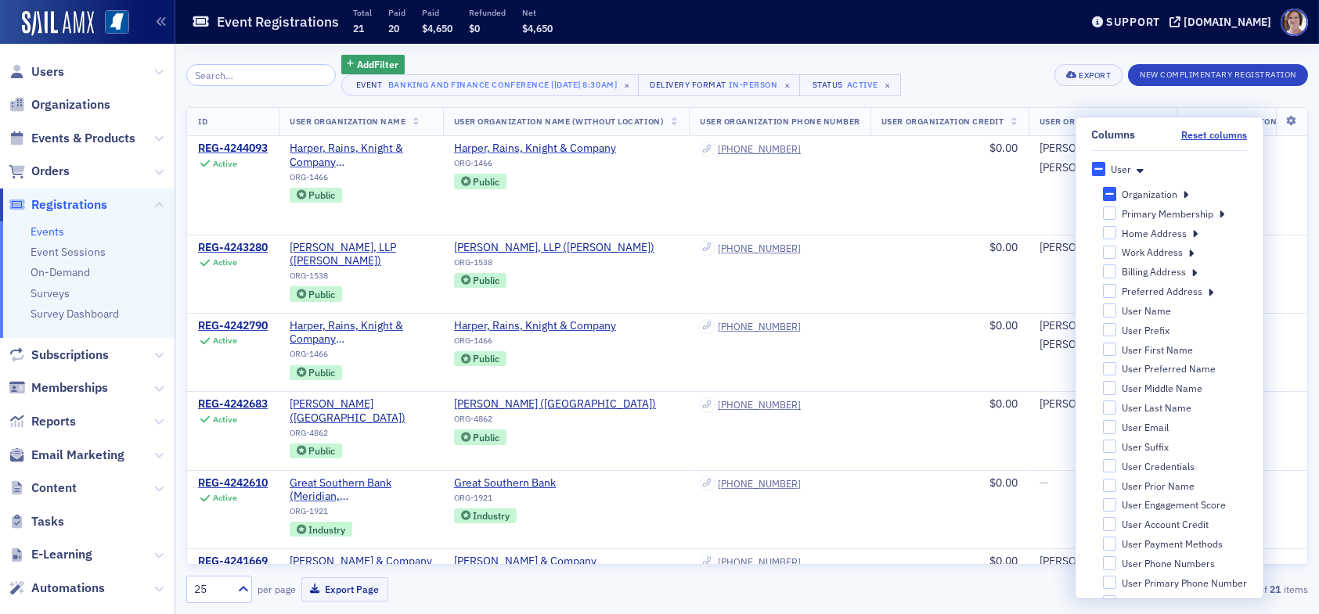
click at [998, 70] on div "Add Filter Event Banking and Finance Conference [8/21/2025 8:30am] × Delivery F…" at bounding box center [747, 75] width 1122 height 41
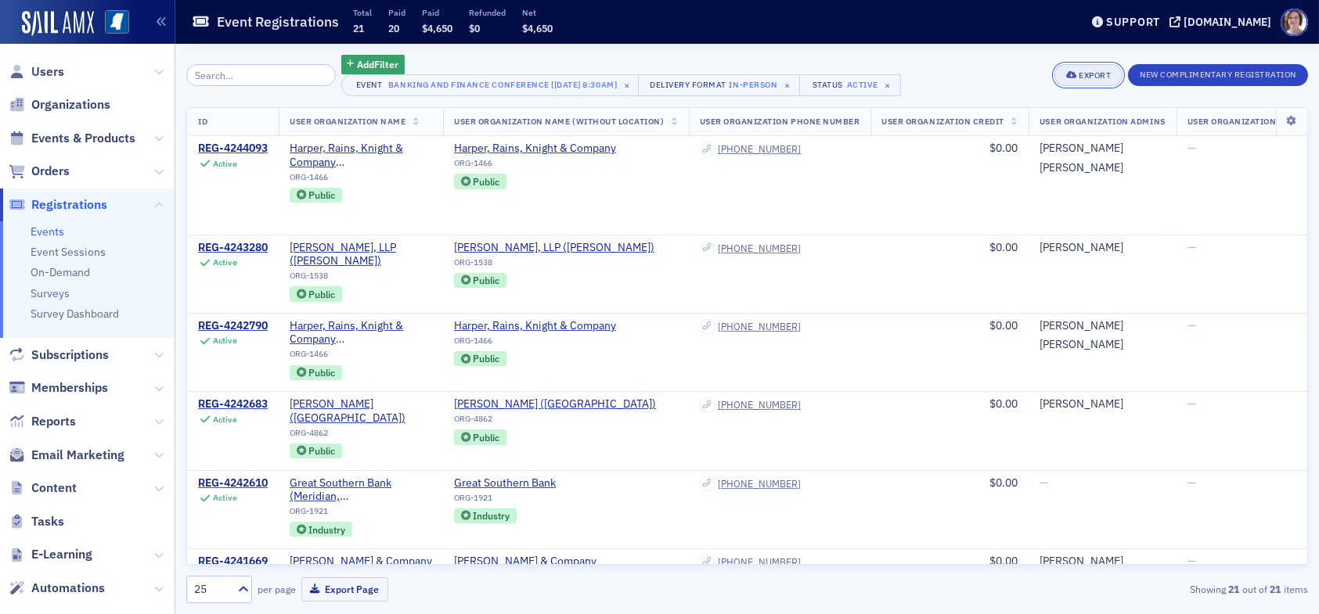
click at [1093, 76] on div "Export" at bounding box center [1095, 75] width 32 height 9
click at [1014, 61] on div "Add Filter Event Banking and Finance Conference [8/21/2025 8:30am] × Delivery F…" at bounding box center [747, 75] width 1122 height 41
click at [1278, 117] on icon at bounding box center [1291, 121] width 32 height 9
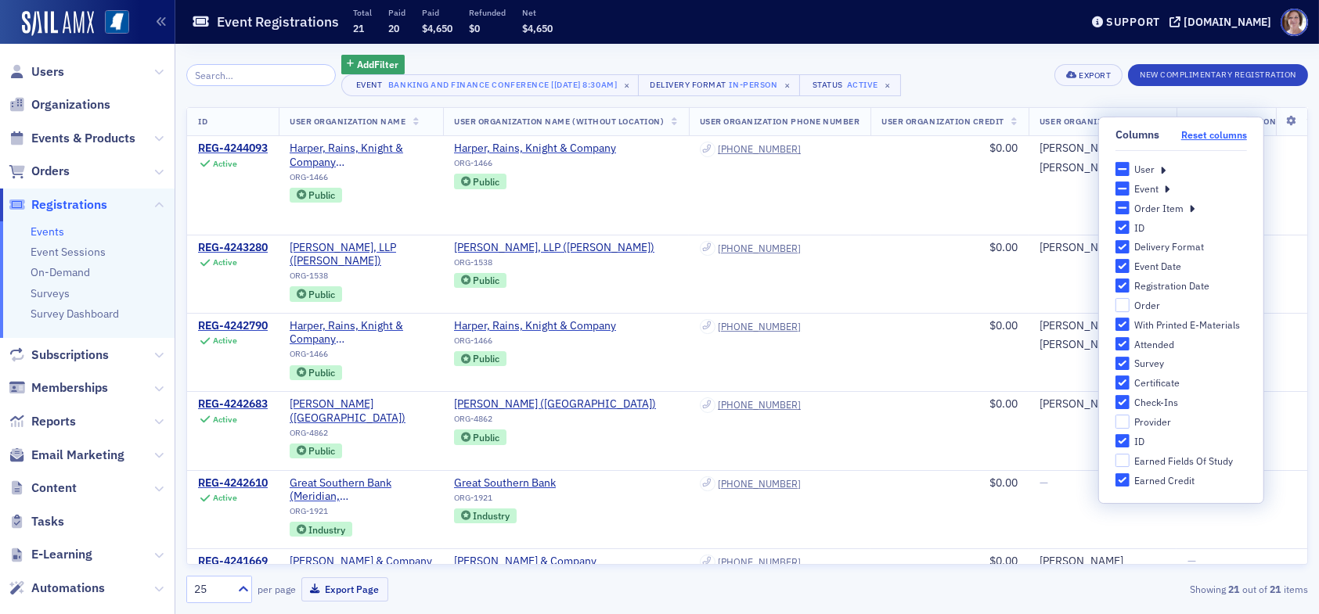
click at [1196, 134] on button "Reset columns" at bounding box center [1214, 135] width 66 height 12
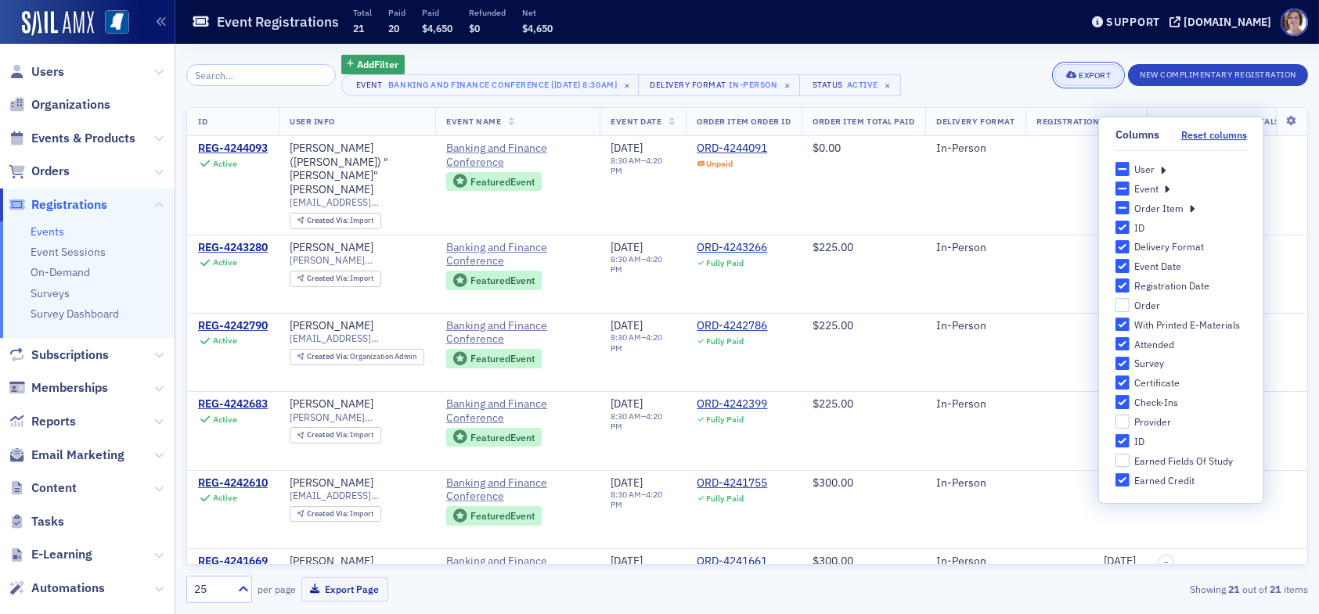
click at [1097, 74] on div "Export" at bounding box center [1095, 75] width 32 height 9
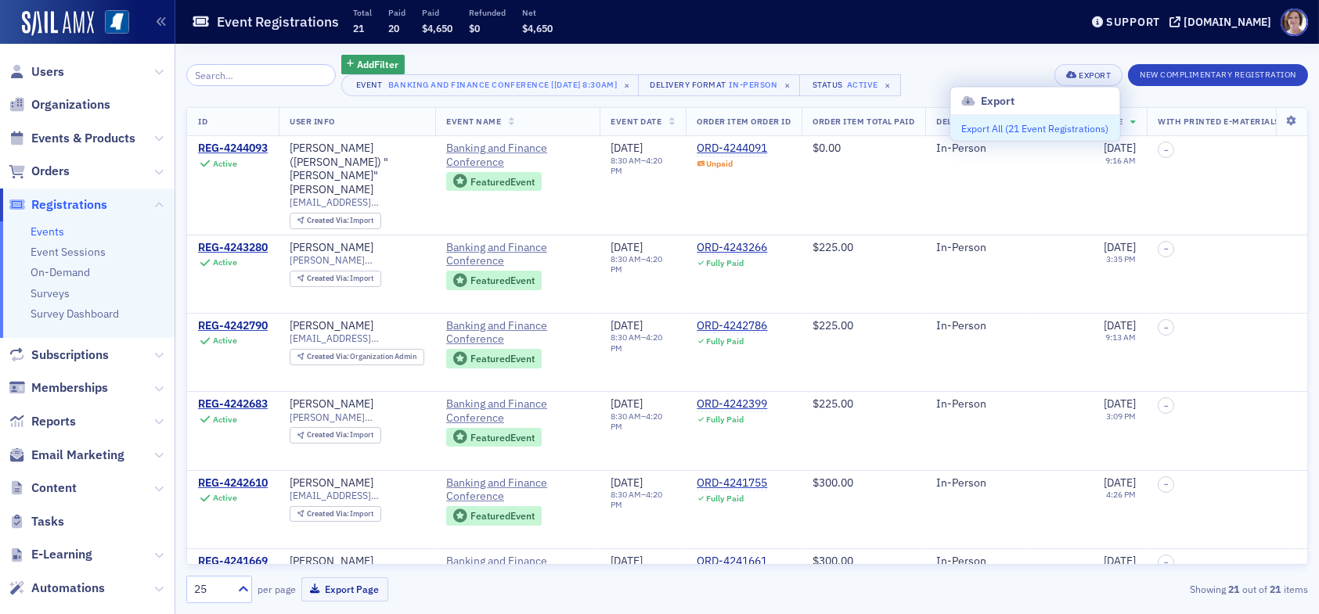
click at [1033, 131] on button "Export All ( 21 Event Registrations )" at bounding box center [1034, 128] width 169 height 25
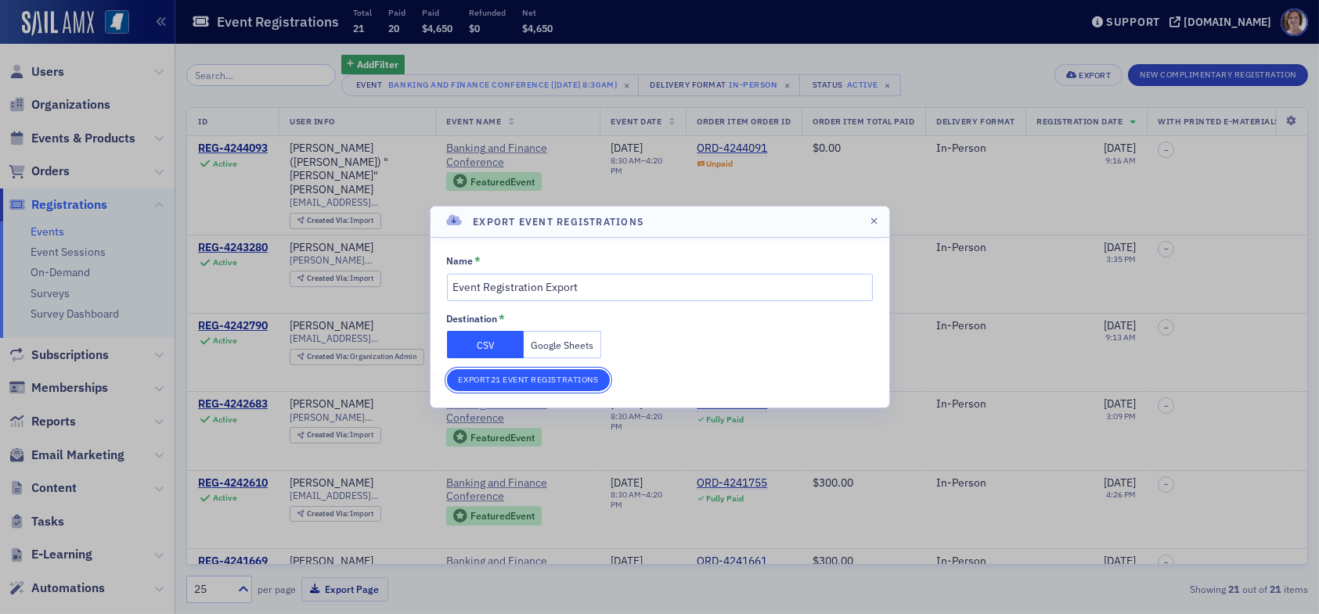
click at [548, 375] on button "Export 21 Event Registrations" at bounding box center [529, 380] width 164 height 22
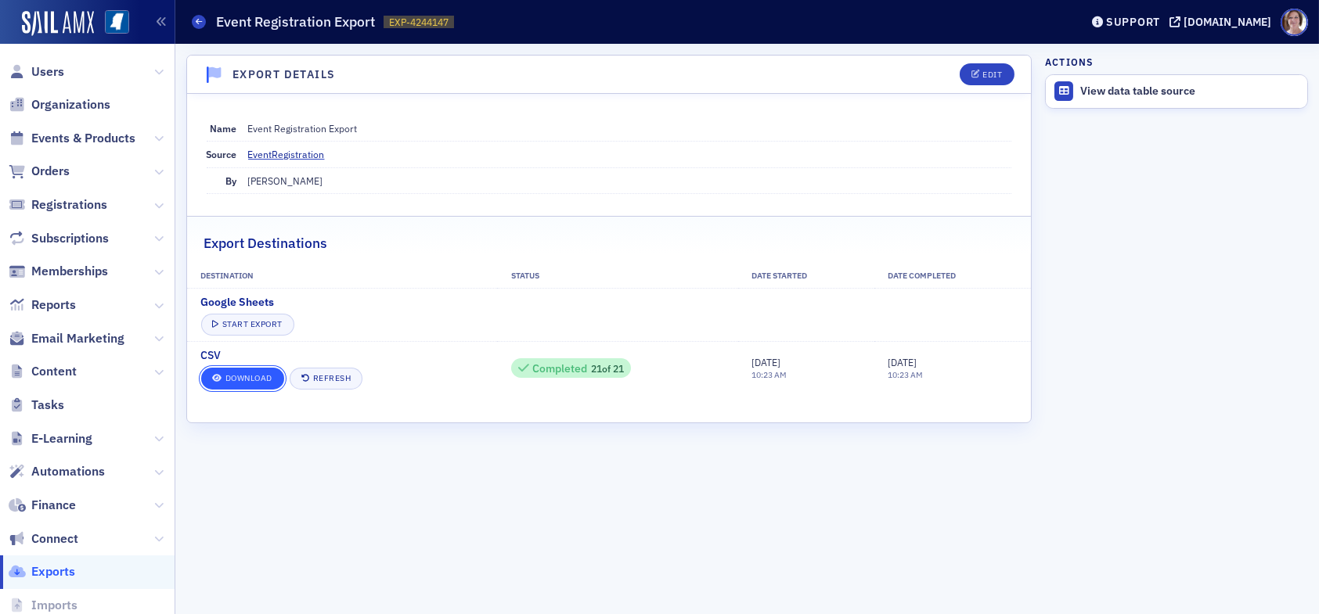
click at [239, 382] on link "Download" at bounding box center [242, 379] width 83 height 22
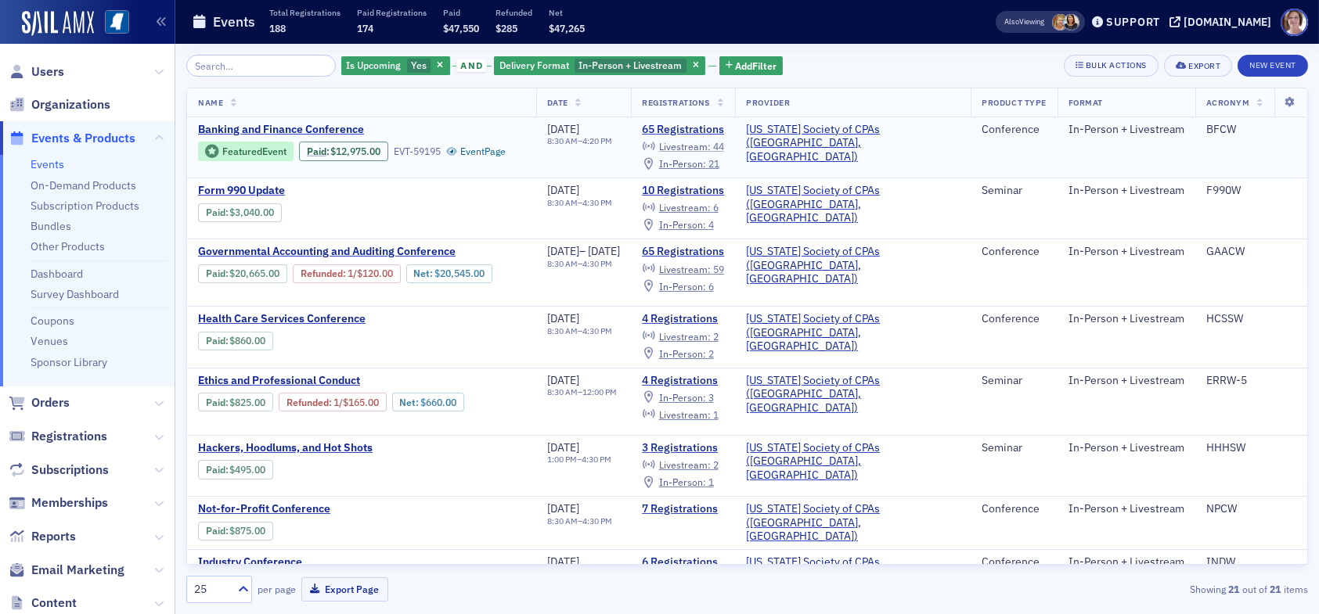
click at [711, 146] on span "Livestream :" at bounding box center [685, 146] width 52 height 13
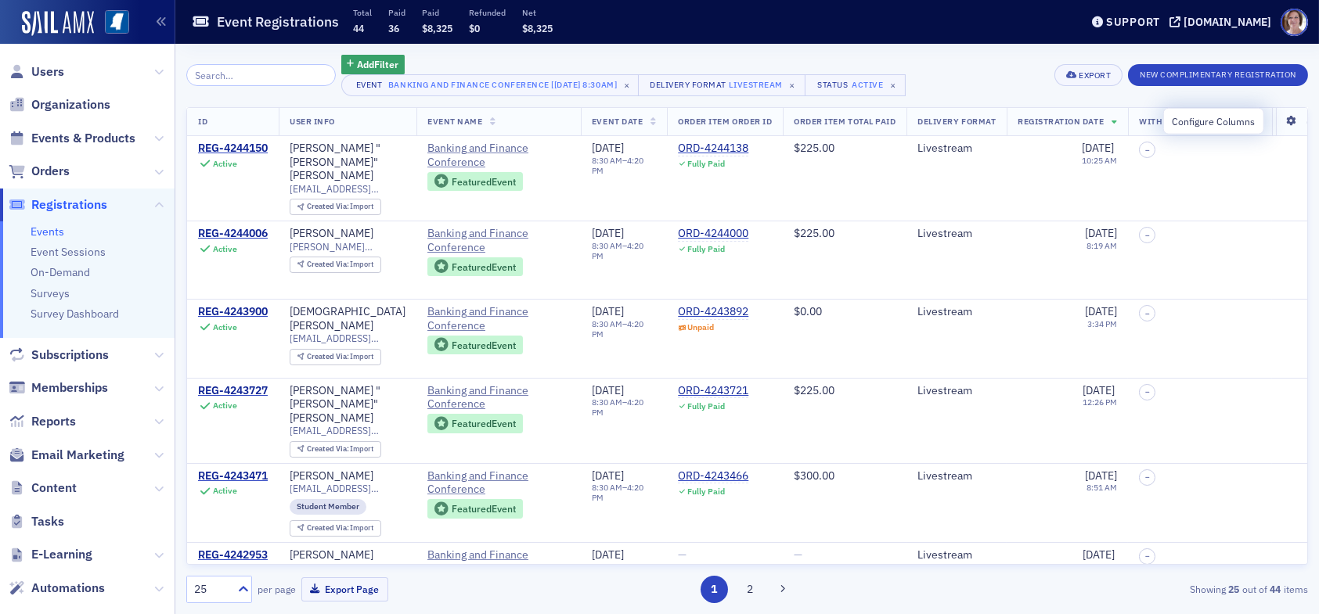
click at [1278, 122] on icon at bounding box center [1291, 121] width 32 height 9
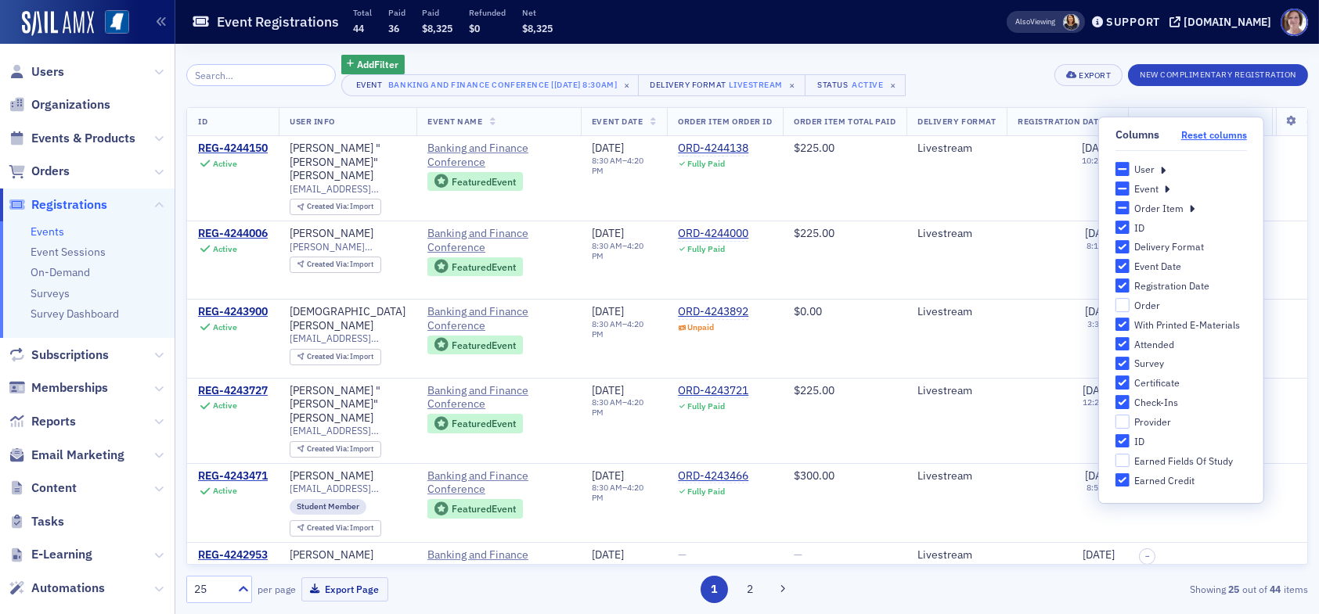
click at [1208, 139] on button "Reset columns" at bounding box center [1214, 135] width 66 height 12
click at [1231, 131] on button "Reset columns" at bounding box center [1214, 135] width 66 height 12
click at [989, 67] on div "Add Filter Event Banking and Finance Conference [8/21/2025 8:30am] × Delivery F…" at bounding box center [747, 75] width 1122 height 41
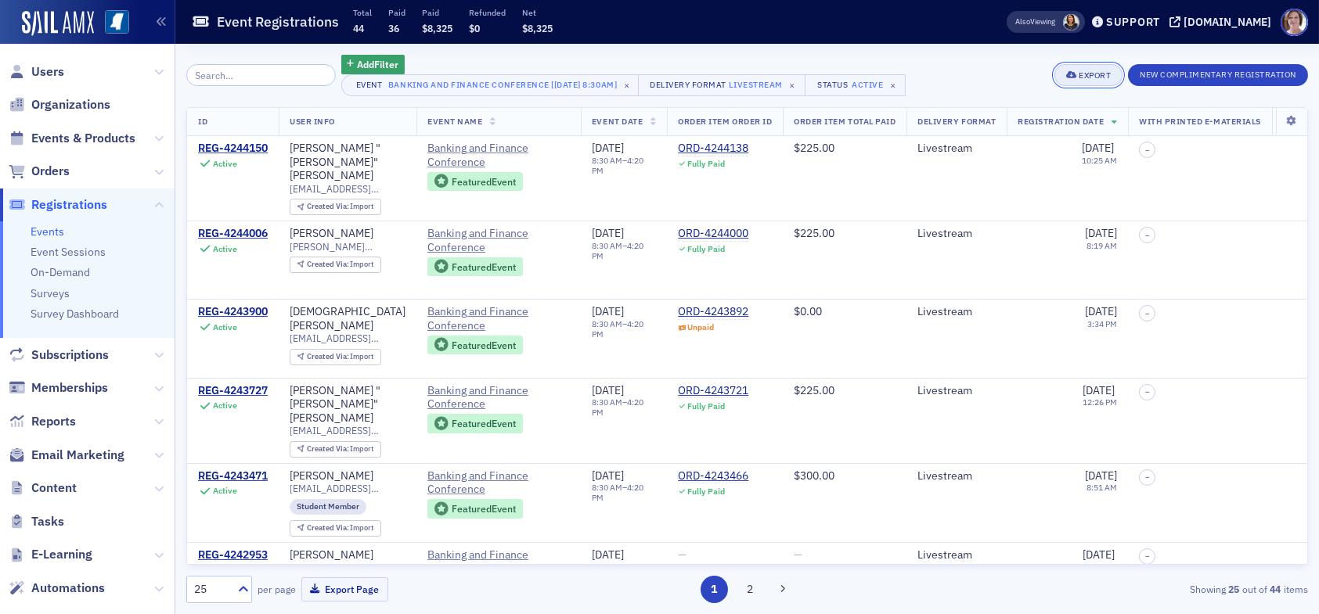
click at [1080, 76] on div "Export" at bounding box center [1095, 75] width 32 height 9
click at [1023, 128] on button "Export All ( 44 Event Registrations )" at bounding box center [1034, 128] width 169 height 25
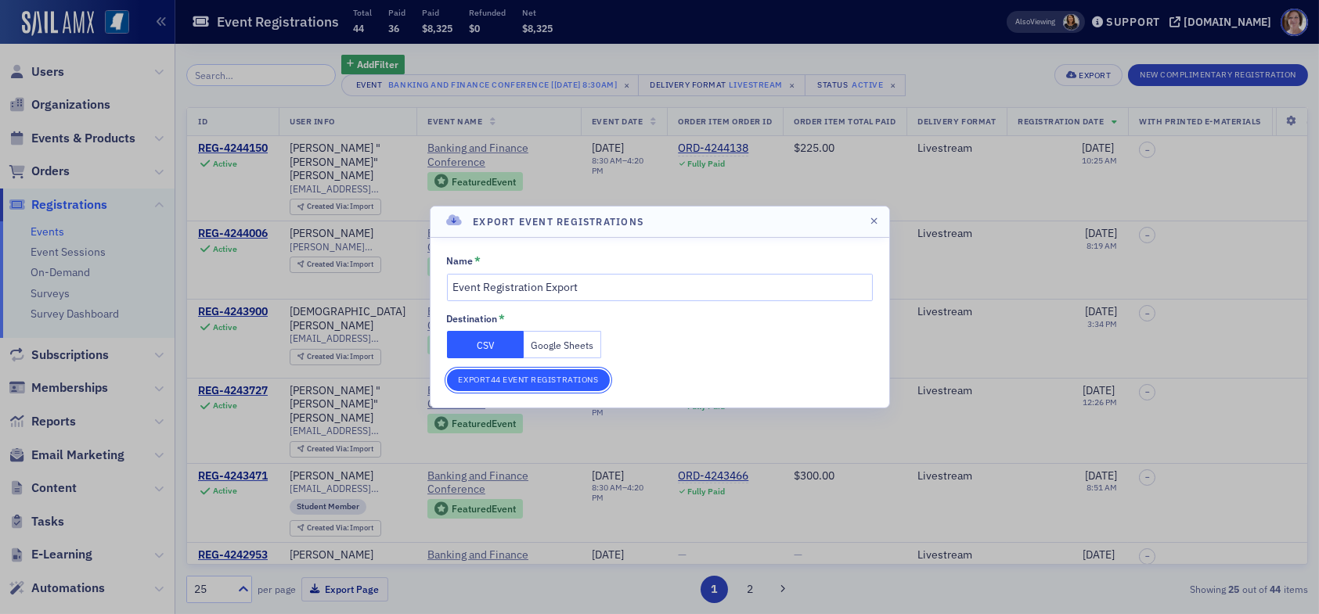
click at [538, 383] on button "Export 44 Event Registrations" at bounding box center [529, 380] width 164 height 22
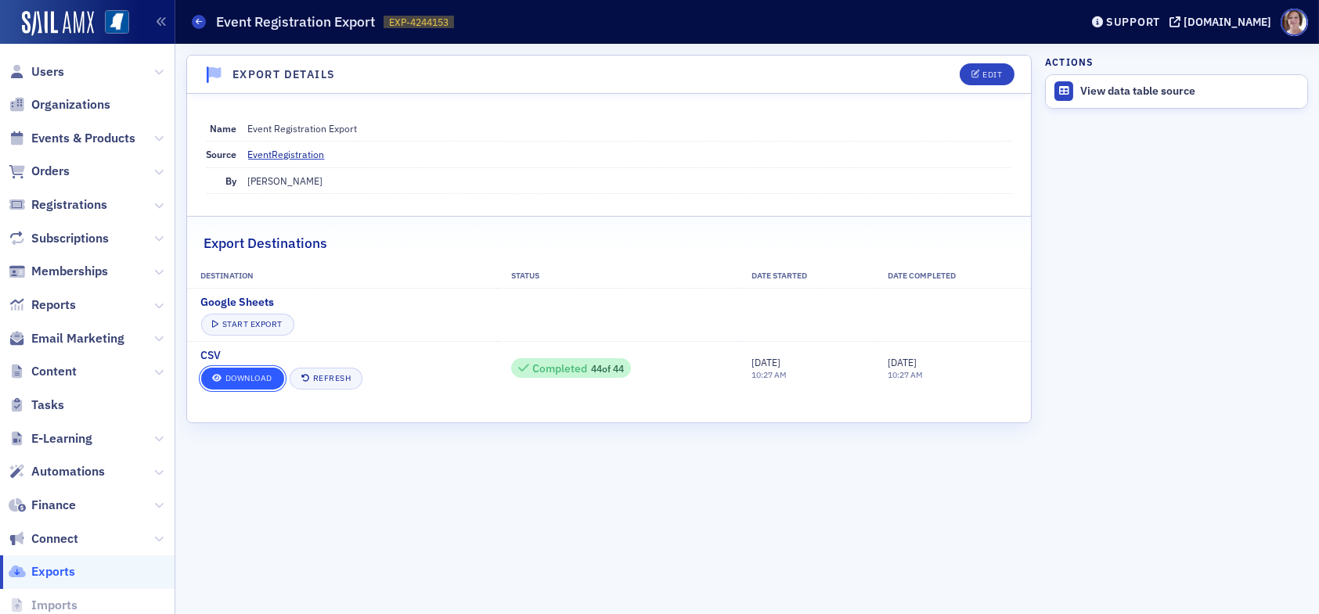
click at [261, 370] on link "Download" at bounding box center [242, 379] width 83 height 22
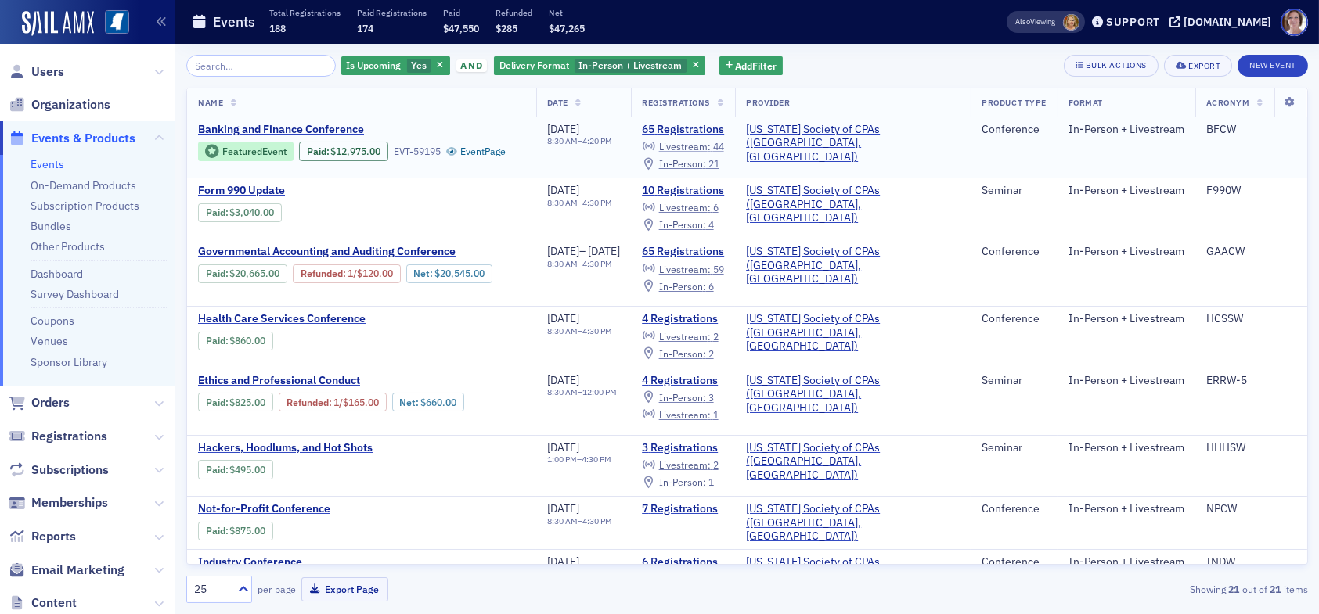
click at [711, 143] on span "Livestream :" at bounding box center [685, 146] width 52 height 13
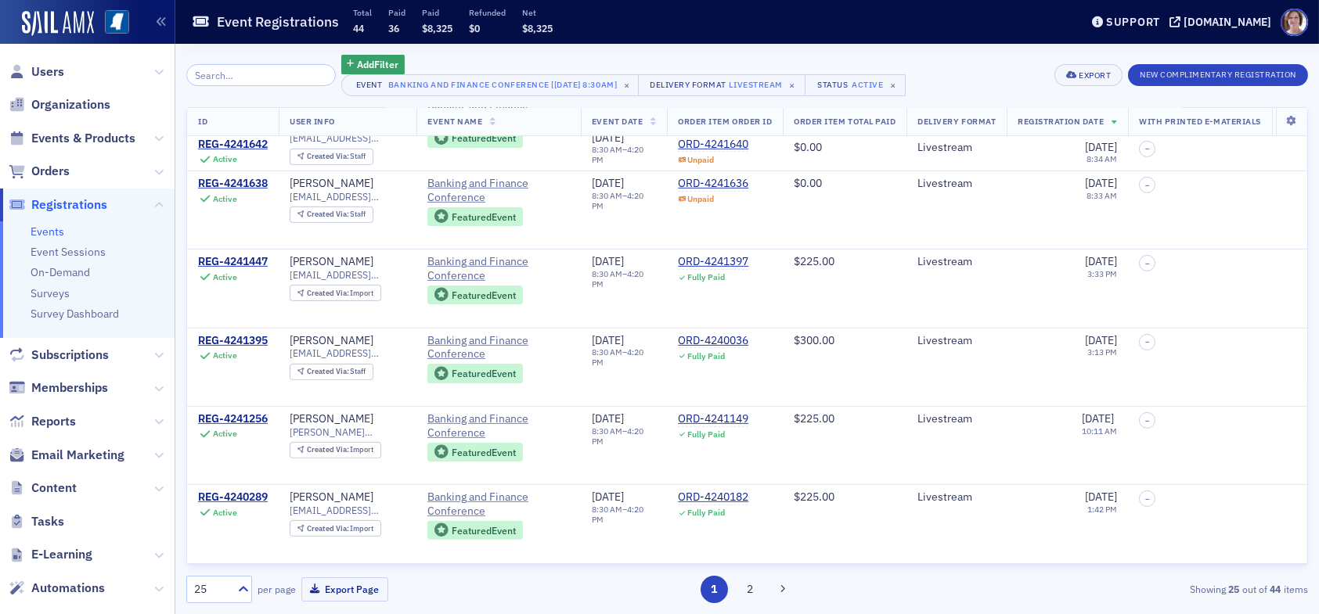
scroll to position [1556, 0]
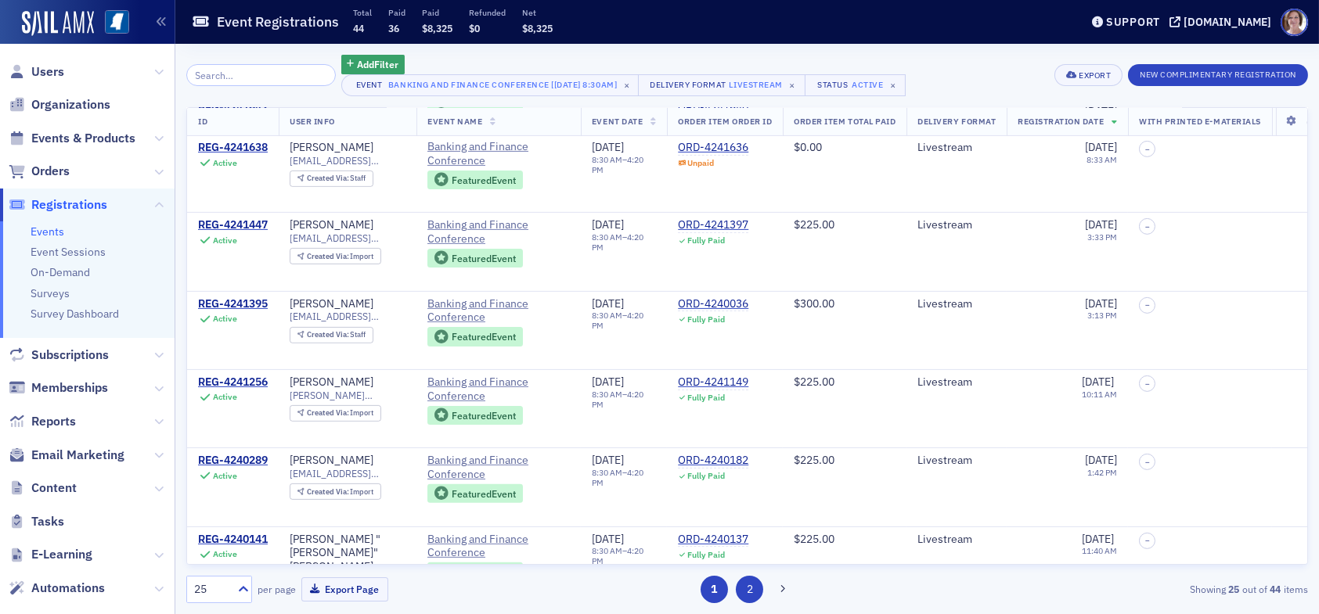
click at [748, 586] on button "2" at bounding box center [749, 589] width 27 height 27
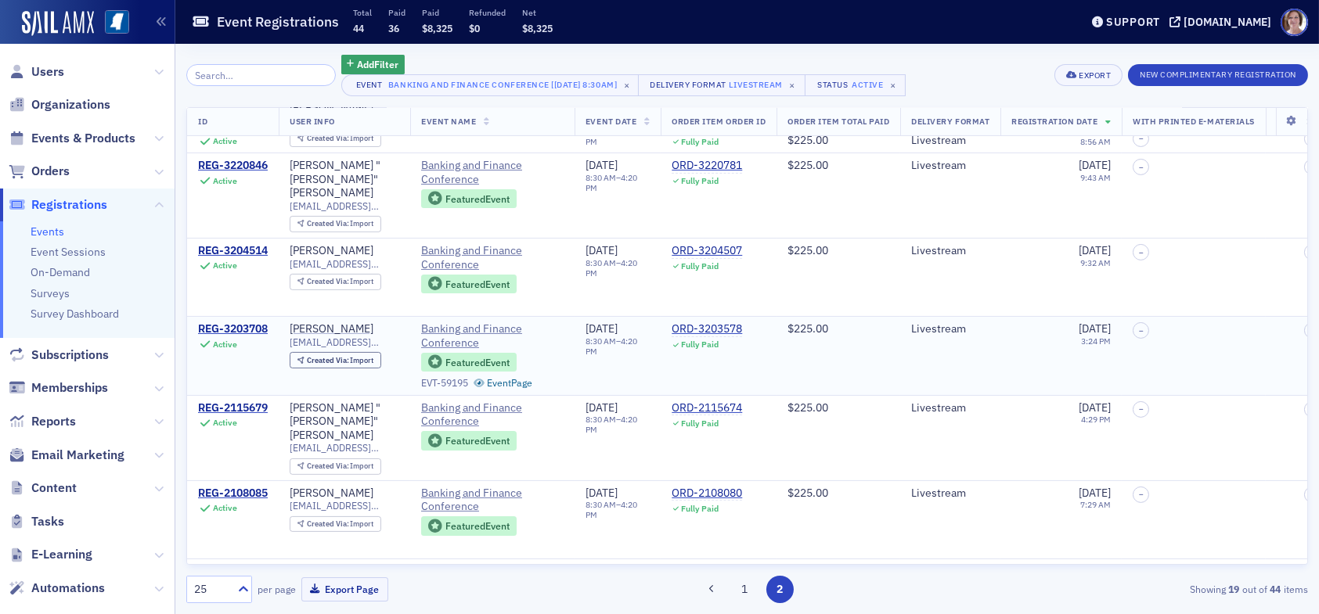
scroll to position [1072, 0]
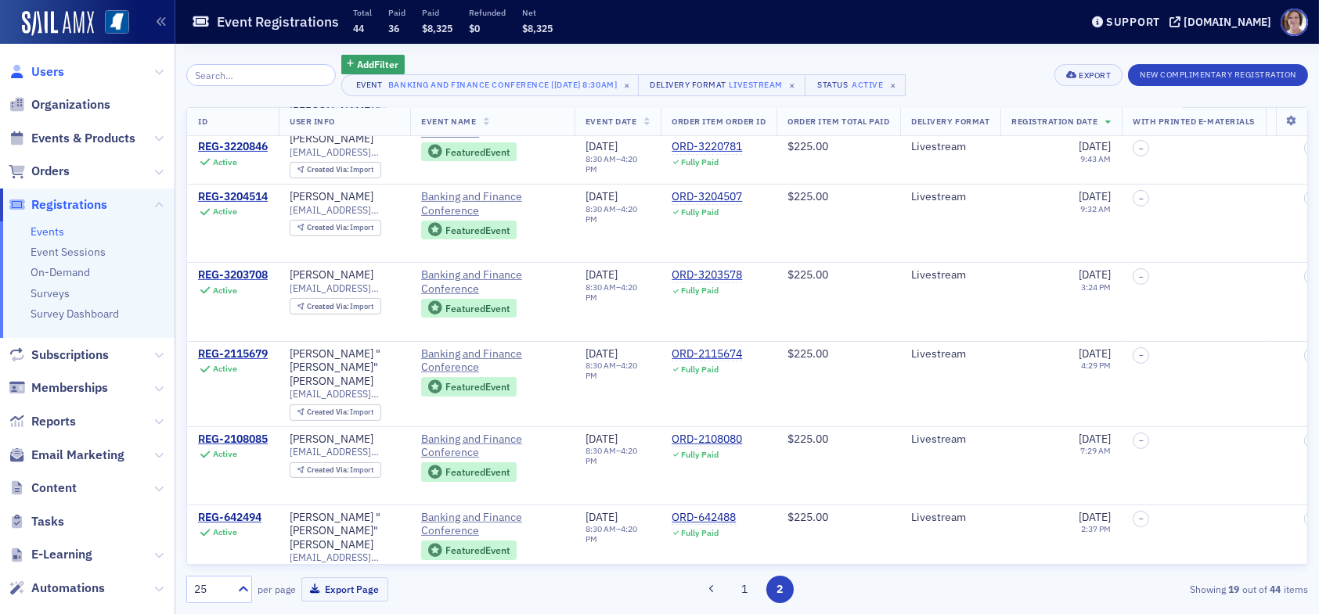
click at [60, 67] on span "Users" at bounding box center [47, 71] width 33 height 17
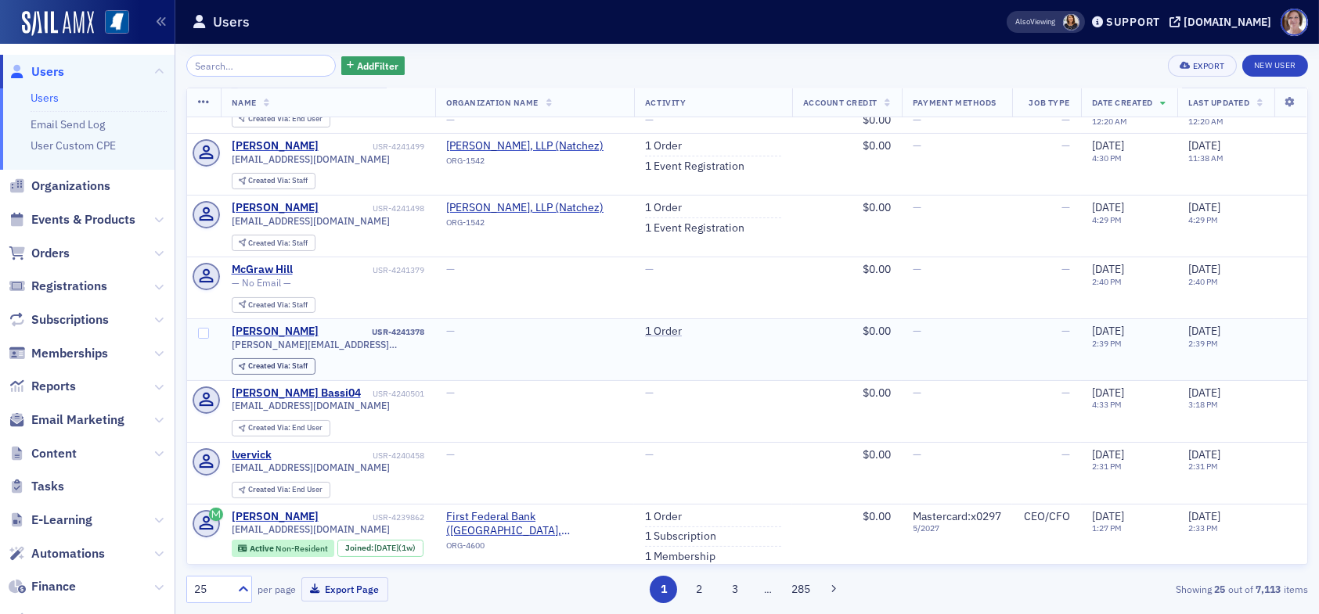
scroll to position [548, 0]
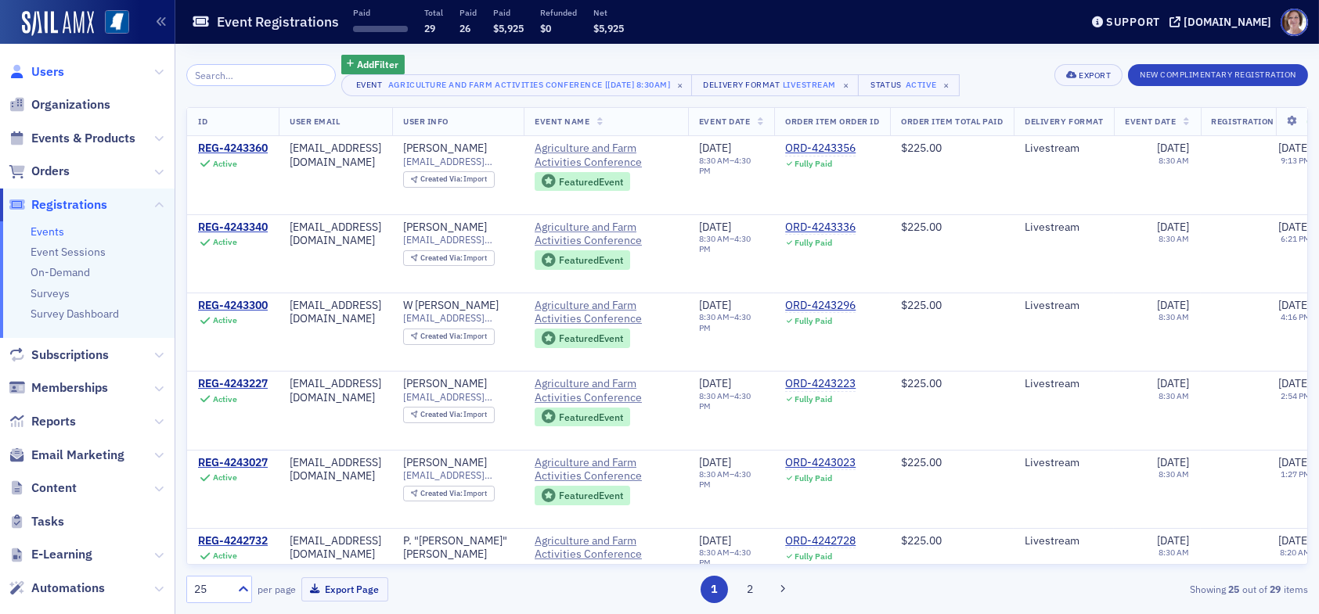
drag, startPoint x: 0, startPoint y: 0, endPoint x: 58, endPoint y: 78, distance: 97.4
click at [58, 78] on span "Users" at bounding box center [47, 71] width 33 height 17
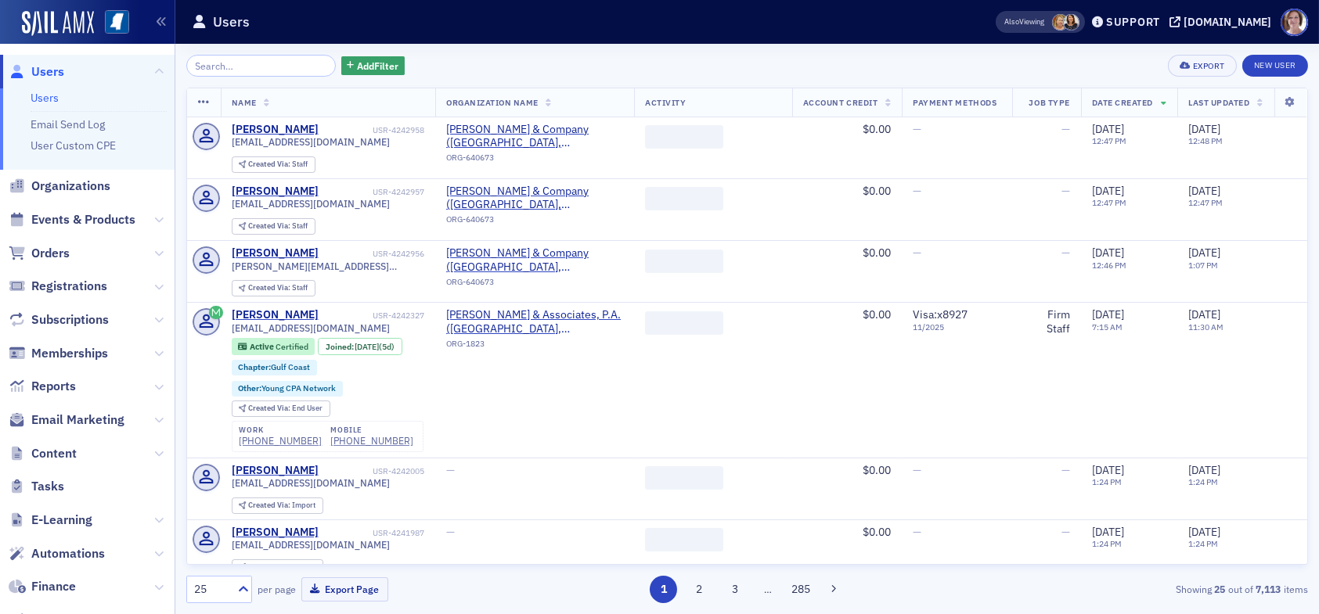
click at [235, 70] on input "search" at bounding box center [260, 66] width 149 height 22
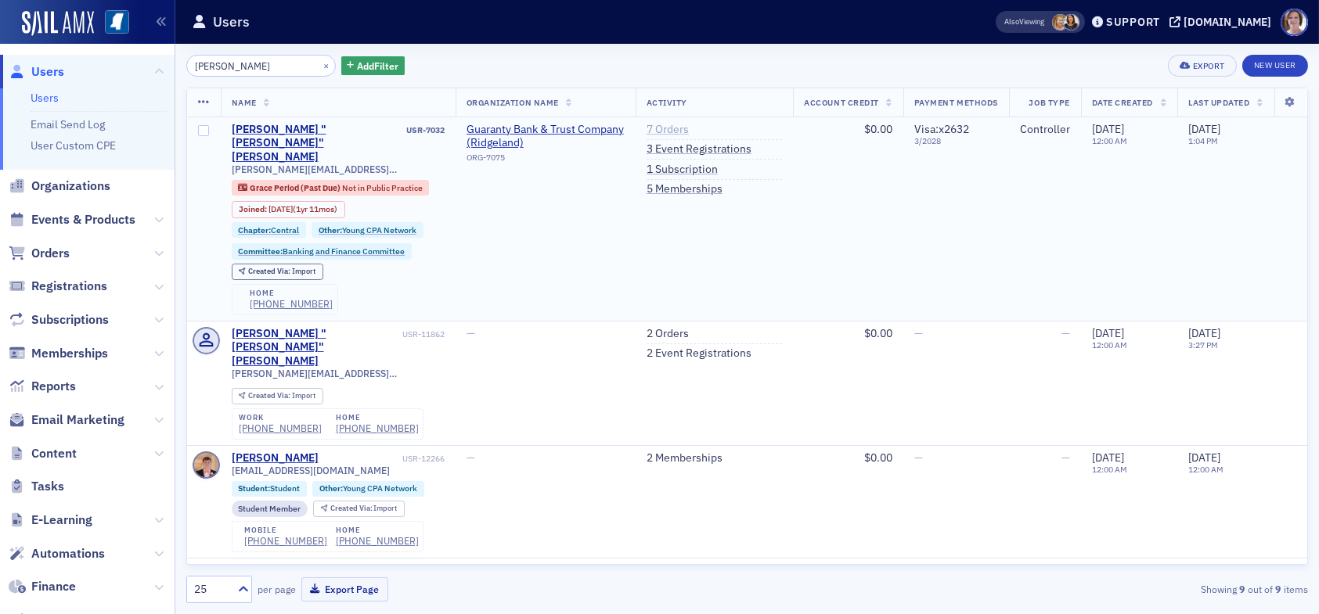
type input "dylan"
click at [662, 130] on link "7 Orders" at bounding box center [668, 130] width 42 height 14
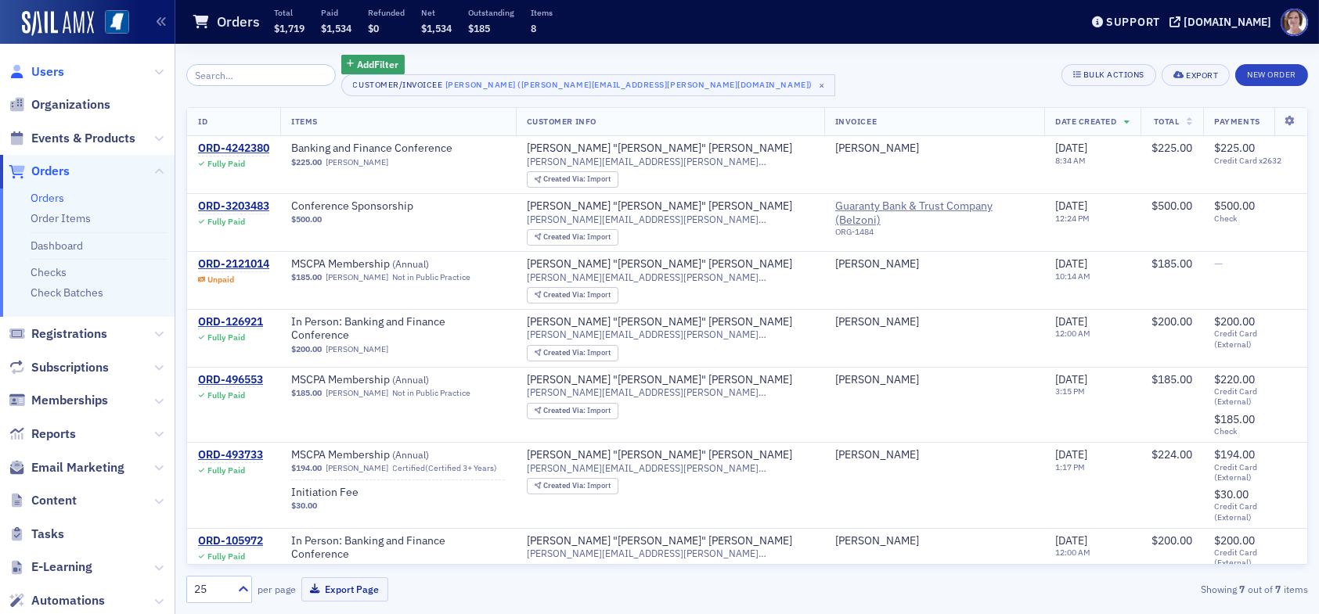
click at [49, 70] on span "Users" at bounding box center [47, 71] width 33 height 17
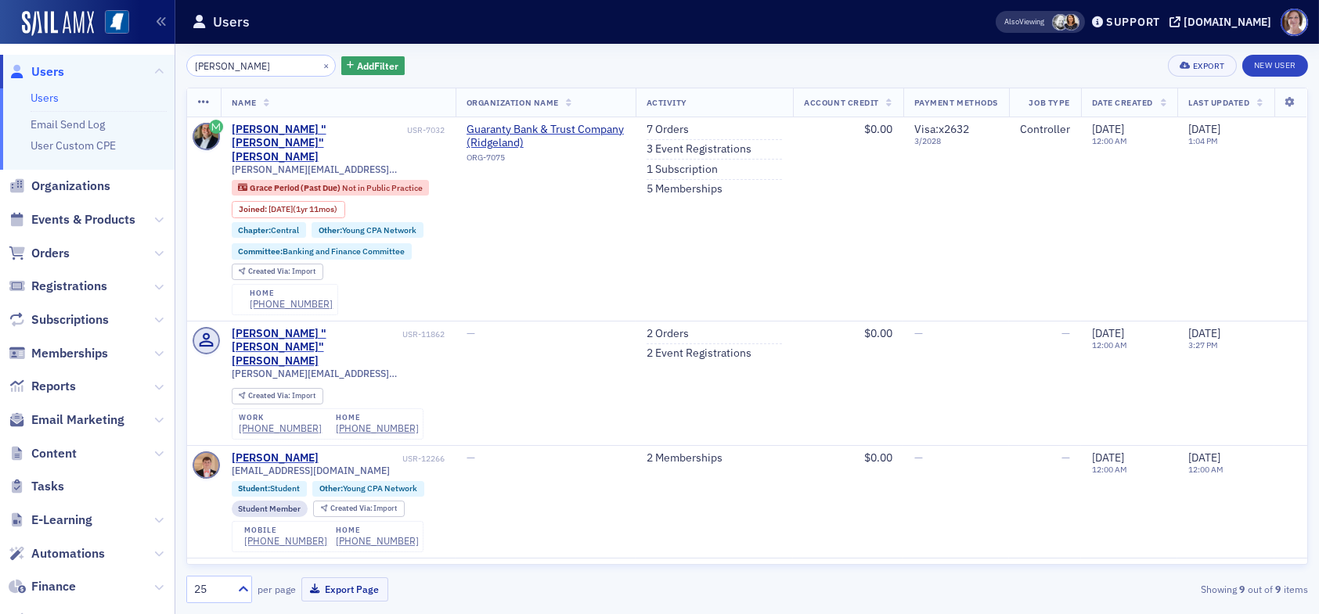
drag, startPoint x: 232, startPoint y: 67, endPoint x: 104, endPoint y: 56, distance: 128.0
click at [104, 56] on div "Users Users Email Send Log User Custom CPE Organizations Events & Products Orde…" at bounding box center [659, 307] width 1319 height 614
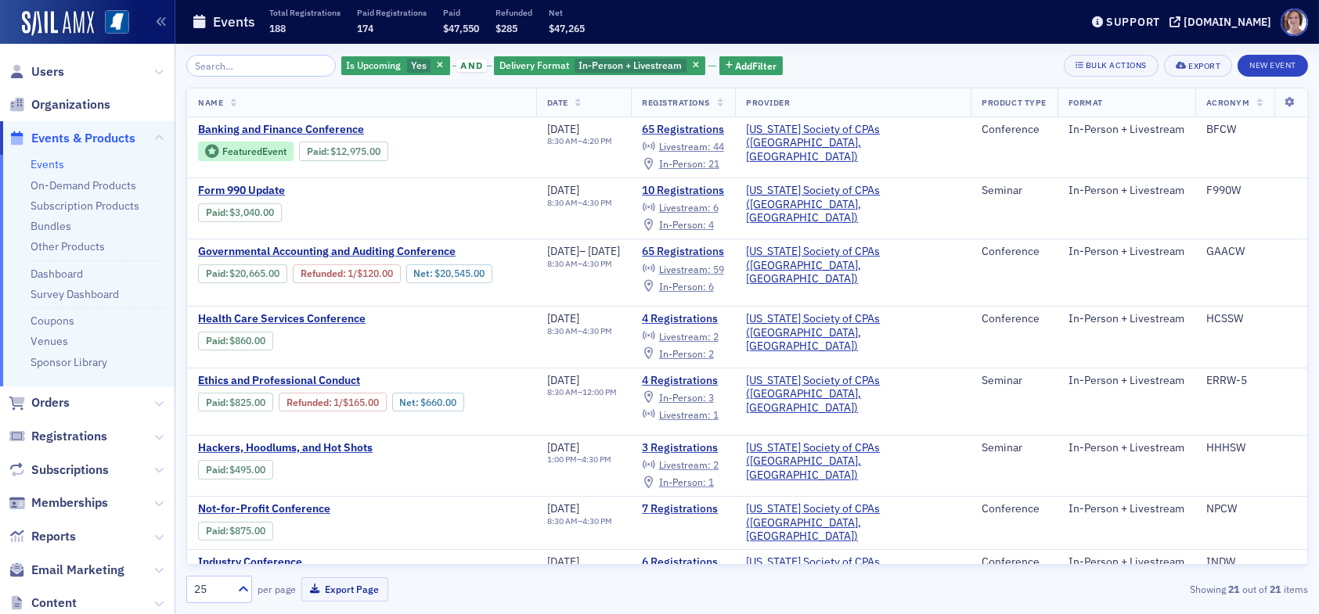
click at [866, 71] on div "Is Upcoming Yes and Delivery Format In-Person + Livestream Add Filter Bulk Acti…" at bounding box center [747, 66] width 1122 height 22
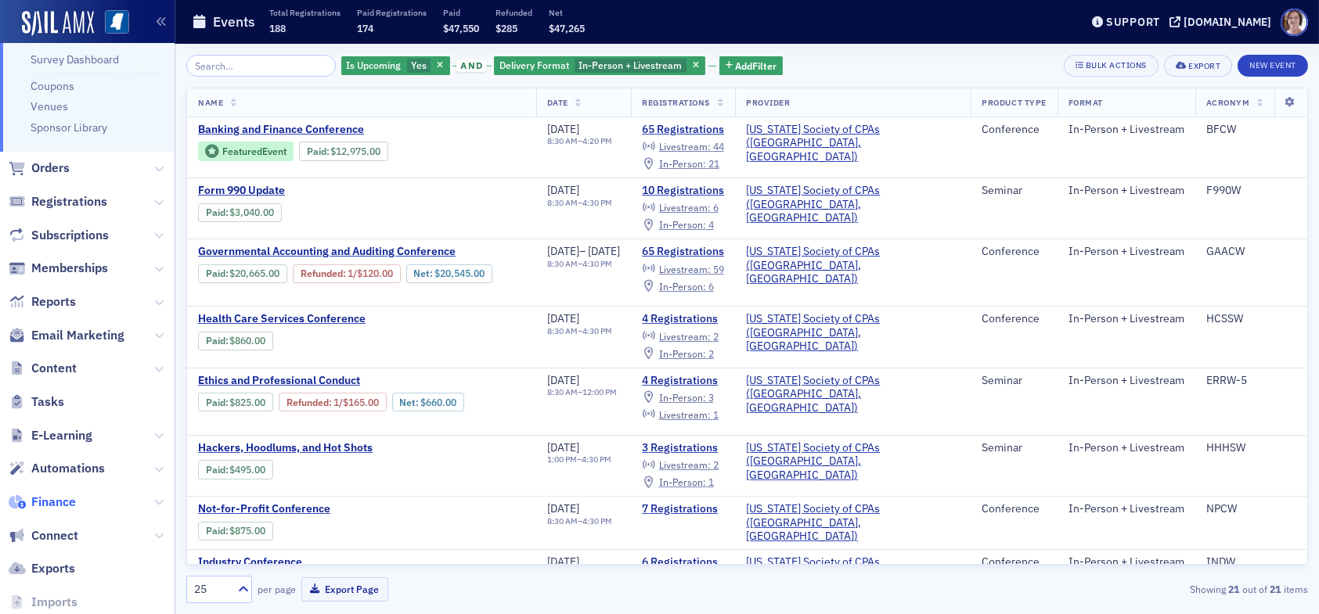
click at [69, 499] on span "Finance" at bounding box center [53, 502] width 45 height 17
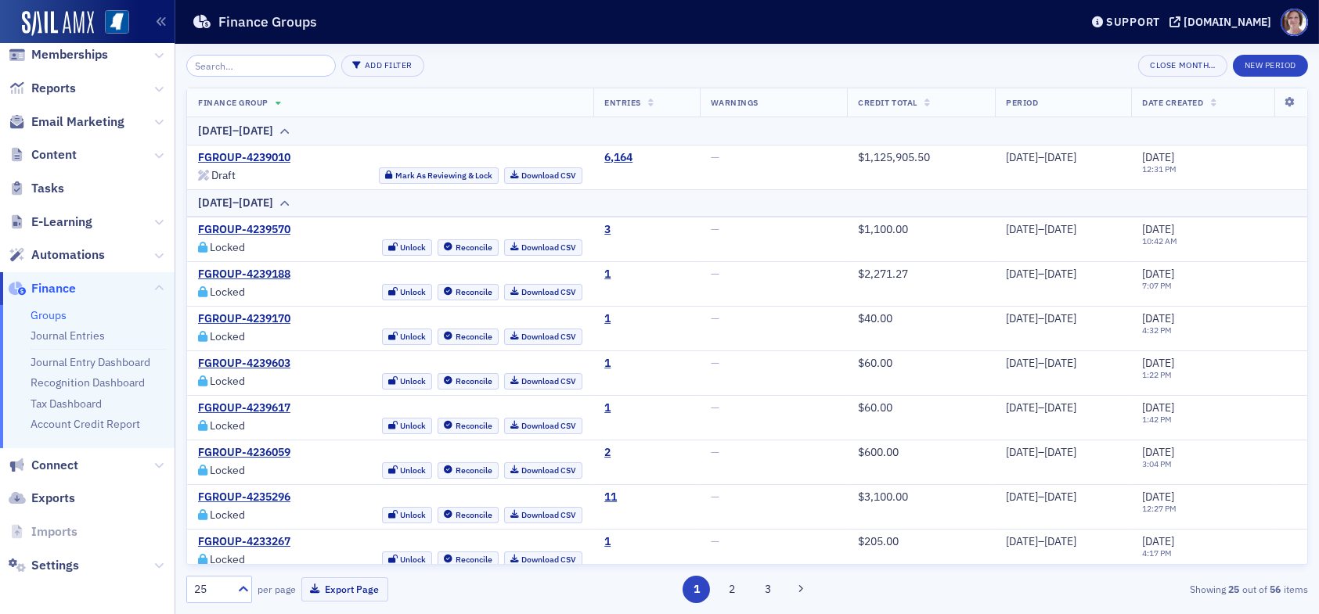
click at [50, 315] on link "Groups" at bounding box center [49, 315] width 36 height 14
click at [259, 156] on link "FGROUP-4239010" at bounding box center [244, 158] width 92 height 14
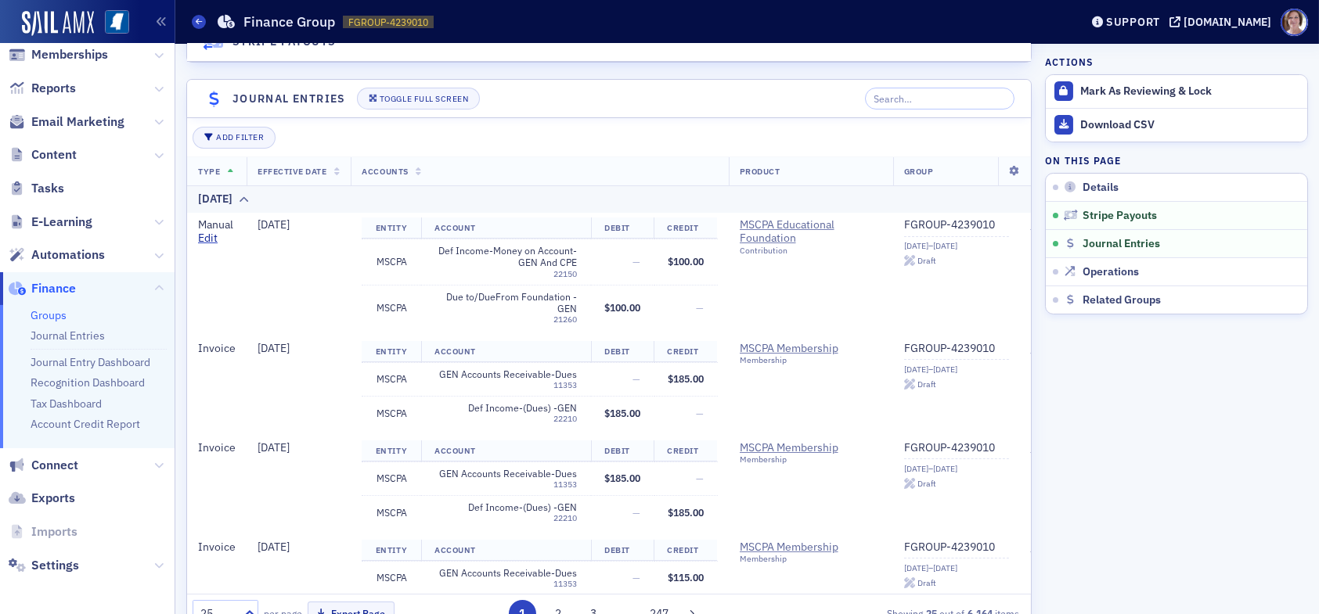
click at [47, 313] on link "Groups" at bounding box center [49, 315] width 36 height 14
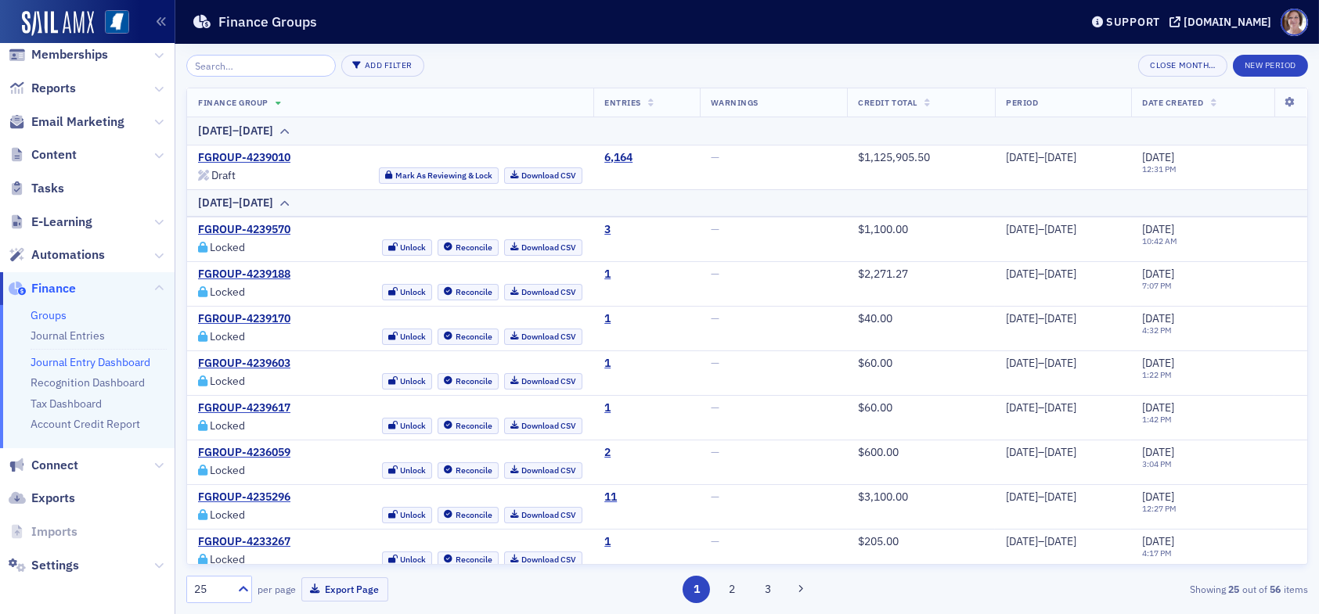
click at [88, 358] on link "Journal Entry Dashboard" at bounding box center [91, 362] width 120 height 14
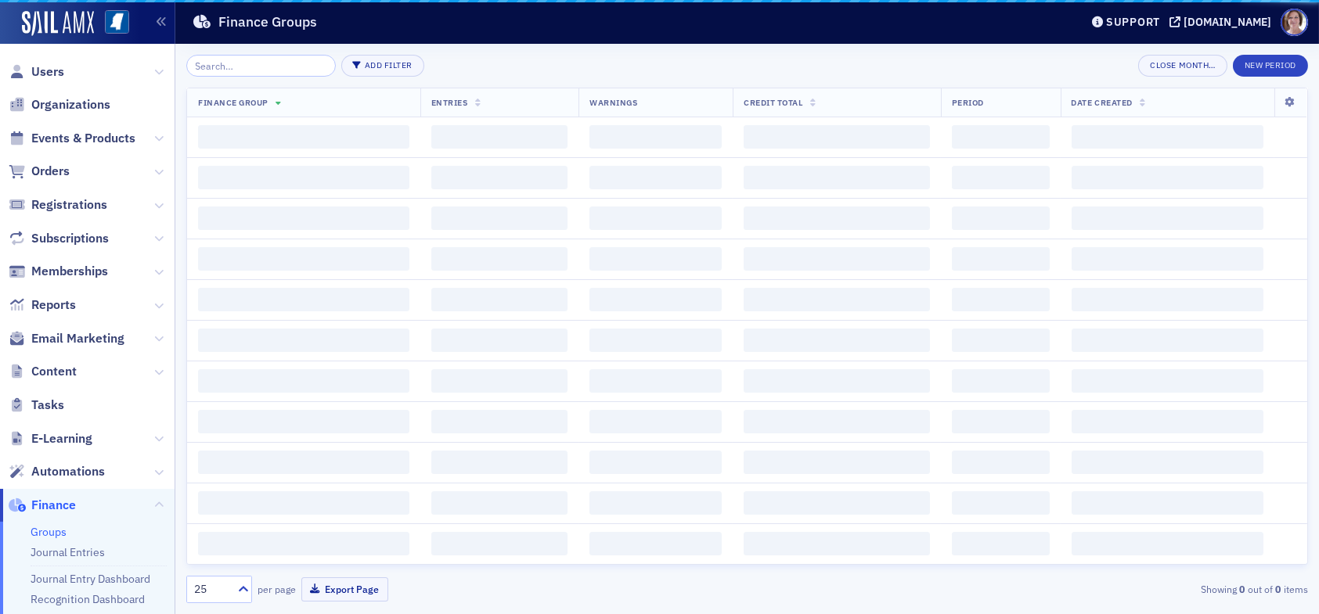
scroll to position [217, 0]
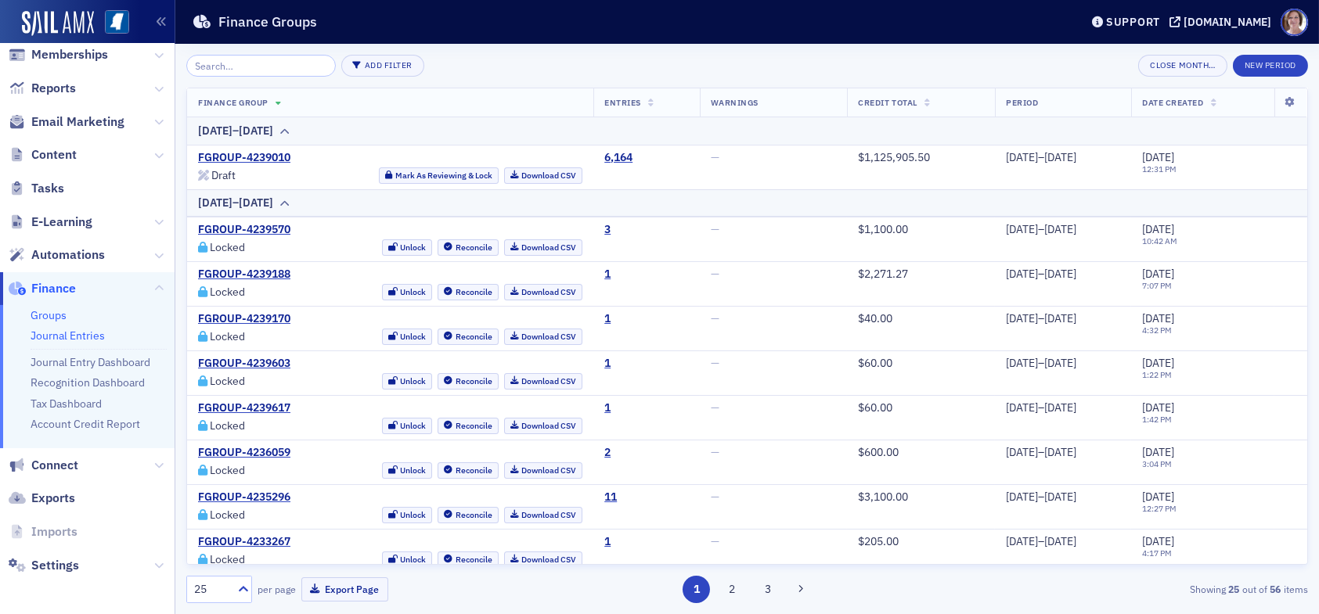
click at [74, 337] on link "Journal Entries" at bounding box center [68, 336] width 74 height 14
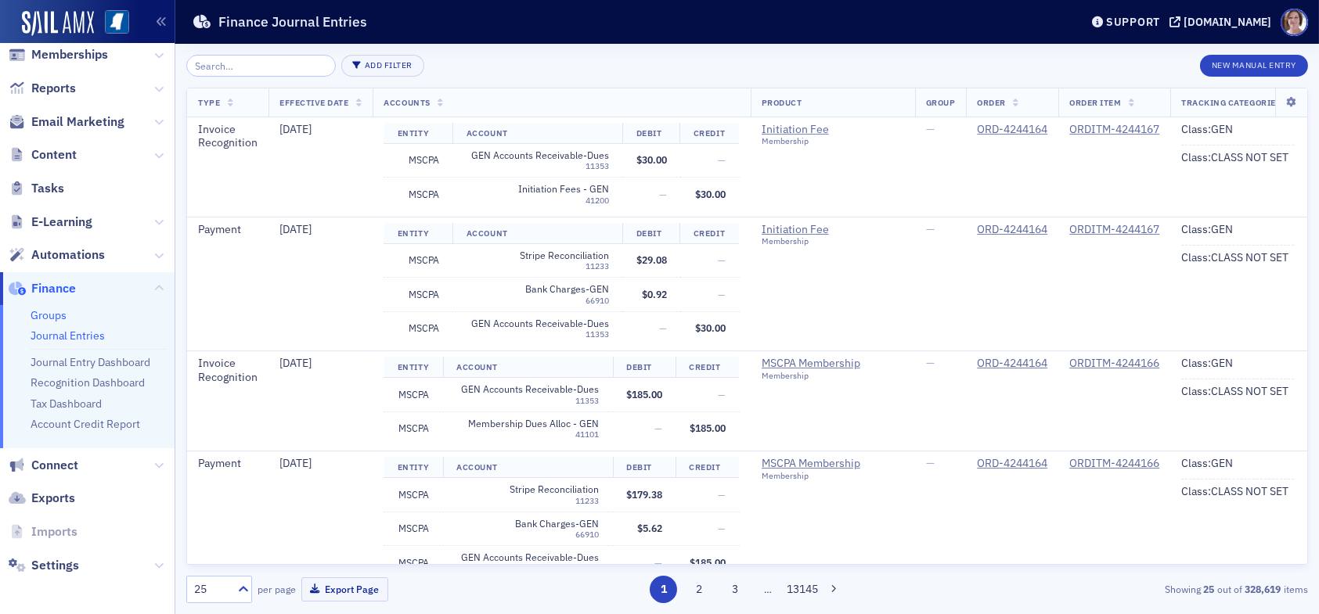
click at [51, 316] on link "Groups" at bounding box center [49, 315] width 36 height 14
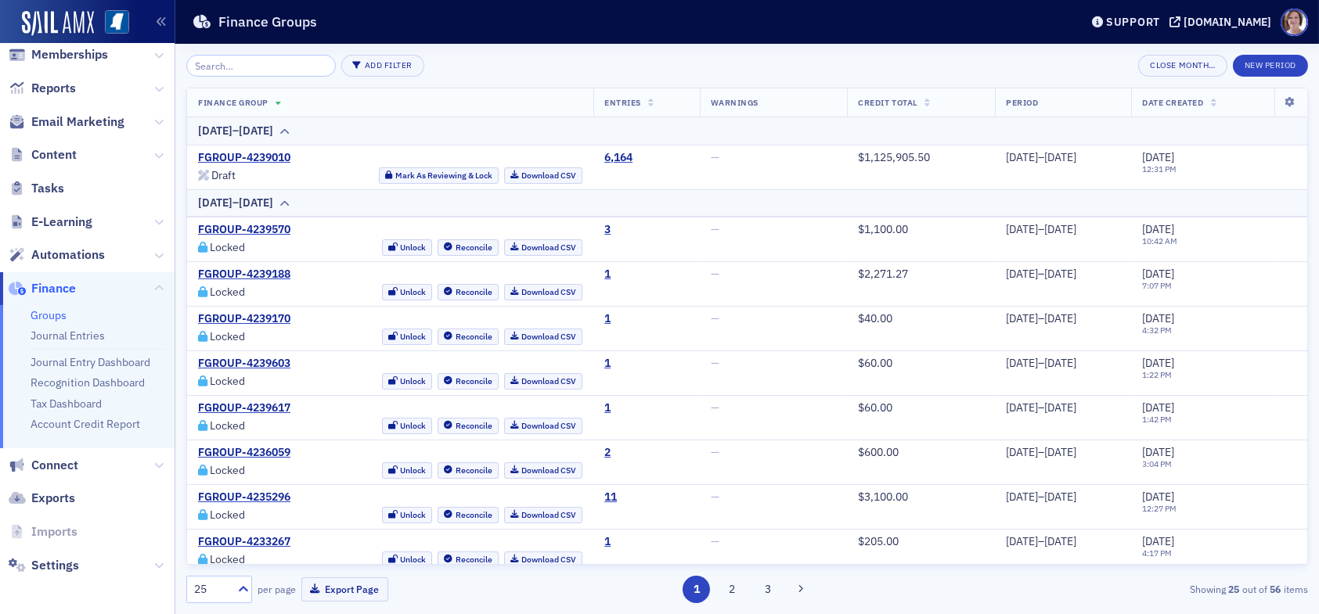
click at [69, 290] on span "Finance" at bounding box center [53, 288] width 45 height 17
click at [56, 85] on span "Reports" at bounding box center [53, 88] width 45 height 17
